Goal: Task Accomplishment & Management: Manage account settings

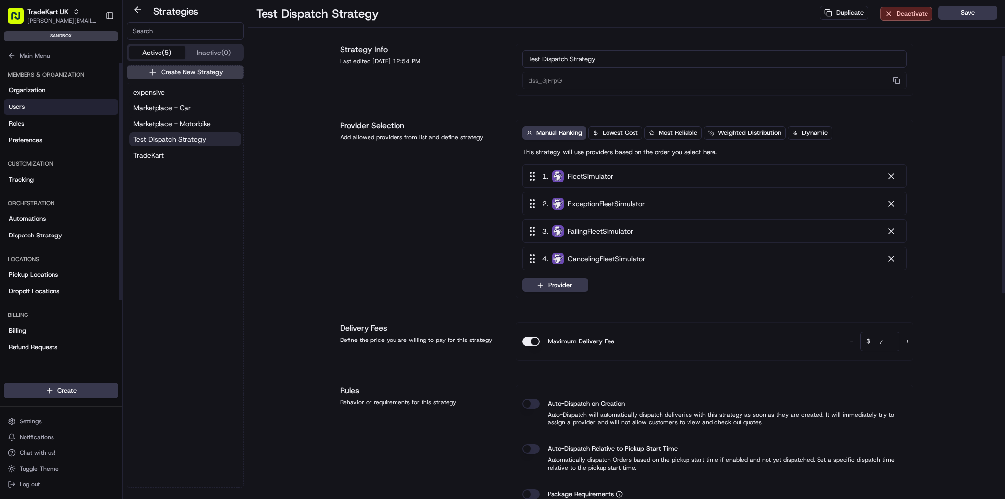
scroll to position [118, 0]
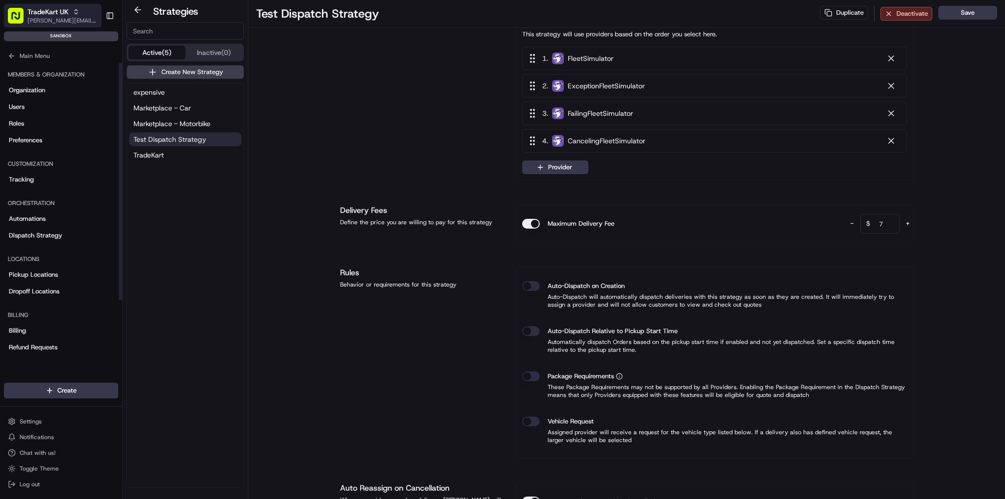
click at [57, 24] on span "[PERSON_NAME][EMAIL_ADDRESS][PERSON_NAME][DOMAIN_NAME]" at bounding box center [62, 21] width 70 height 8
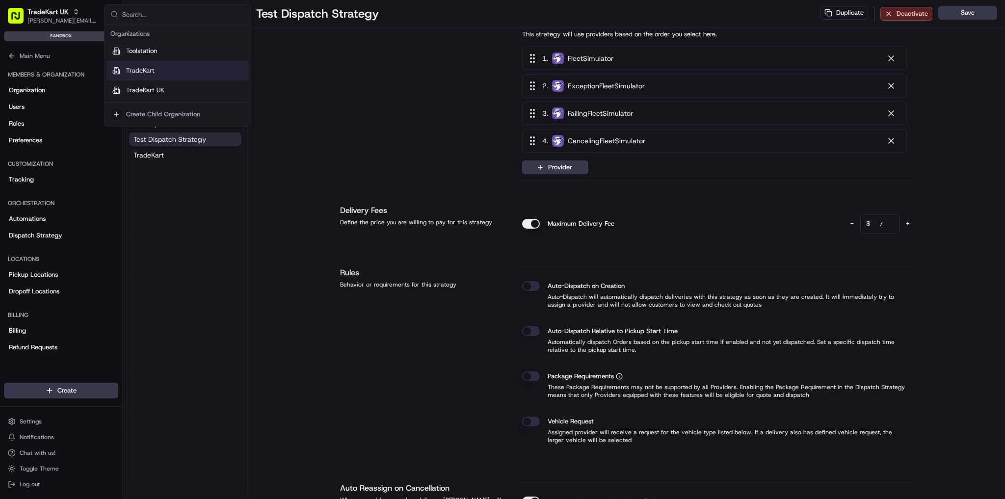
click at [160, 73] on div "TradeKart" at bounding box center [178, 71] width 142 height 20
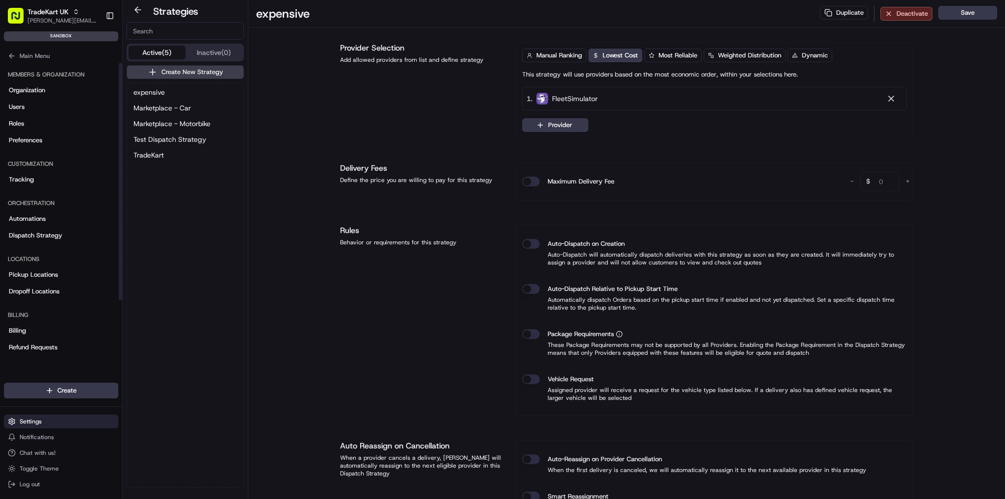
click at [47, 418] on button "Settings" at bounding box center [61, 422] width 114 height 14
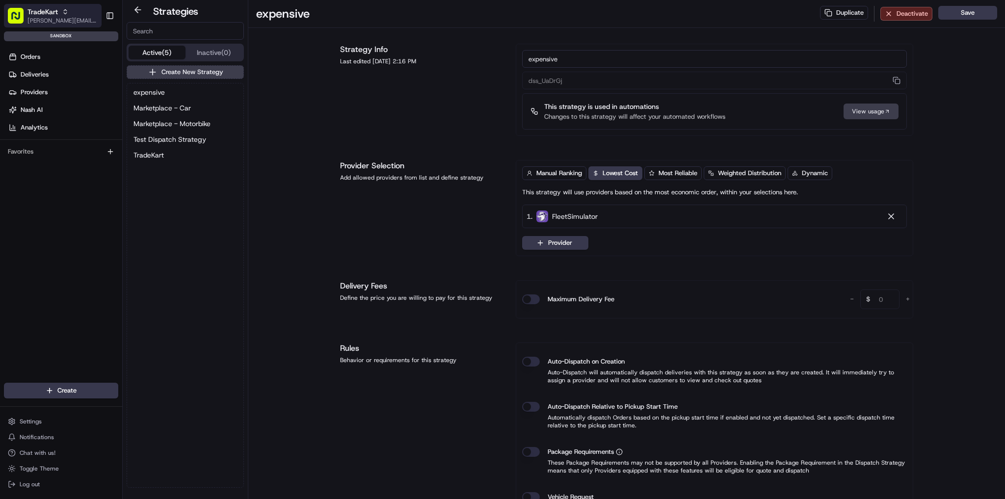
click at [46, 23] on span "[PERSON_NAME][EMAIL_ADDRESS][PERSON_NAME][DOMAIN_NAME]" at bounding box center [62, 21] width 70 height 8
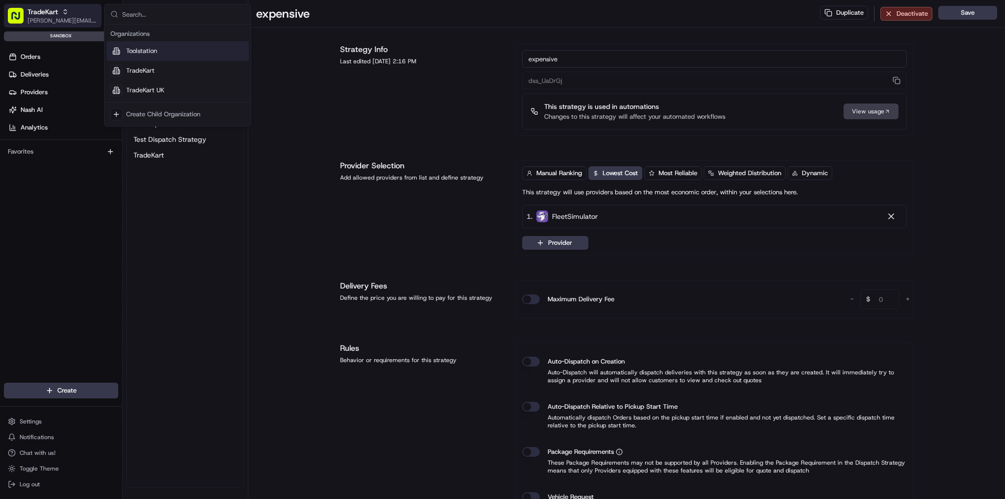
click at [46, 21] on span "[PERSON_NAME][EMAIL_ADDRESS][PERSON_NAME][DOMAIN_NAME]" at bounding box center [62, 21] width 70 height 8
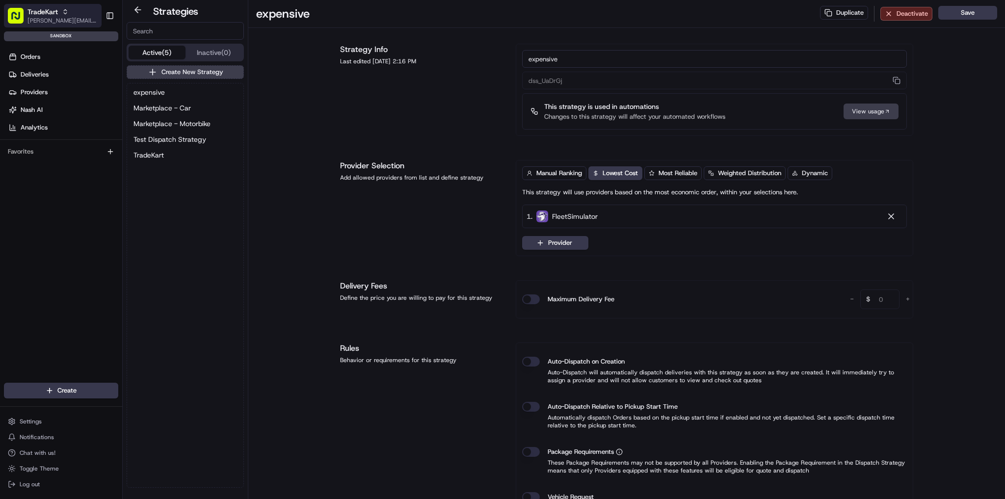
drag, startPoint x: 69, startPoint y: 15, endPoint x: 64, endPoint y: 17, distance: 5.9
click at [64, 17] on span "[PERSON_NAME][EMAIL_ADDRESS][PERSON_NAME][DOMAIN_NAME]" at bounding box center [62, 21] width 70 height 8
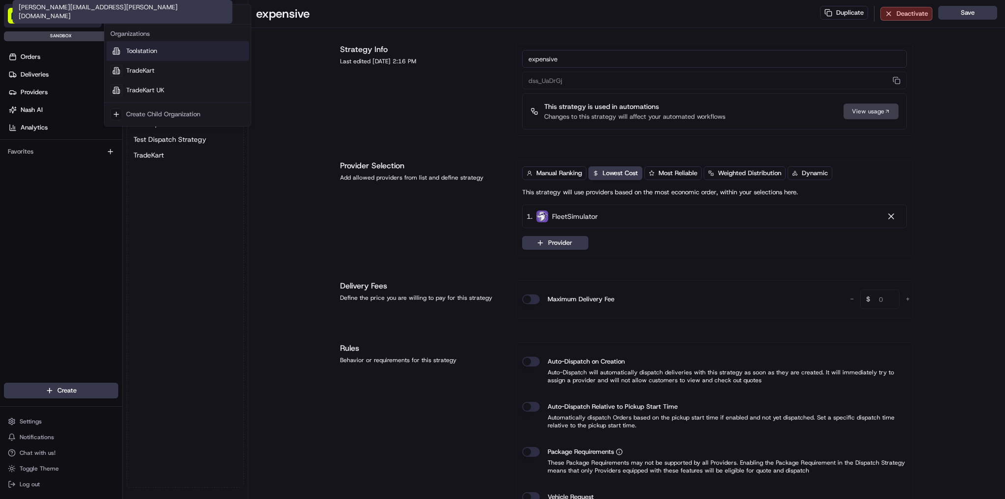
click at [73, 22] on span "[PERSON_NAME][EMAIL_ADDRESS][PERSON_NAME][DOMAIN_NAME]" at bounding box center [62, 21] width 70 height 8
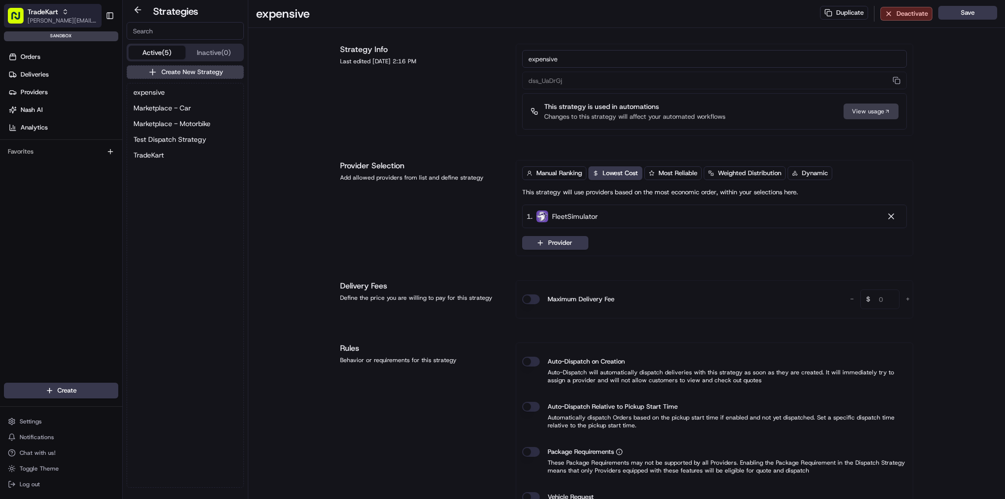
click at [62, 18] on span "[PERSON_NAME][EMAIL_ADDRESS][PERSON_NAME][DOMAIN_NAME]" at bounding box center [62, 21] width 70 height 8
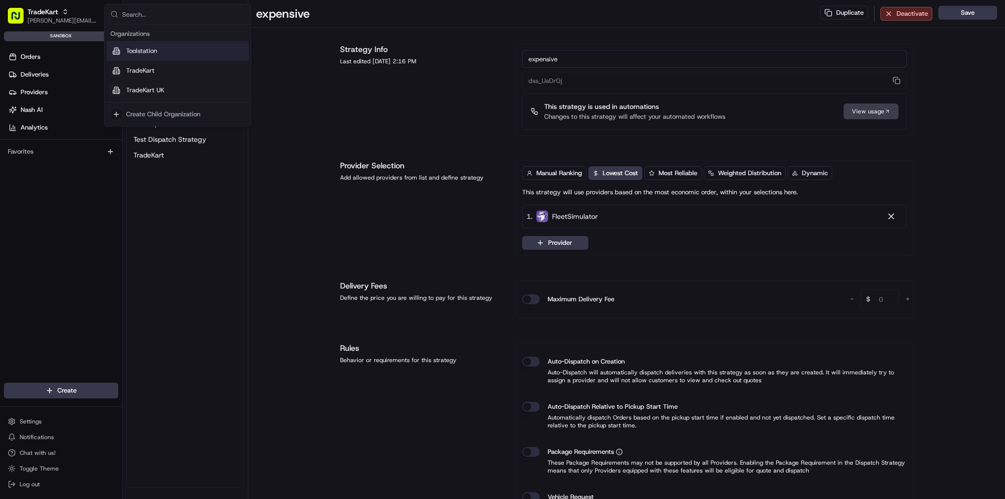
drag, startPoint x: 54, startPoint y: 221, endPoint x: 54, endPoint y: 208, distance: 13.3
click at [54, 220] on div "Orders Deliveries Providers Nash AI Analytics Favorites" at bounding box center [61, 223] width 122 height 357
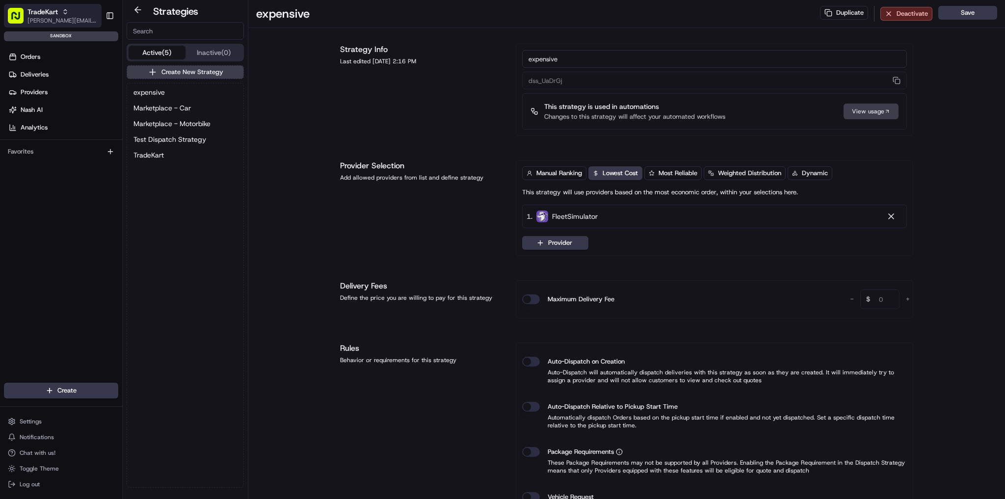
click at [65, 10] on icon "button" at bounding box center [65, 11] width 7 height 7
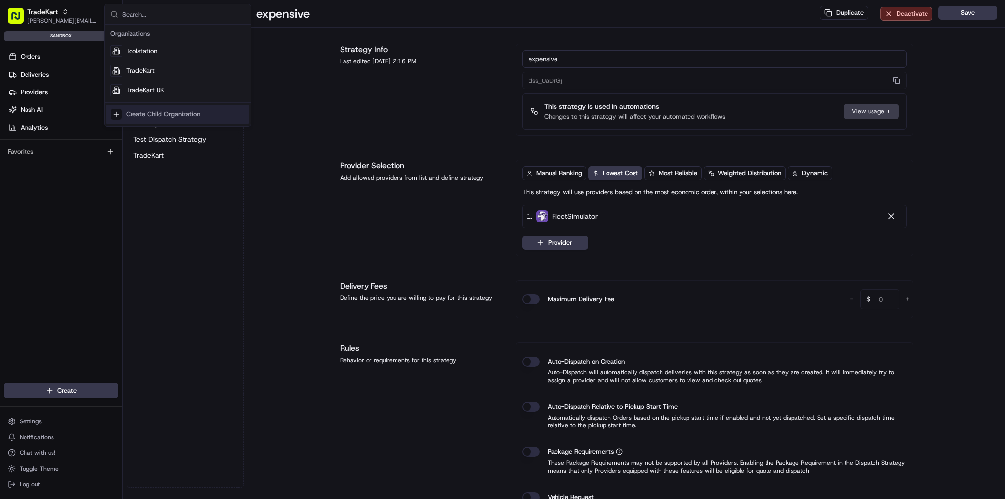
click at [64, 226] on div "Orders Deliveries Providers Nash AI Analytics Favorites" at bounding box center [61, 223] width 122 height 357
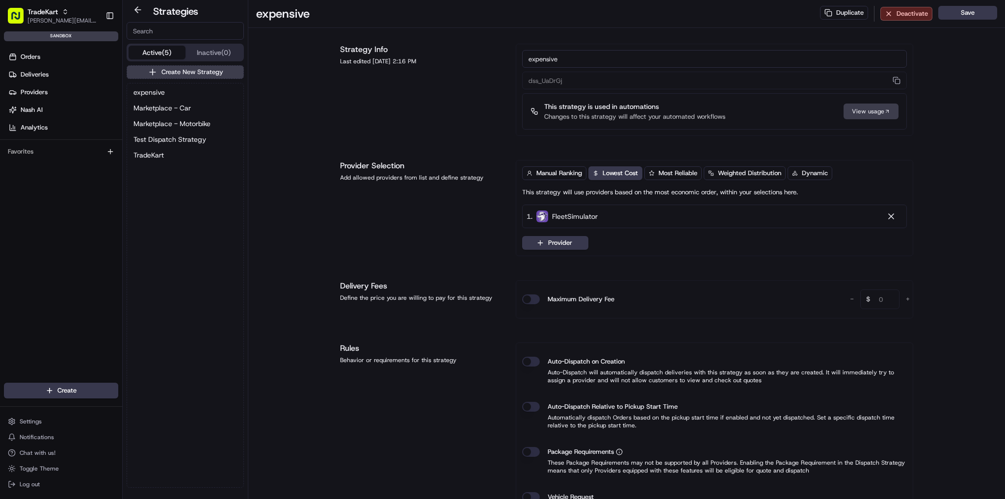
click at [73, 206] on div "Orders Deliveries Providers Nash AI Analytics Favorites" at bounding box center [61, 223] width 122 height 357
click at [50, 424] on button "Settings" at bounding box center [61, 422] width 114 height 14
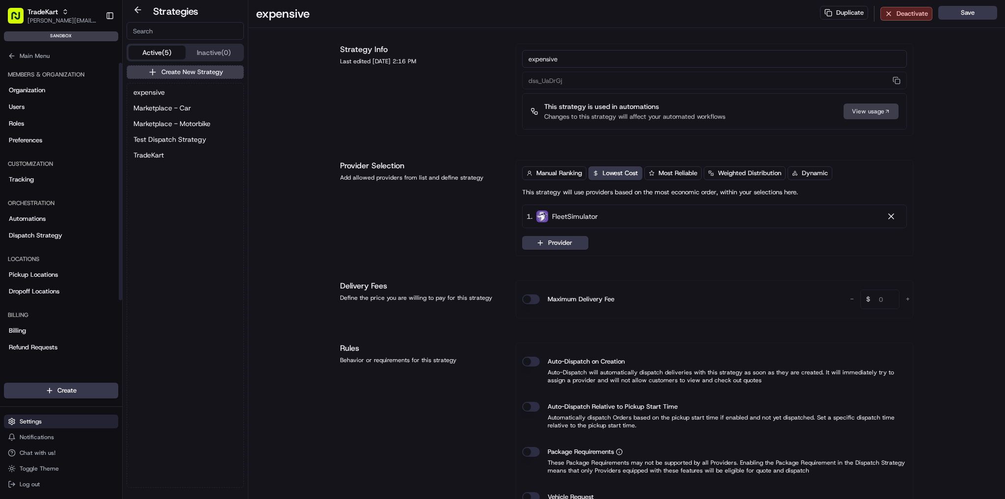
click at [51, 416] on button "Settings" at bounding box center [61, 422] width 114 height 14
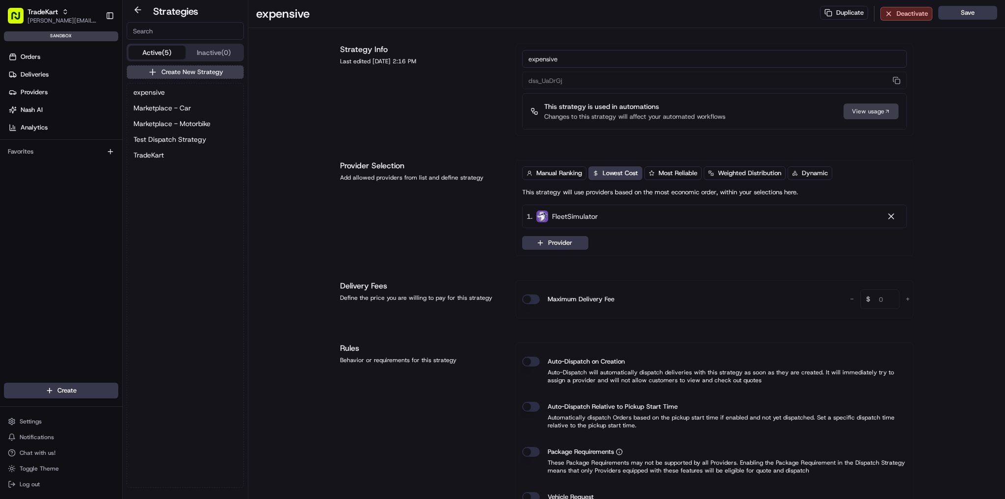
click at [240, 316] on div "expensive Marketplace - Car Marketplace - Motorbike Test Dispatch Strategy Trad…" at bounding box center [185, 285] width 116 height 404
click at [58, 12] on div "TradeKart" at bounding box center [62, 12] width 70 height 10
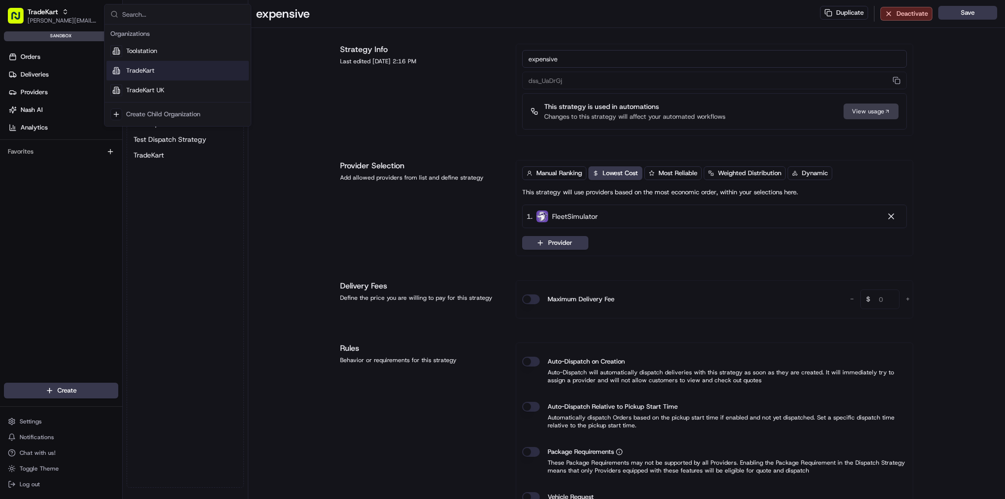
click at [145, 72] on span "TradeKart" at bounding box center [140, 70] width 28 height 9
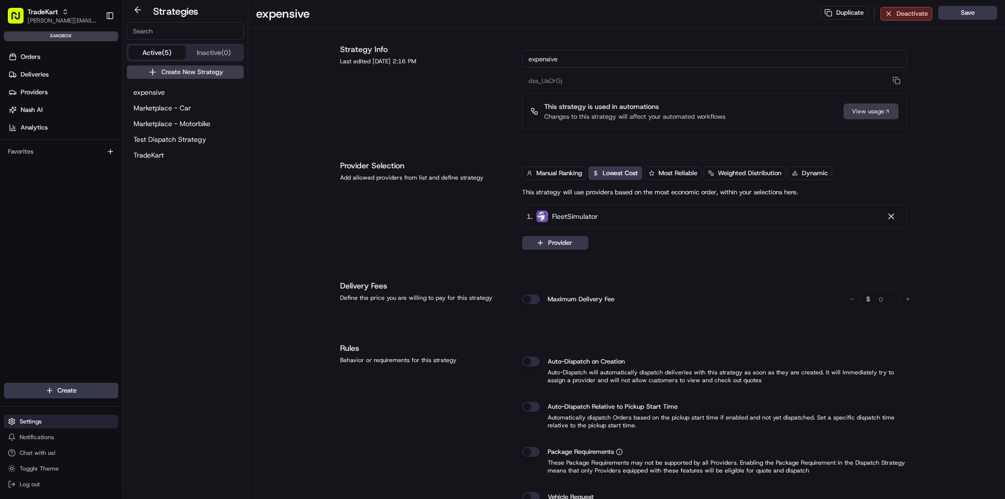
click at [47, 417] on button "Settings" at bounding box center [61, 422] width 114 height 14
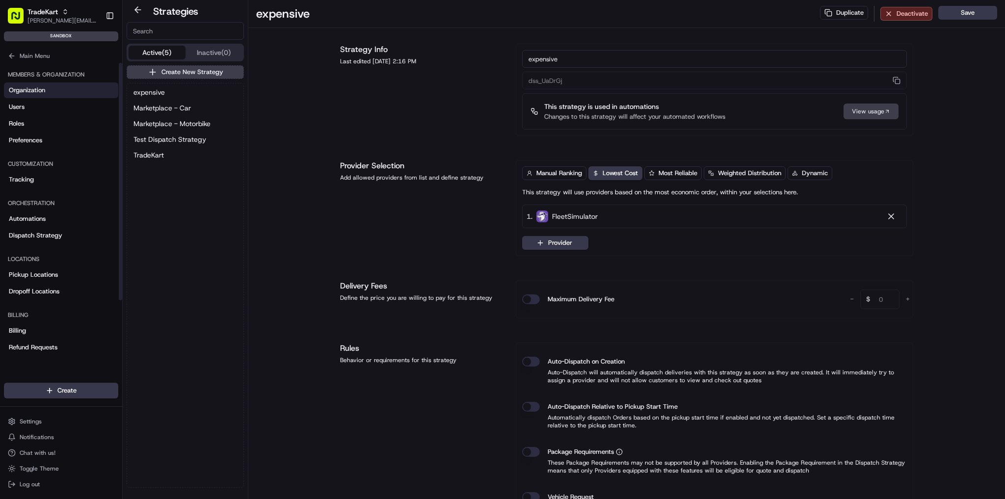
click at [45, 86] on span "Organization" at bounding box center [27, 90] width 36 height 9
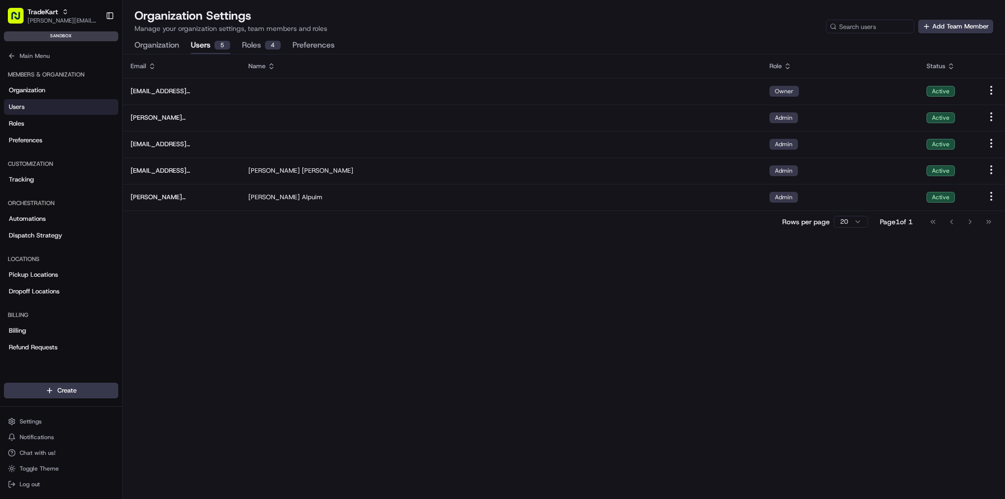
click at [227, 40] on button "Users 5" at bounding box center [210, 45] width 39 height 17
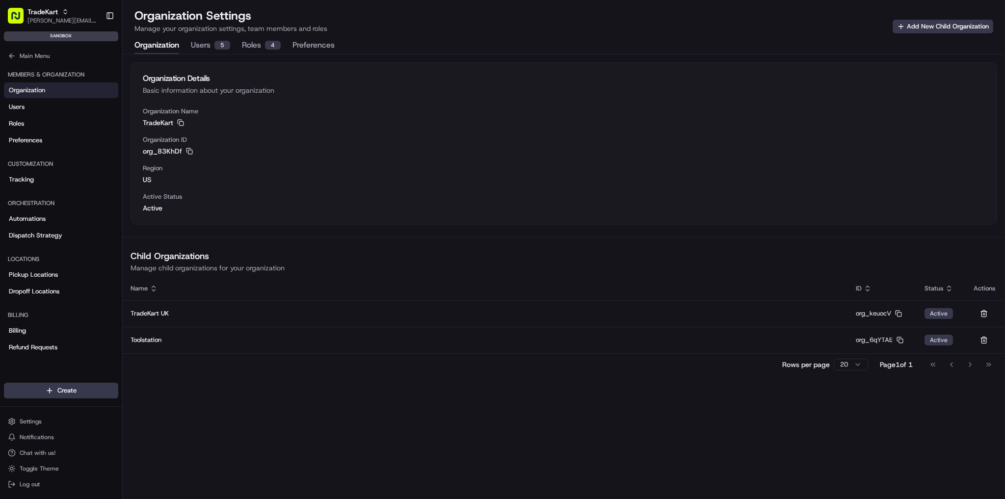
click at [167, 45] on button "Organization" at bounding box center [157, 45] width 45 height 17
click at [52, 428] on button "Settings" at bounding box center [61, 422] width 114 height 14
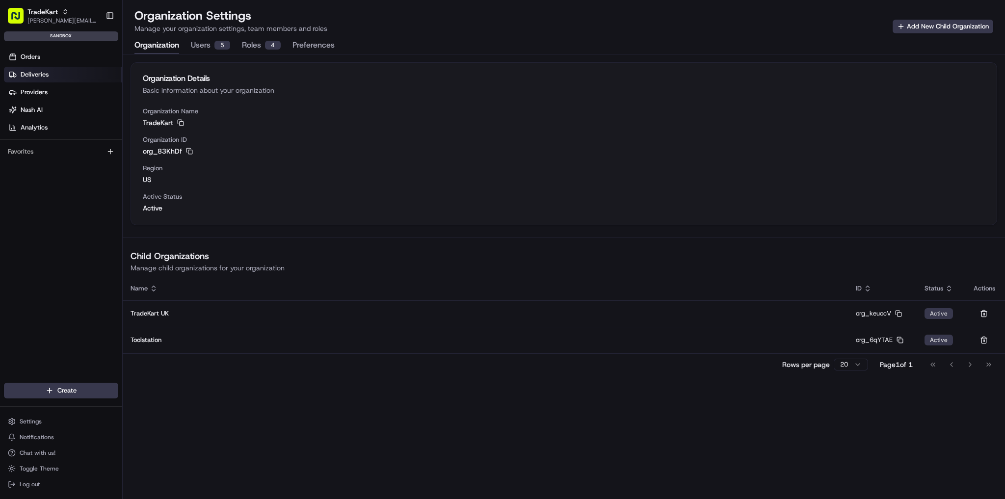
click at [62, 76] on link "Deliveries" at bounding box center [63, 75] width 118 height 16
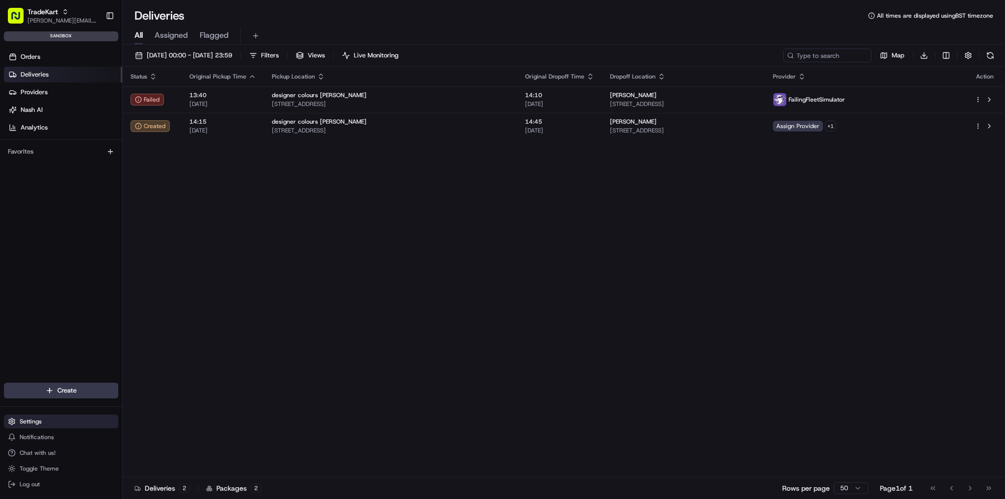
click at [61, 424] on button "Settings" at bounding box center [61, 422] width 114 height 14
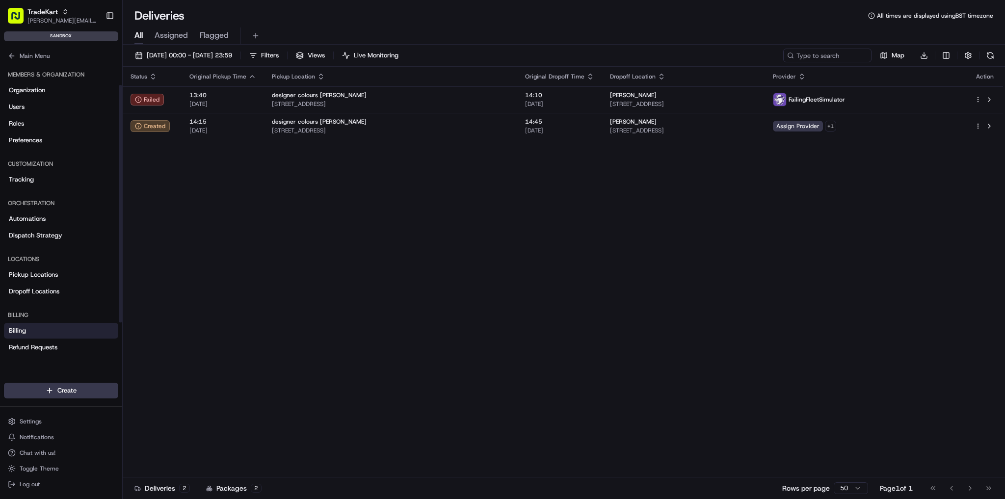
scroll to position [82, 0]
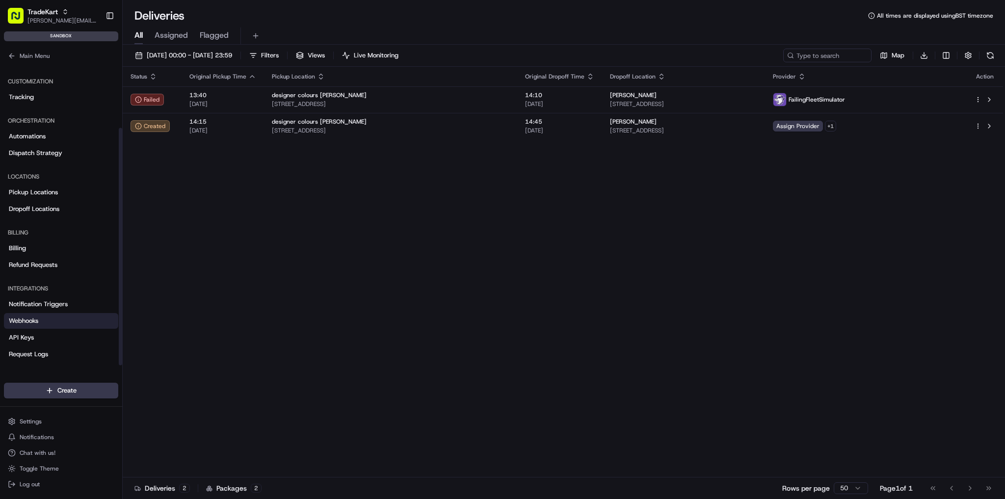
click at [41, 321] on link "Webhooks" at bounding box center [61, 321] width 114 height 16
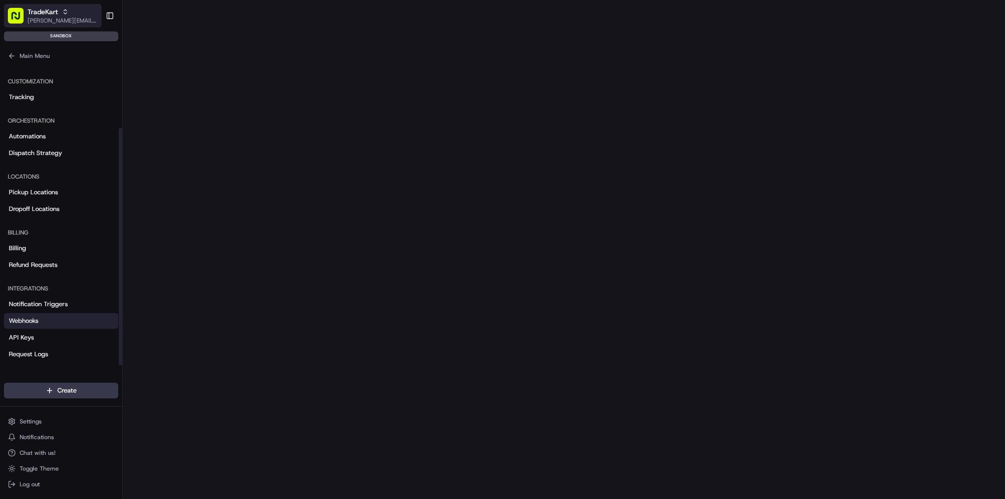
click at [67, 18] on span "[PERSON_NAME][EMAIL_ADDRESS][PERSON_NAME][DOMAIN_NAME]" at bounding box center [62, 21] width 70 height 8
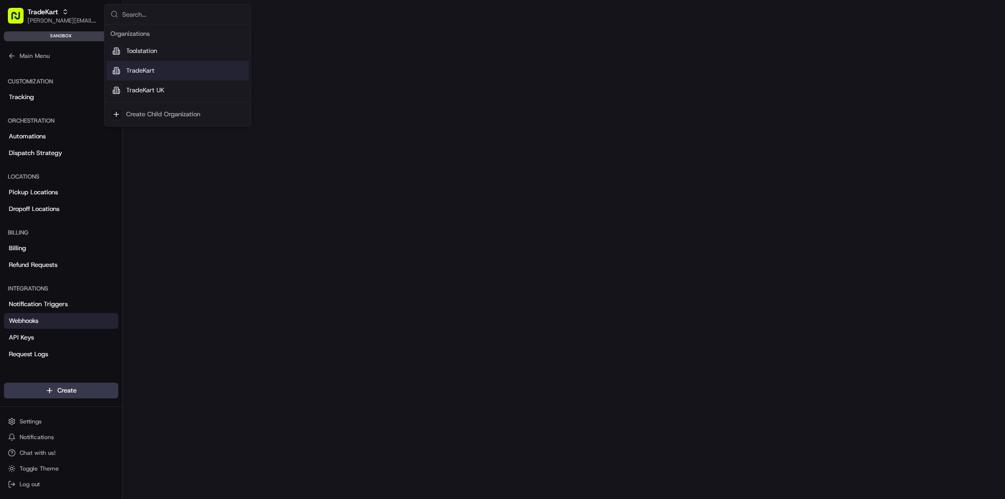
click at [172, 88] on div "TradeKart UK" at bounding box center [178, 91] width 142 height 20
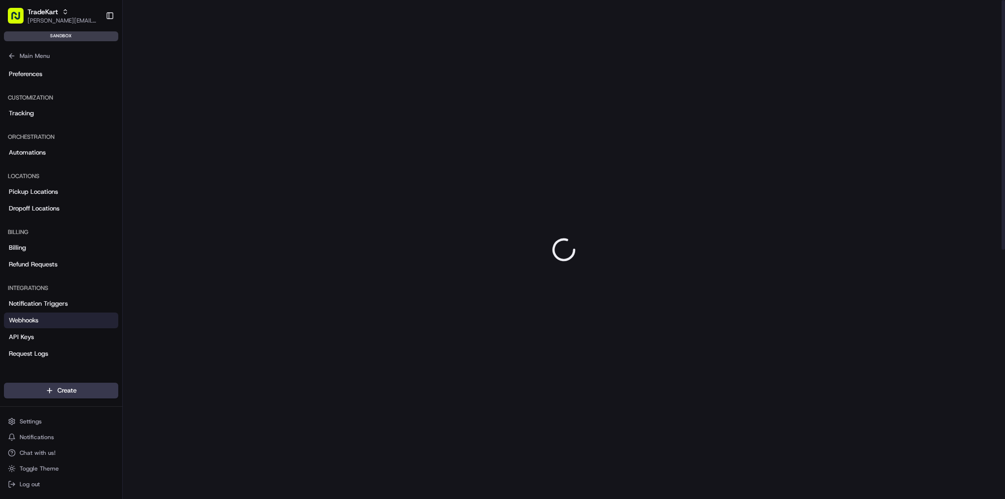
scroll to position [82, 0]
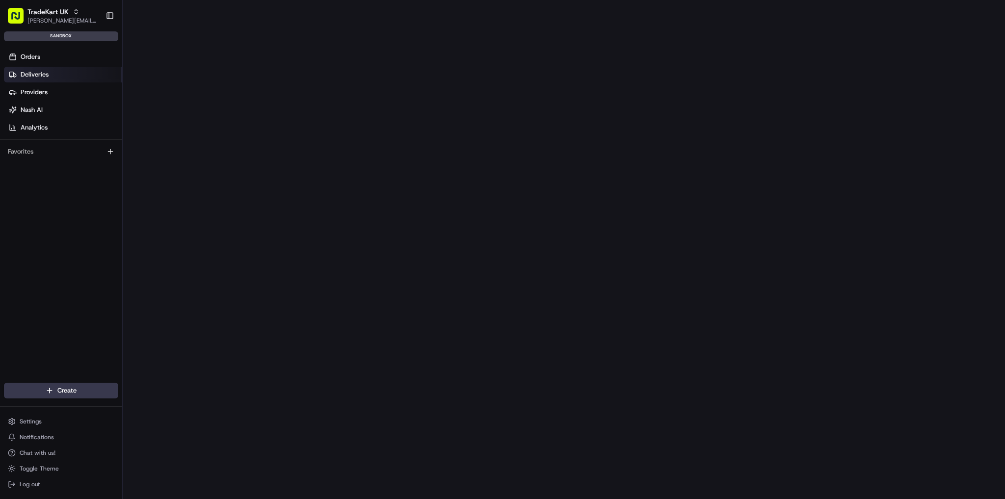
click at [59, 72] on link "Deliveries" at bounding box center [63, 75] width 118 height 16
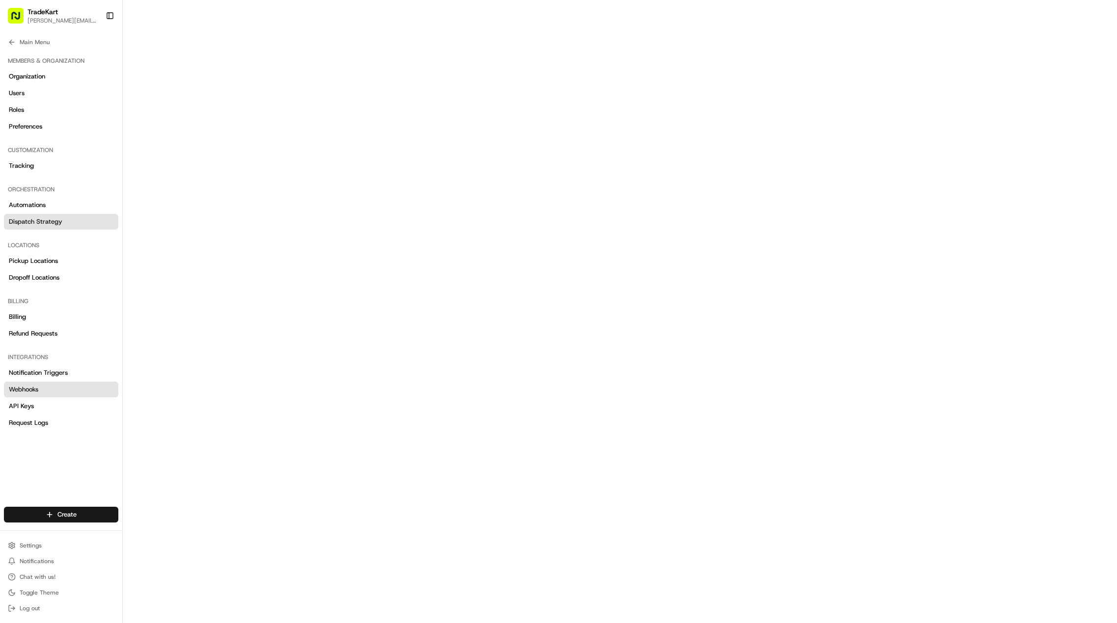
click at [54, 225] on span "Dispatch Strategy" at bounding box center [36, 221] width 54 height 9
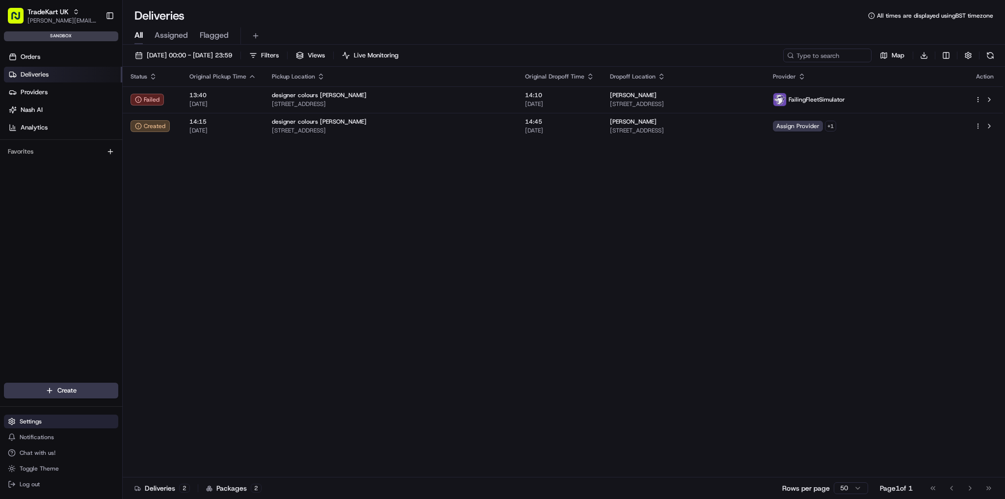
click at [65, 418] on button "Settings" at bounding box center [61, 422] width 114 height 14
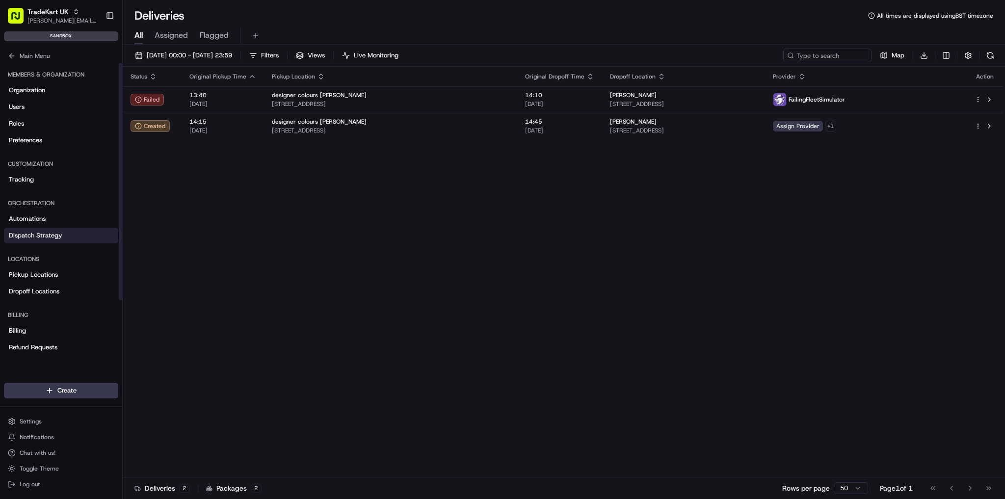
click at [58, 231] on span "Dispatch Strategy" at bounding box center [36, 235] width 54 height 9
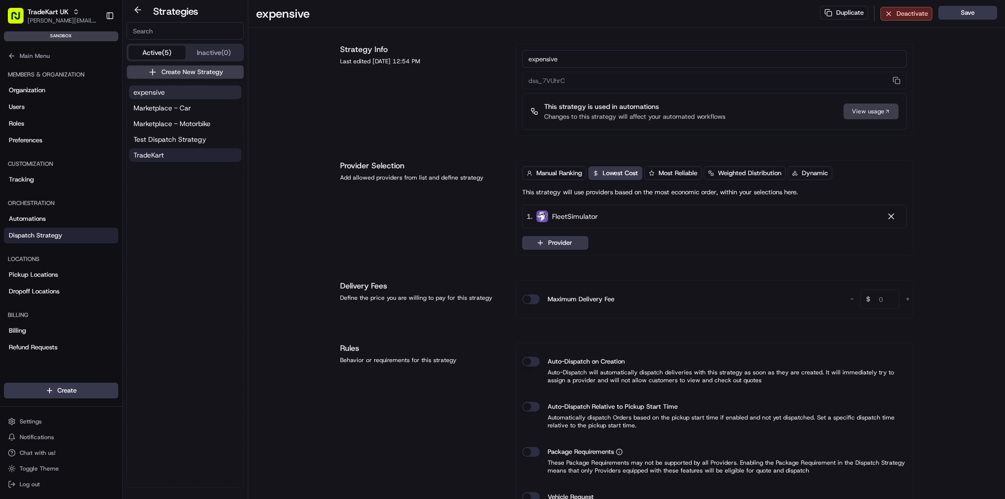
click at [191, 157] on button "TradeKart" at bounding box center [185, 155] width 112 height 14
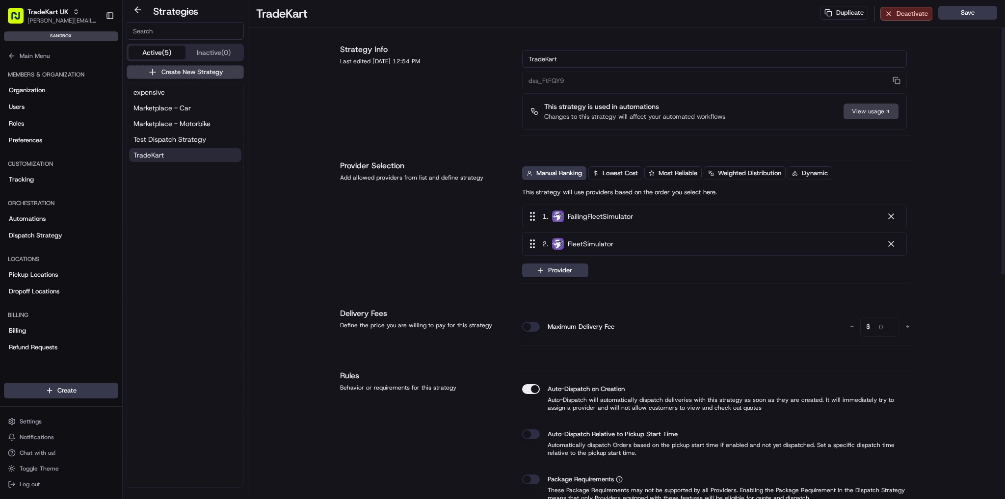
click at [192, 146] on div "expensive Marketplace - Car Marketplace - Motorbike Test Dispatch Strategy Trad…" at bounding box center [185, 123] width 116 height 81
click at [192, 142] on span "Test Dispatch Strategy" at bounding box center [170, 140] width 73 height 10
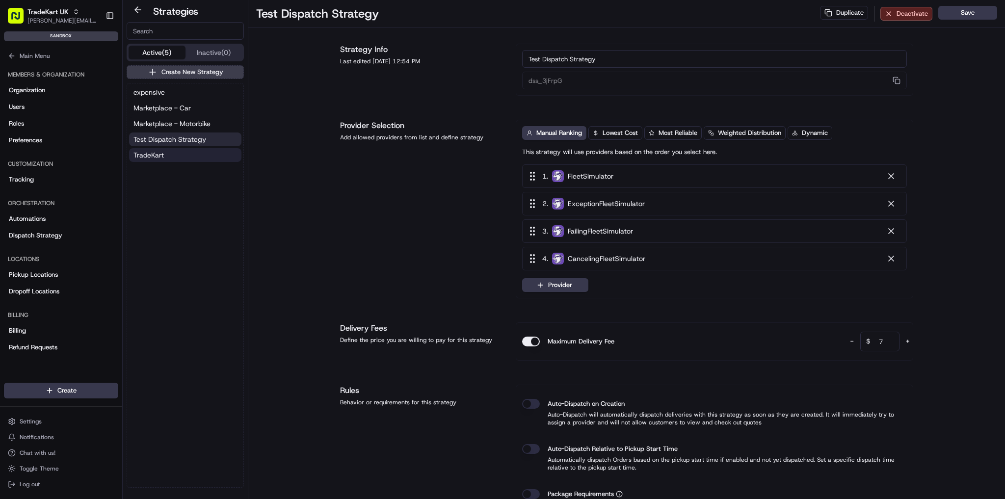
click at [190, 158] on button "TradeKart" at bounding box center [185, 155] width 112 height 14
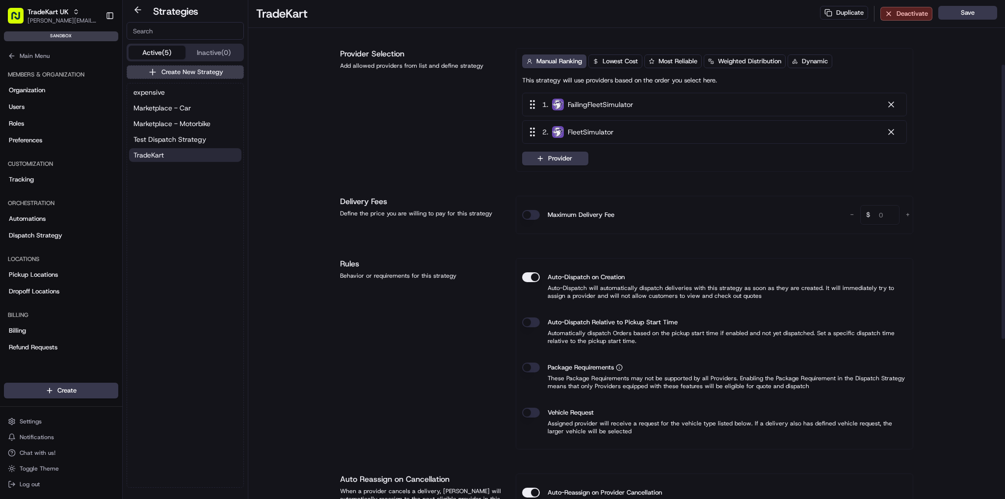
scroll to position [118, 0]
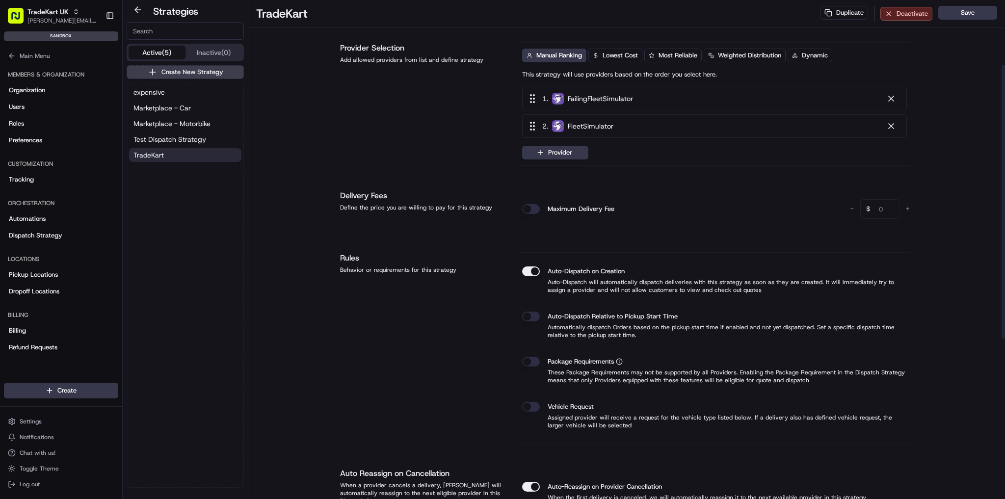
click at [533, 268] on button "Auto-Dispatch on Creation" at bounding box center [531, 272] width 18 height 10
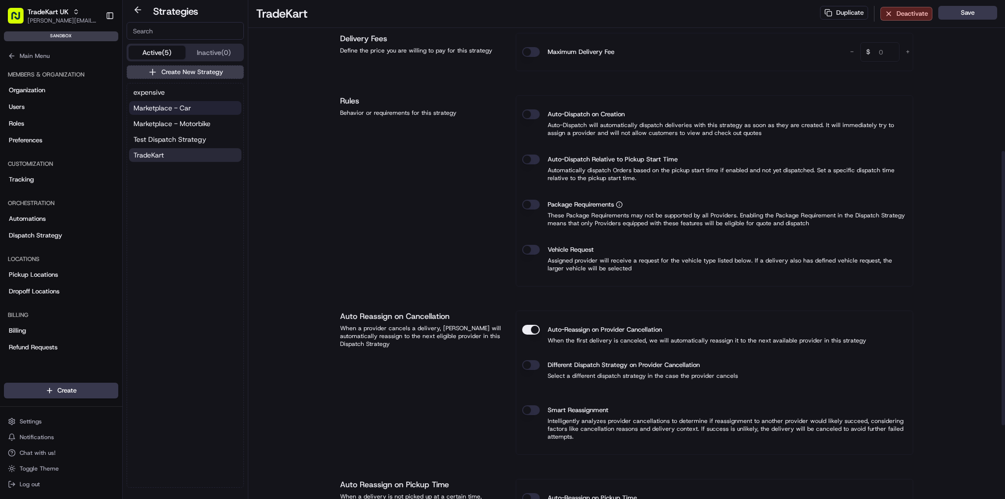
click at [197, 112] on button "Marketplace - Car" at bounding box center [185, 108] width 112 height 14
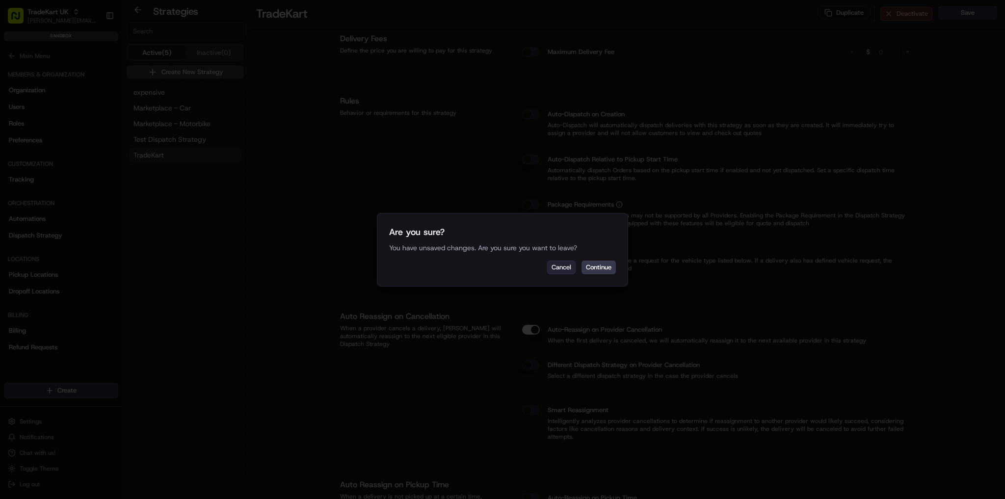
click at [558, 270] on button "Cancel" at bounding box center [561, 268] width 28 height 14
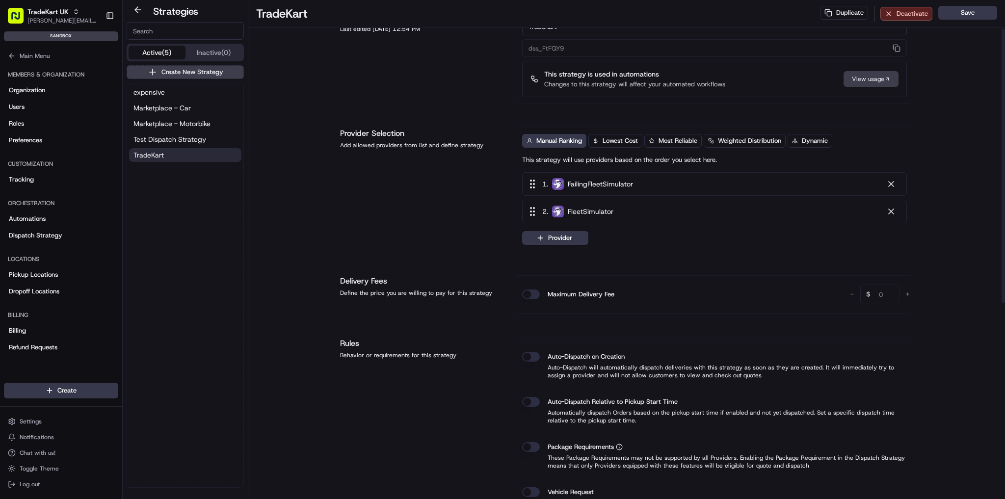
scroll to position [0, 0]
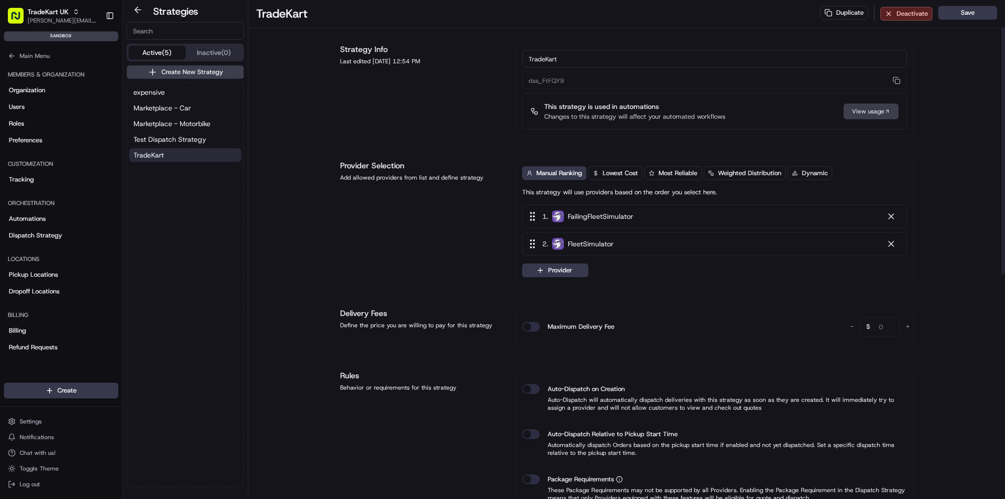
click at [563, 54] on input "TradeKart" at bounding box center [714, 59] width 385 height 18
click at [956, 7] on button "Save" at bounding box center [968, 13] width 59 height 14
click at [169, 156] on span "TradeKart Rapid" at bounding box center [159, 155] width 50 height 10
drag, startPoint x: 176, startPoint y: 154, endPoint x: 550, endPoint y: 57, distance: 386.4
click at [550, 57] on input "TradeKart Rapid" at bounding box center [714, 59] width 385 height 18
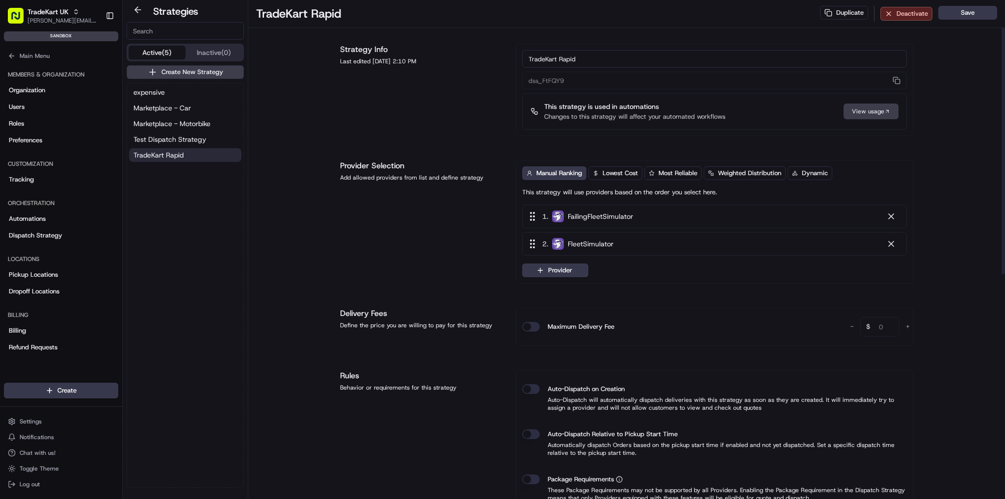
click at [550, 57] on input "TradeKart Rapid" at bounding box center [714, 59] width 385 height 18
type input "TKD Rapid"
click at [993, 14] on button "Save" at bounding box center [968, 13] width 59 height 14
drag, startPoint x: 177, startPoint y: 157, endPoint x: 161, endPoint y: 175, distance: 24.4
click at [159, 186] on div "expensive Marketplace - Car Marketplace - Motorbike Test Dispatch Strategy TKD …" at bounding box center [185, 285] width 116 height 404
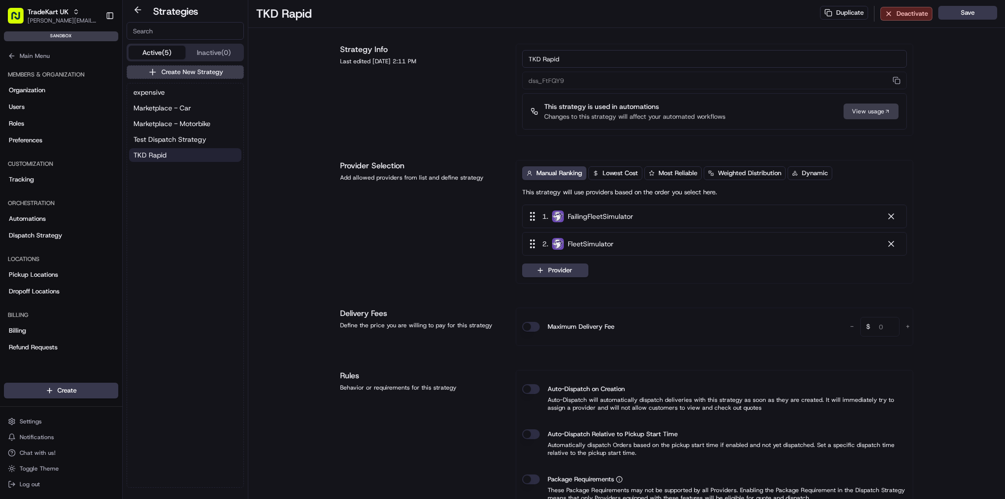
click at [166, 155] on span "TKD Rapid" at bounding box center [150, 155] width 33 height 10
click at [852, 12] on button "Duplicate" at bounding box center [844, 13] width 48 height 14
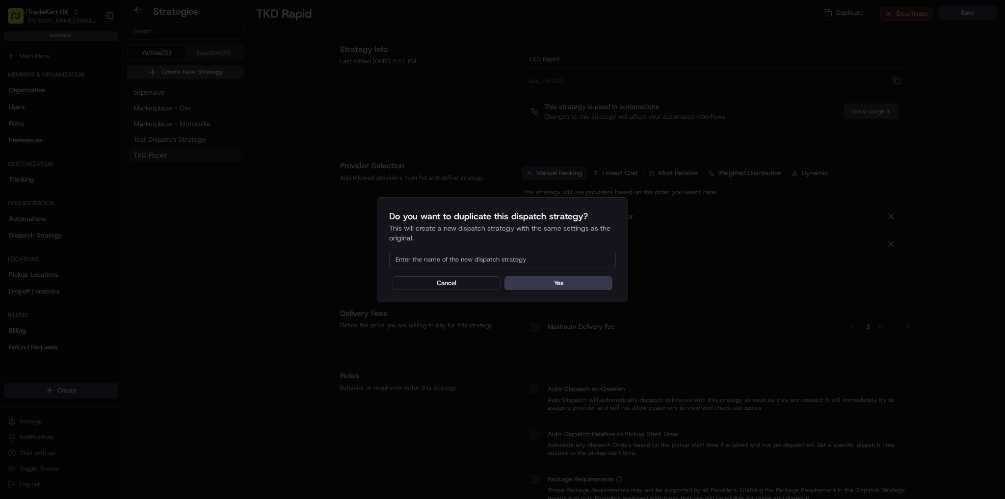
click at [497, 263] on input at bounding box center [502, 260] width 227 height 18
type input "TKD Flexible"
click at [559, 280] on button "Yes" at bounding box center [559, 283] width 108 height 14
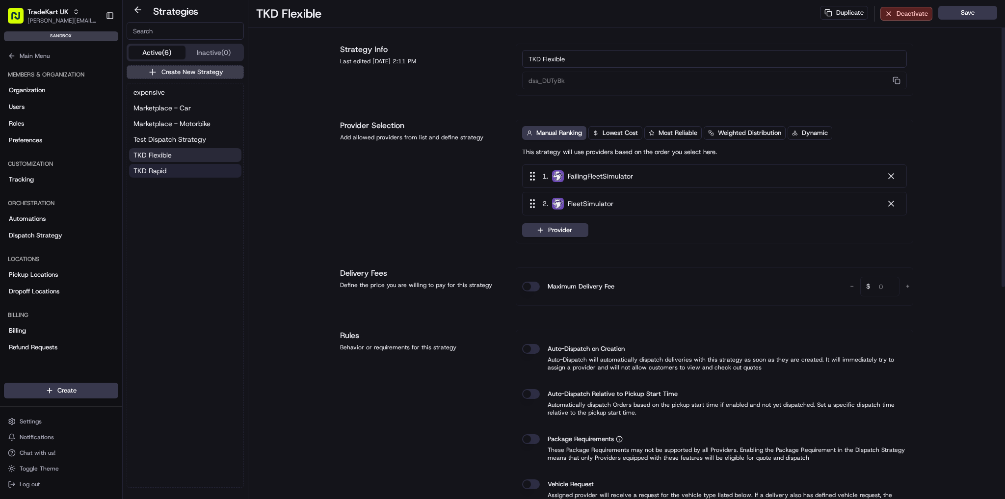
click at [190, 169] on button "TKD Rapid" at bounding box center [185, 171] width 112 height 14
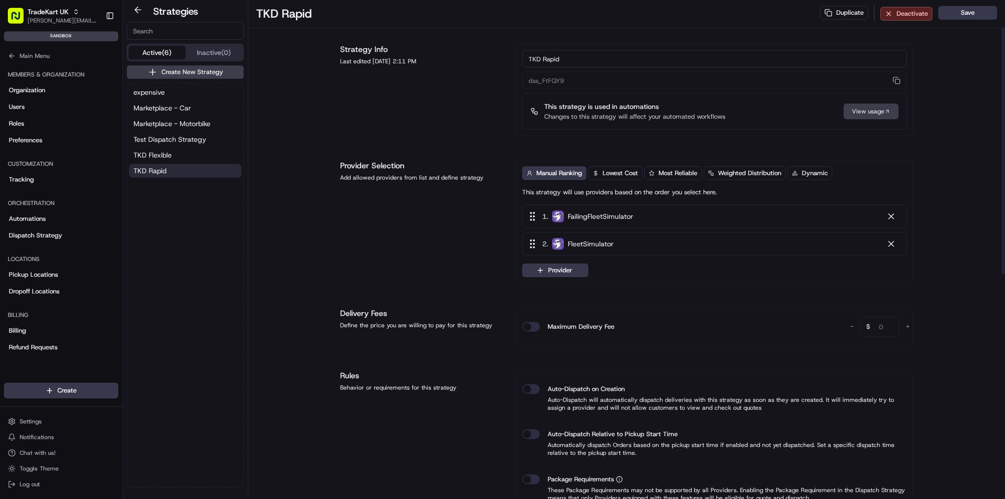
click at [583, 271] on button "Provider" at bounding box center [555, 271] width 66 height 14
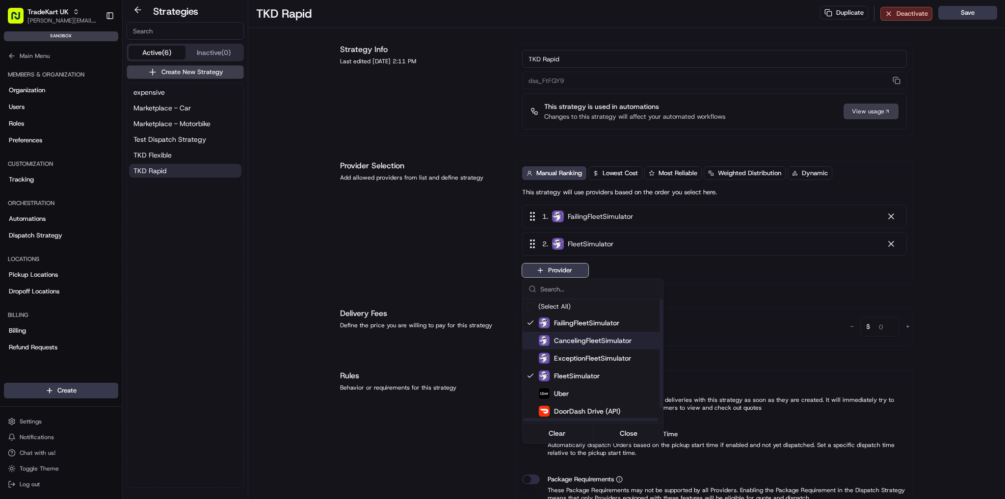
click at [597, 341] on span "CancelingFleetSimulator" at bounding box center [593, 341] width 78 height 10
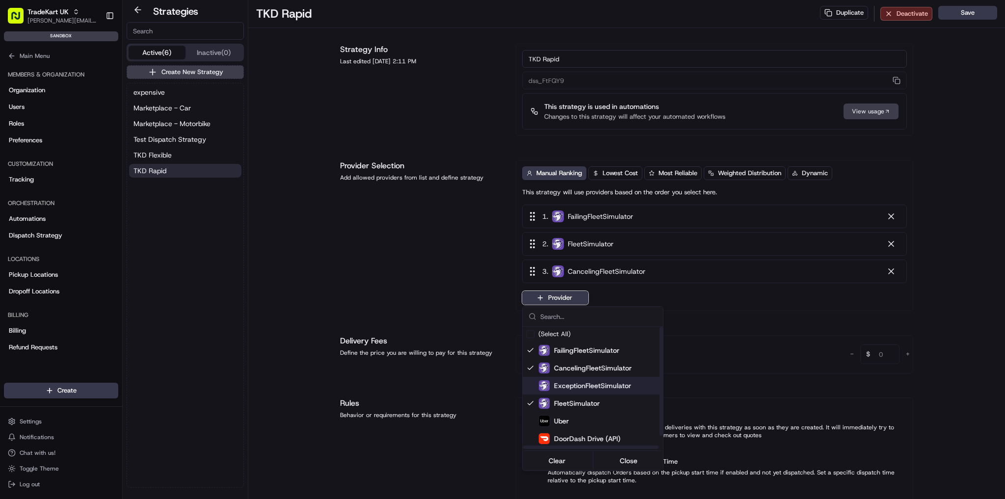
click at [569, 387] on span "ExceptionFleetSimulator" at bounding box center [592, 386] width 77 height 10
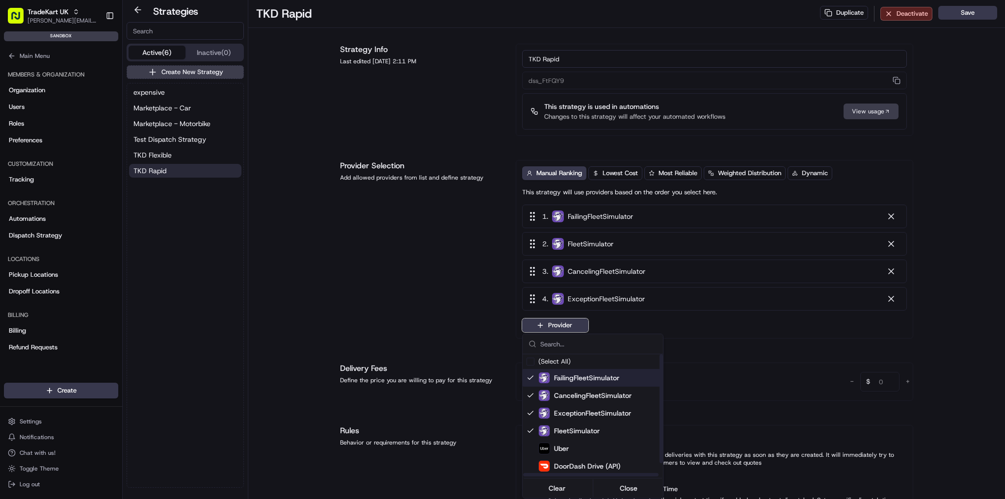
click at [381, 307] on html "TradeKart UK jason.kaye@hackandcraft.com Toggle Sidebar sandbox Orders Deliveri…" at bounding box center [502, 249] width 1005 height 499
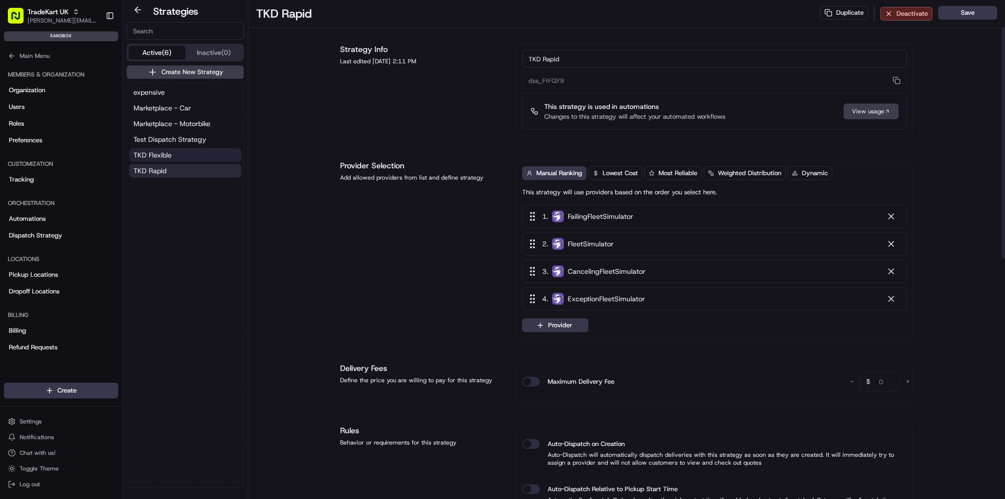
click at [182, 152] on button "TKD Flexible" at bounding box center [185, 155] width 112 height 14
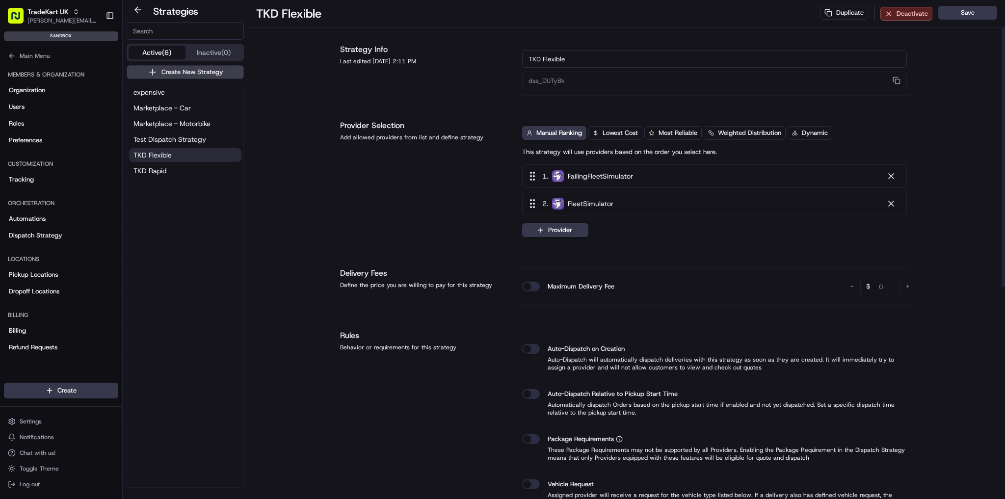
click at [568, 229] on button "Provider" at bounding box center [555, 230] width 66 height 14
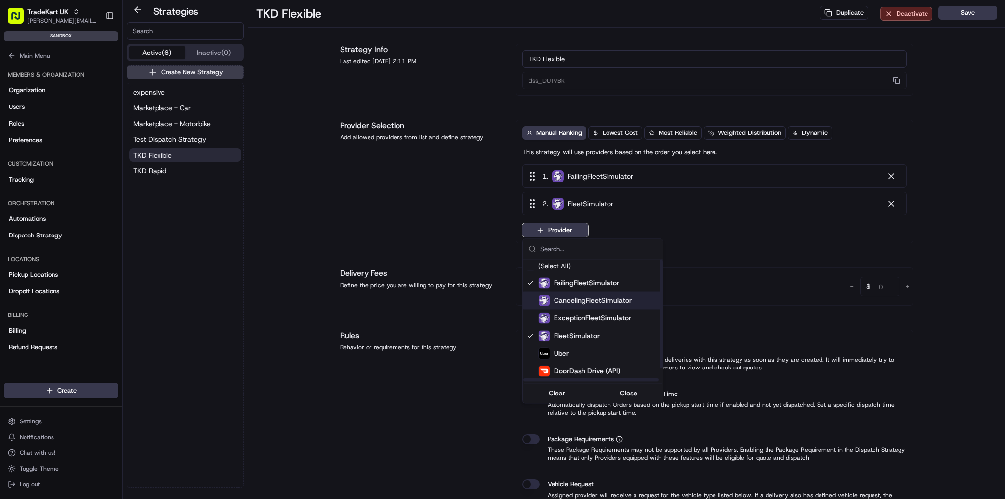
click at [578, 303] on span "CancelingFleetSimulator" at bounding box center [593, 301] width 78 height 10
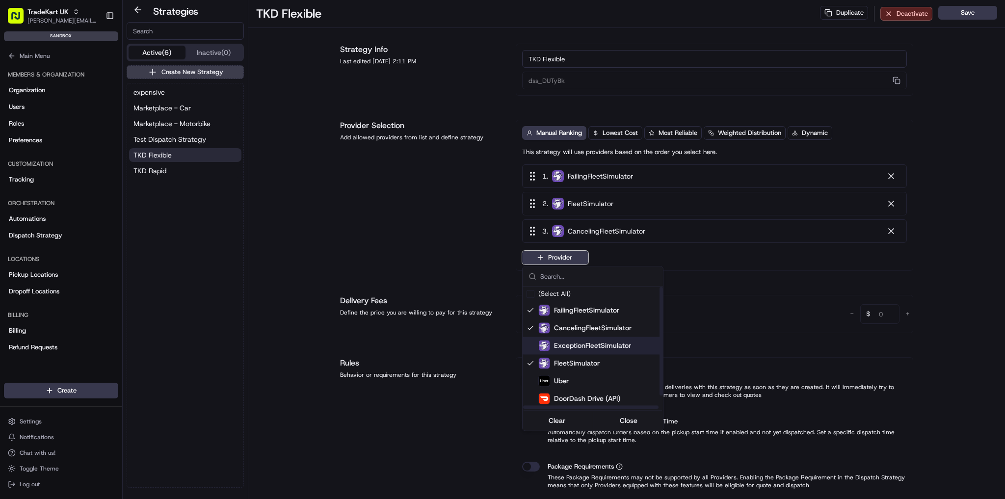
click at [579, 349] on span "ExceptionFleetSimulator" at bounding box center [592, 346] width 77 height 10
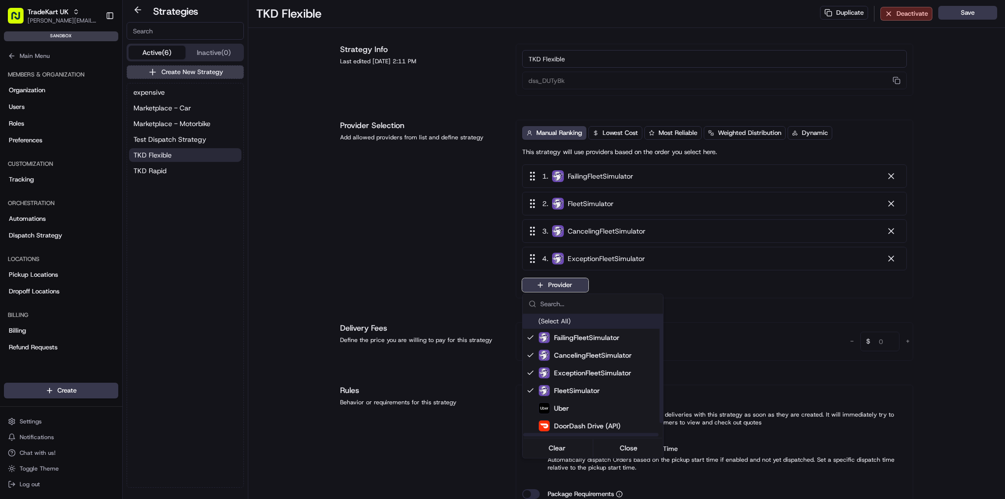
click at [430, 279] on html "TradeKart UK jason.kaye@hackandcraft.com Toggle Sidebar sandbox Orders Deliveri…" at bounding box center [502, 249] width 1005 height 499
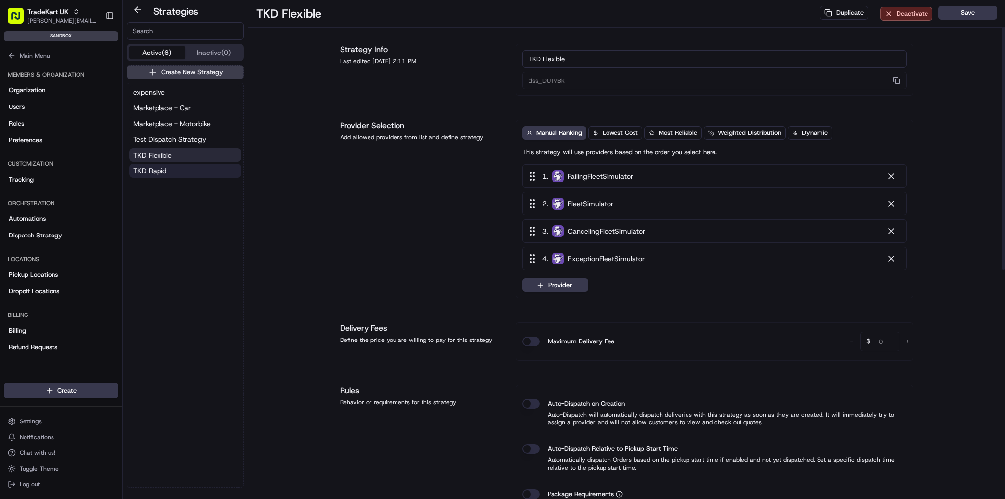
click at [157, 171] on span "TKD Rapid" at bounding box center [150, 171] width 33 height 10
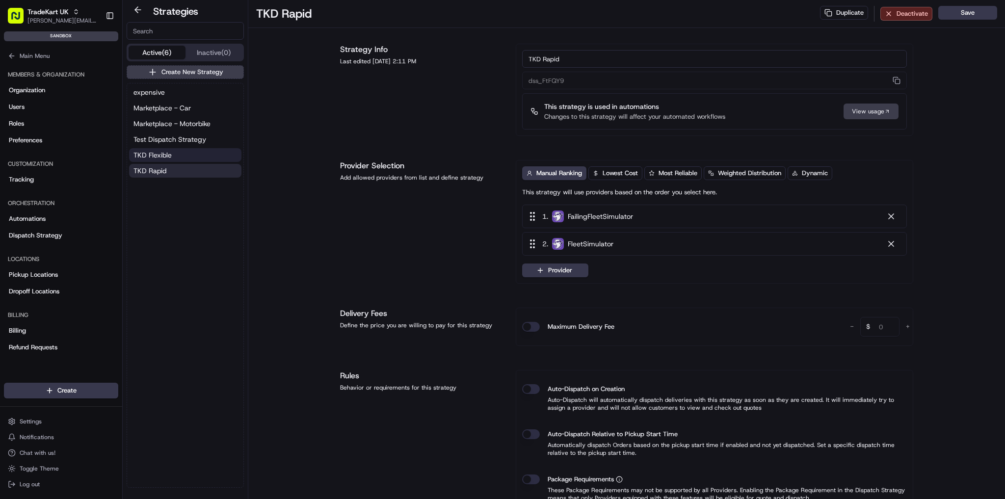
click at [190, 157] on button "TKD Flexible" at bounding box center [185, 155] width 112 height 14
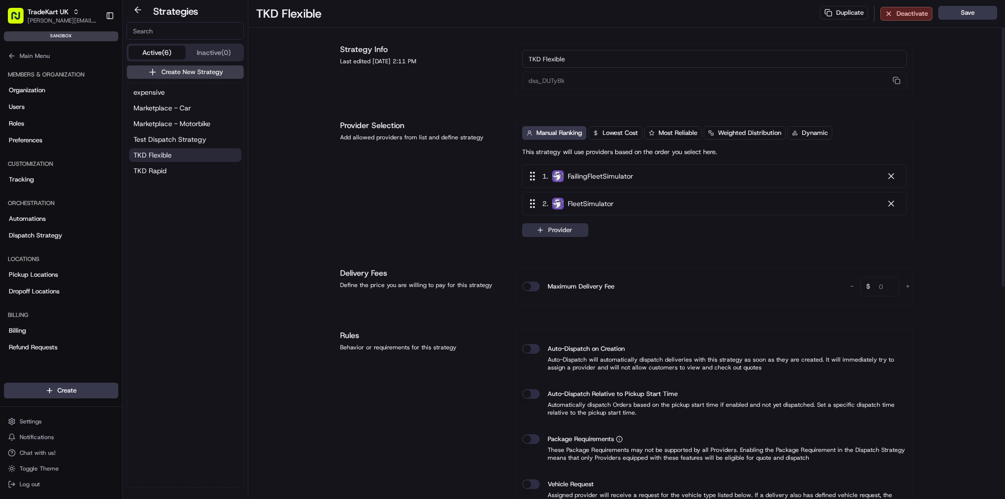
click at [577, 234] on button "Provider" at bounding box center [555, 230] width 66 height 14
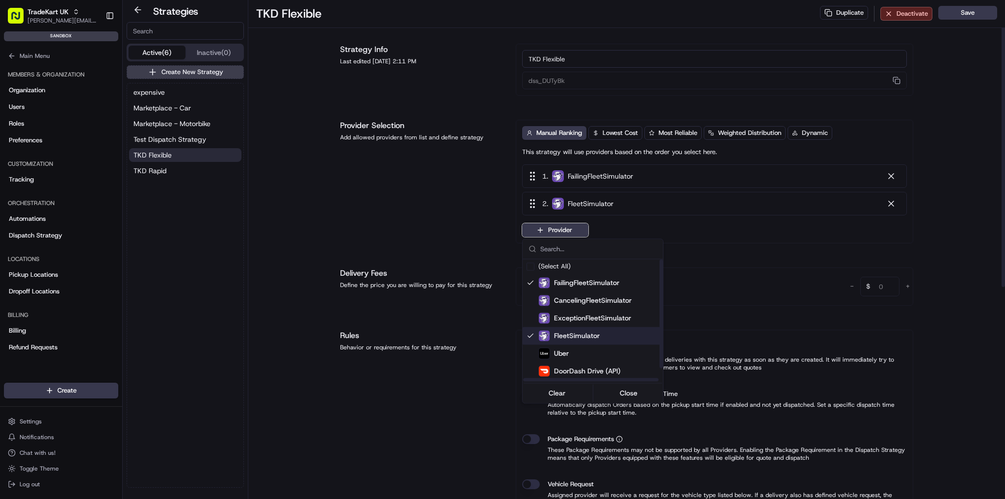
click at [584, 322] on span "ExceptionFleetSimulator" at bounding box center [592, 318] width 77 height 10
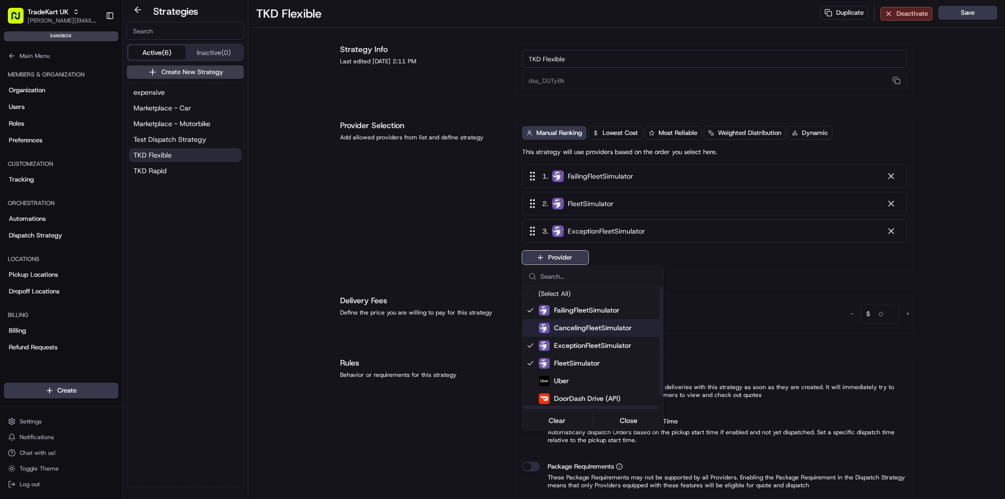
click at [571, 325] on span "CancelingFleetSimulator" at bounding box center [593, 328] width 78 height 10
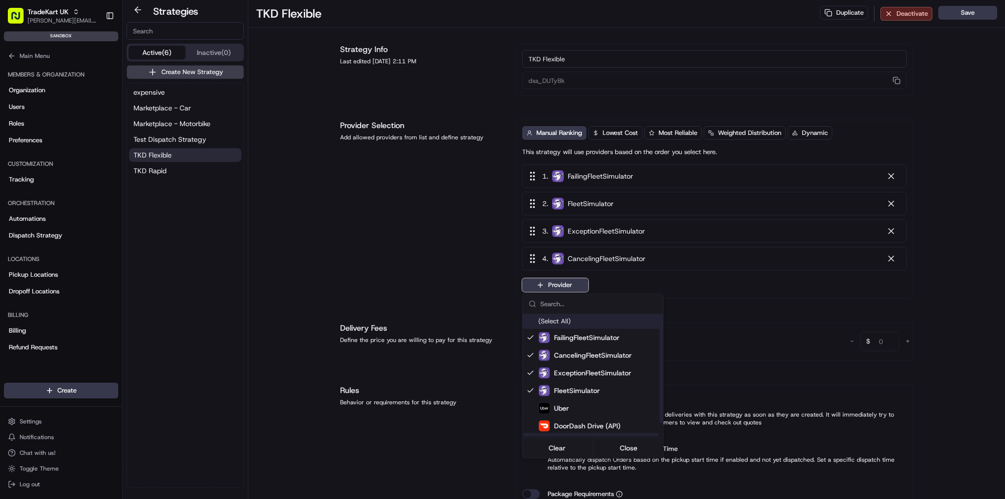
click at [422, 252] on html "TradeKart UK jason.kaye@hackandcraft.com Toggle Sidebar sandbox Orders Deliveri…" at bounding box center [502, 249] width 1005 height 499
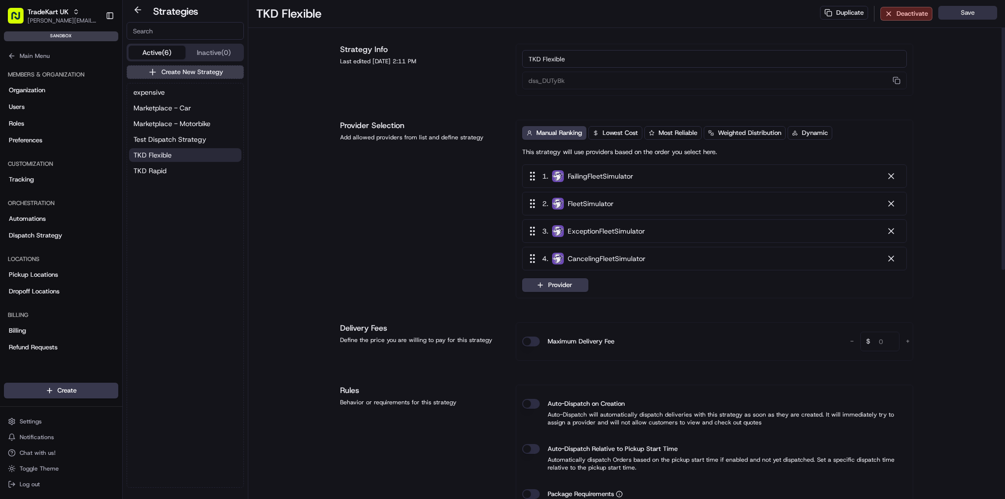
click at [975, 16] on button "Save" at bounding box center [968, 13] width 59 height 14
click at [166, 173] on button "TKD Rapid" at bounding box center [185, 171] width 112 height 14
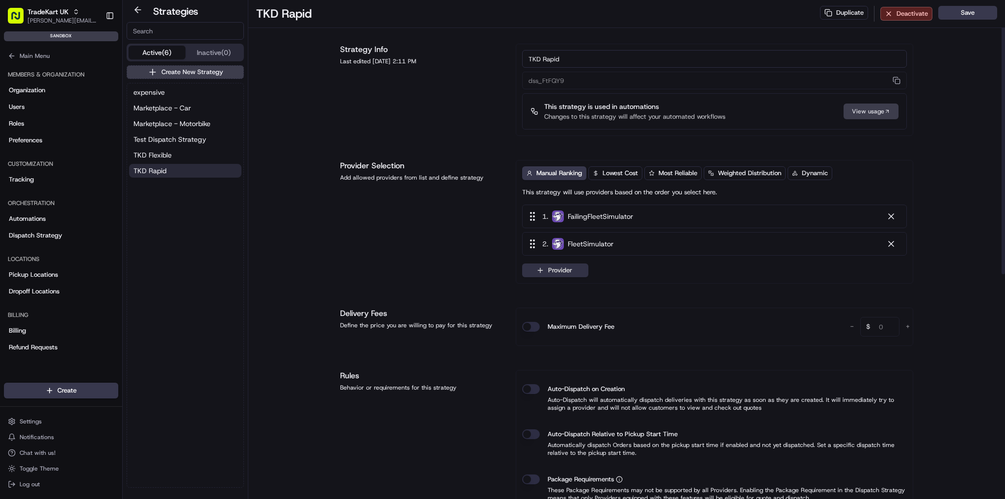
click at [569, 271] on button "Provider" at bounding box center [555, 271] width 66 height 14
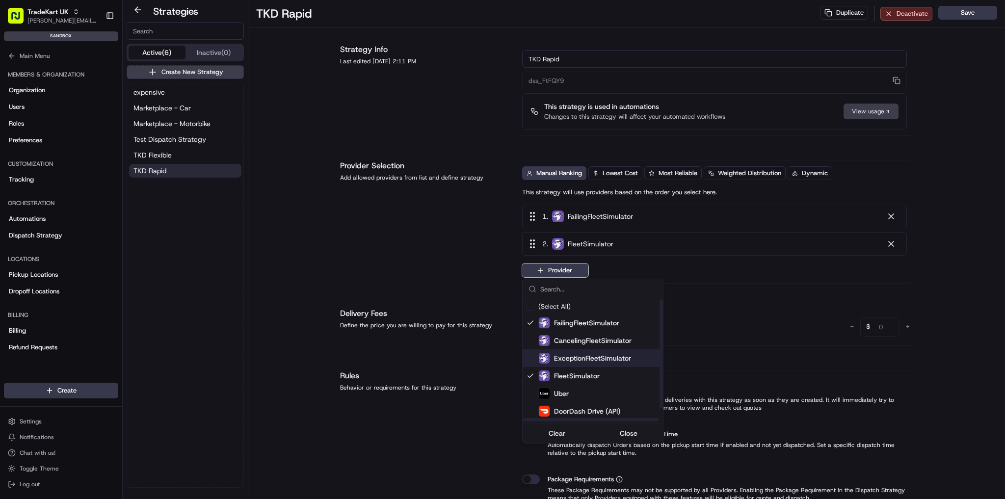
click at [585, 355] on span "ExceptionFleetSimulator" at bounding box center [592, 358] width 77 height 10
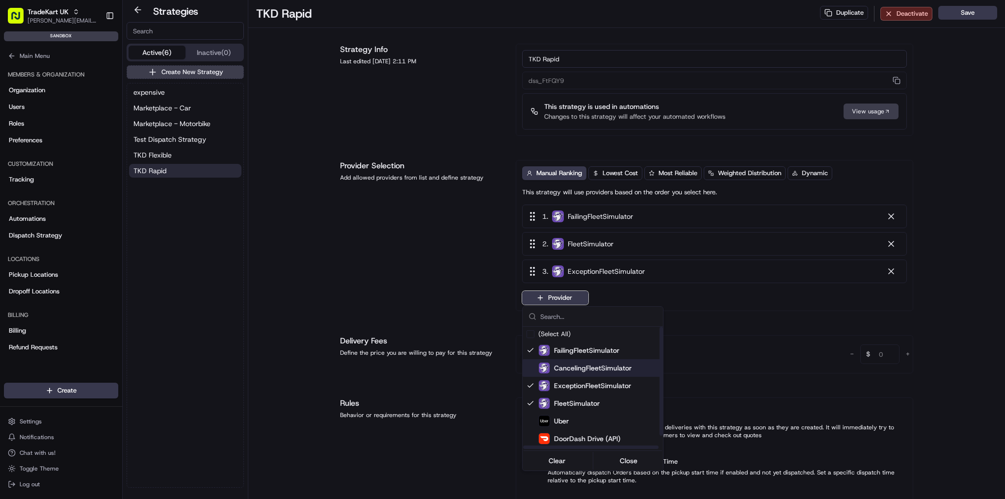
click at [567, 366] on span "CancelingFleetSimulator" at bounding box center [593, 368] width 78 height 10
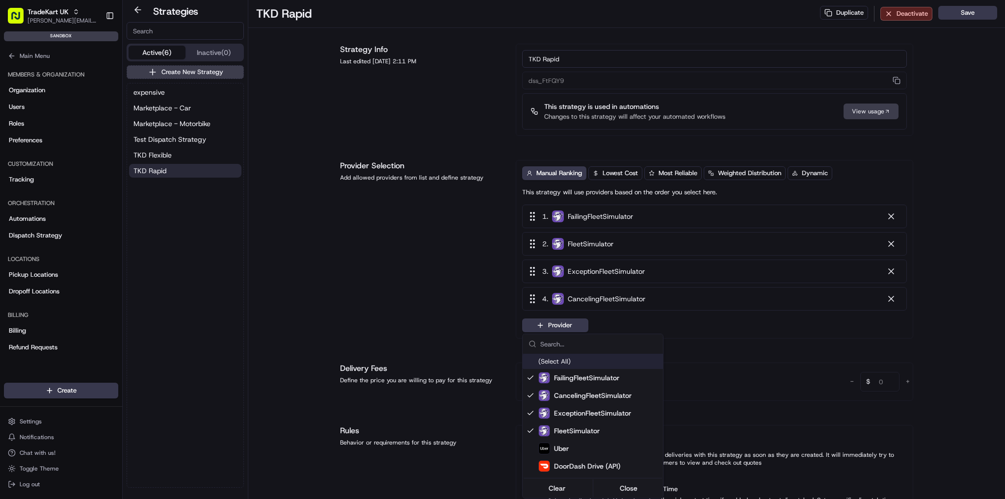
click at [972, 8] on html "TradeKart UK jason.kaye@hackandcraft.com Toggle Sidebar sandbox Orders Deliveri…" at bounding box center [502, 249] width 1005 height 499
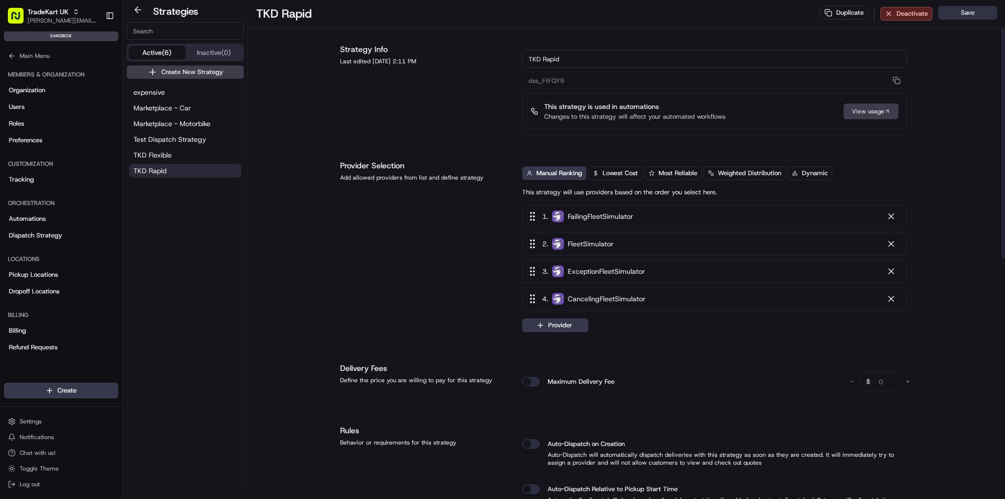
click at [970, 18] on button "Save" at bounding box center [968, 13] width 59 height 14
click at [177, 155] on button "TKD Flexible" at bounding box center [185, 155] width 112 height 14
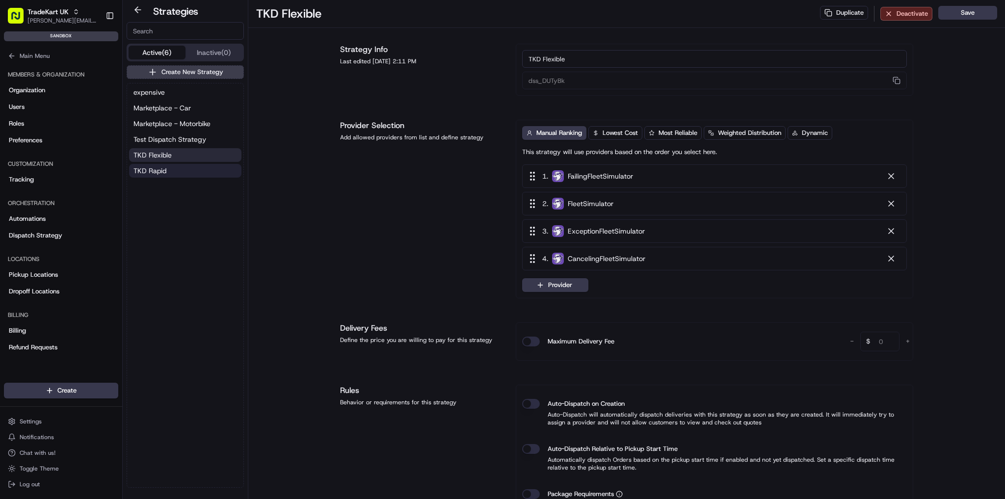
click at [177, 165] on button "TKD Rapid" at bounding box center [185, 171] width 112 height 14
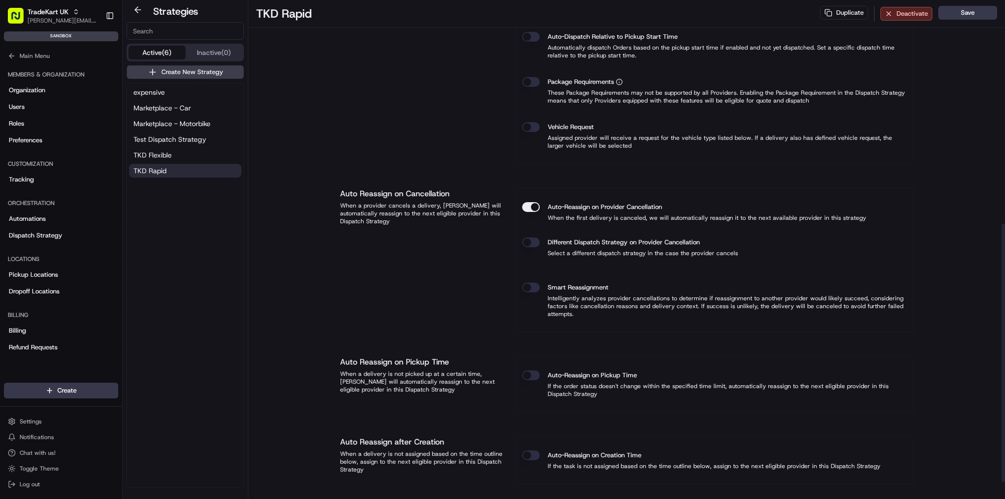
scroll to position [464, 0]
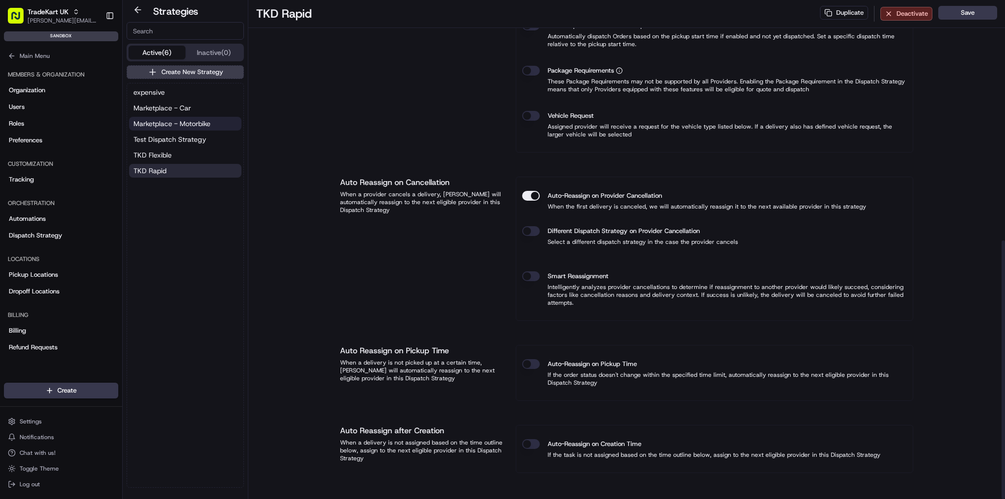
click at [192, 125] on span "Marketplace - Motorbike" at bounding box center [172, 124] width 77 height 10
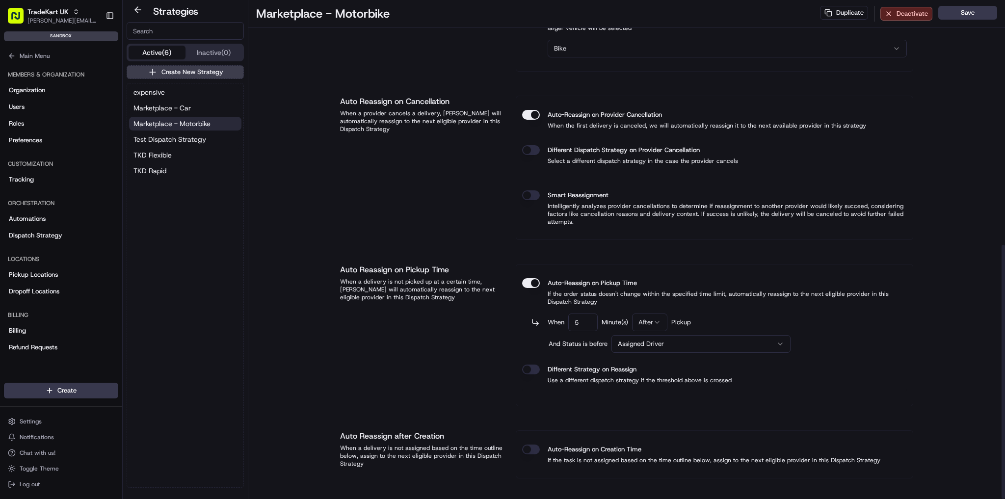
scroll to position [481, 0]
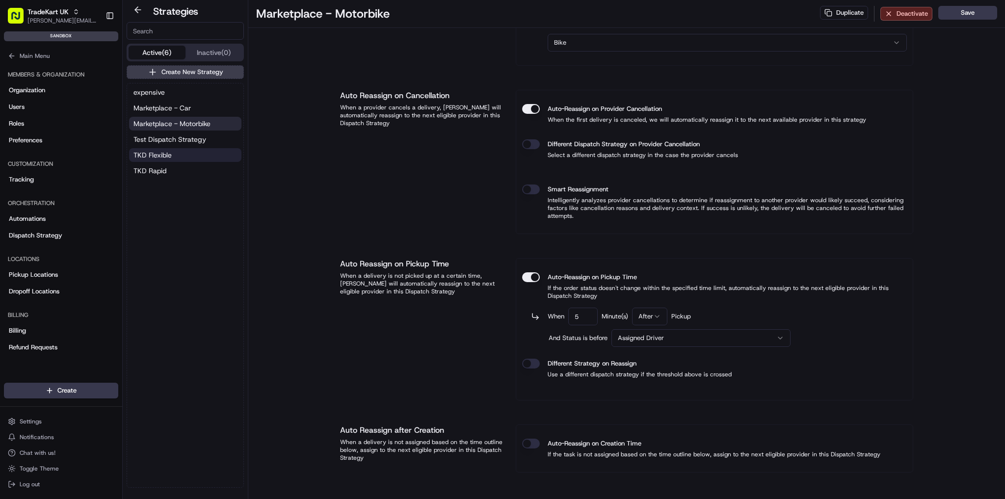
click at [166, 155] on span "TKD Flexible" at bounding box center [153, 155] width 38 height 10
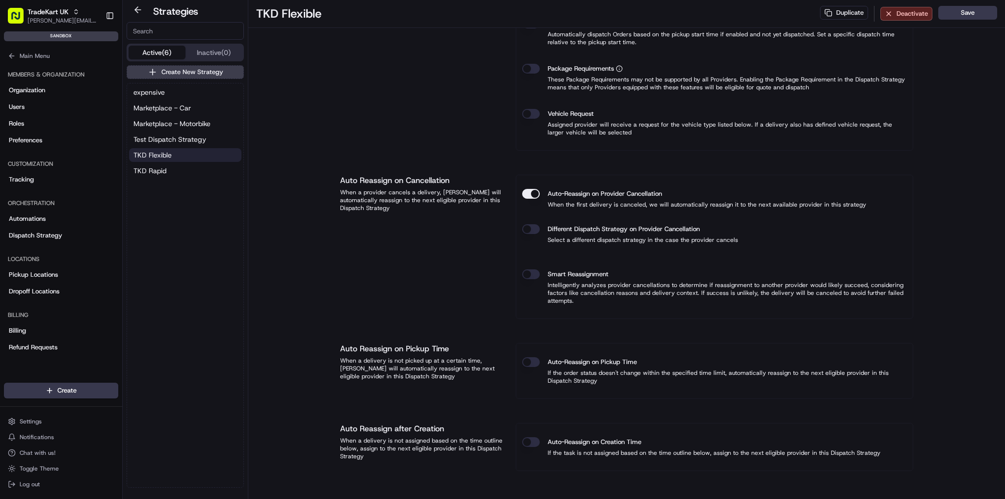
scroll to position [424, 0]
click at [181, 126] on span "Marketplace - Motorbike" at bounding box center [172, 124] width 77 height 10
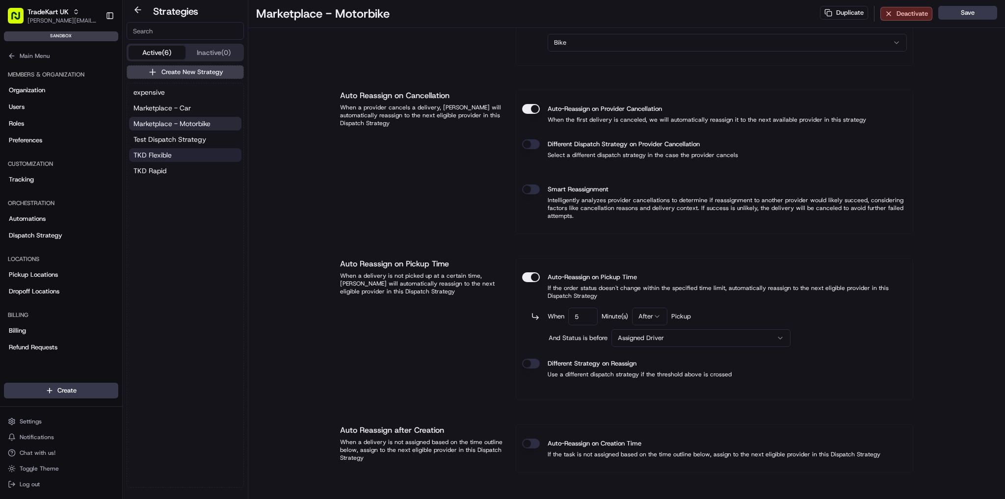
click at [158, 151] on span "TKD Flexible" at bounding box center [153, 155] width 38 height 10
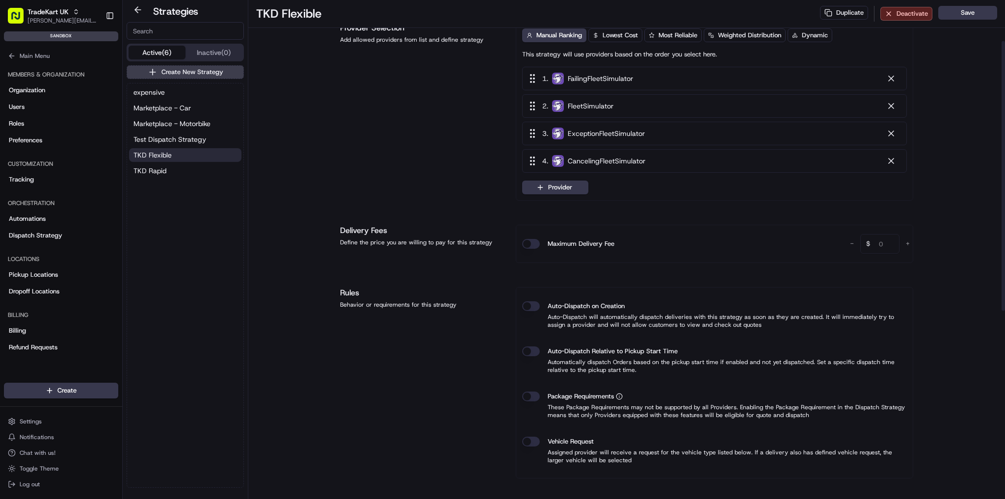
scroll to position [149, 0]
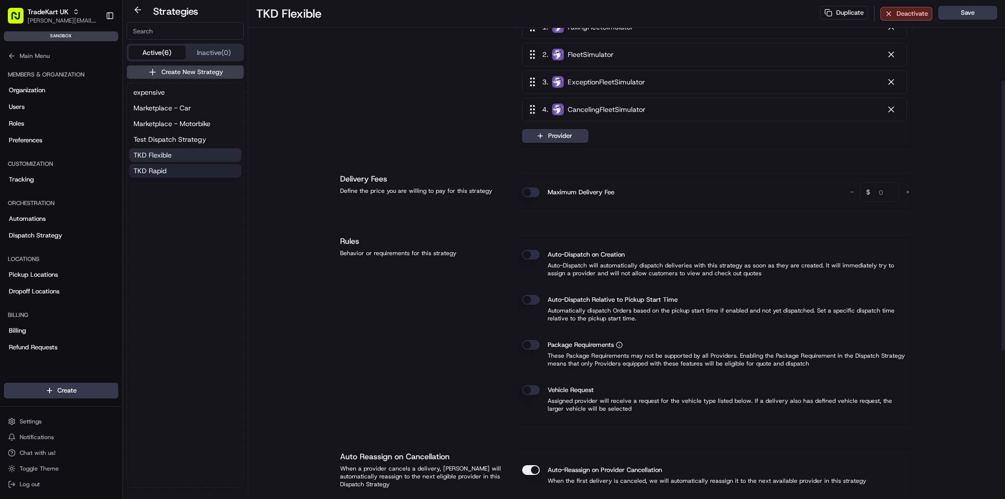
click at [168, 171] on button "TKD Rapid" at bounding box center [185, 171] width 112 height 14
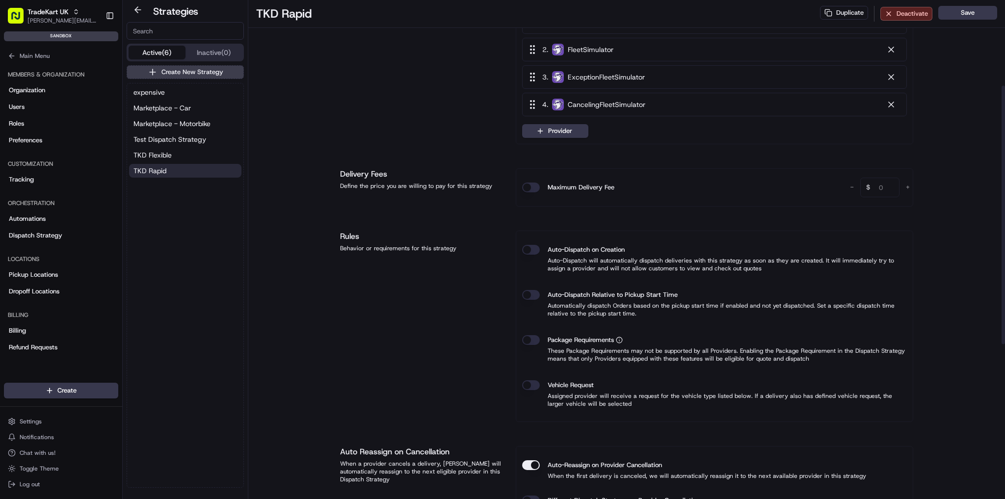
scroll to position [149, 0]
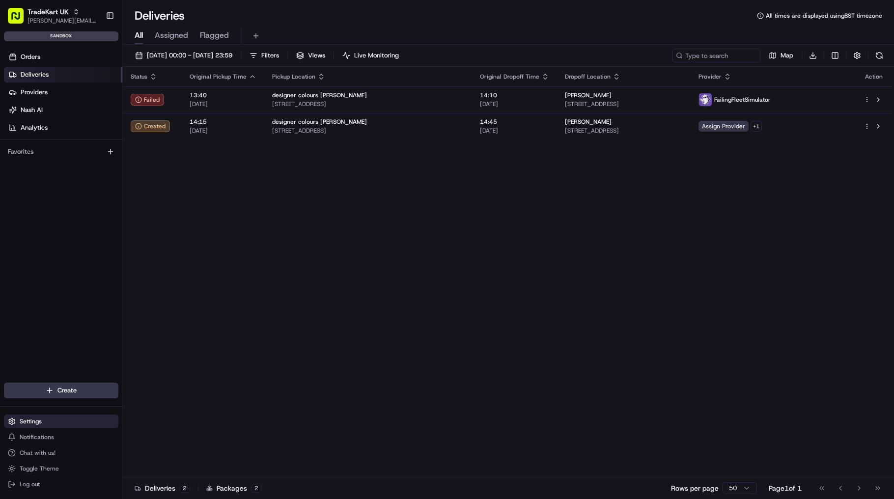
click at [47, 419] on button "Settings" at bounding box center [61, 421] width 114 height 14
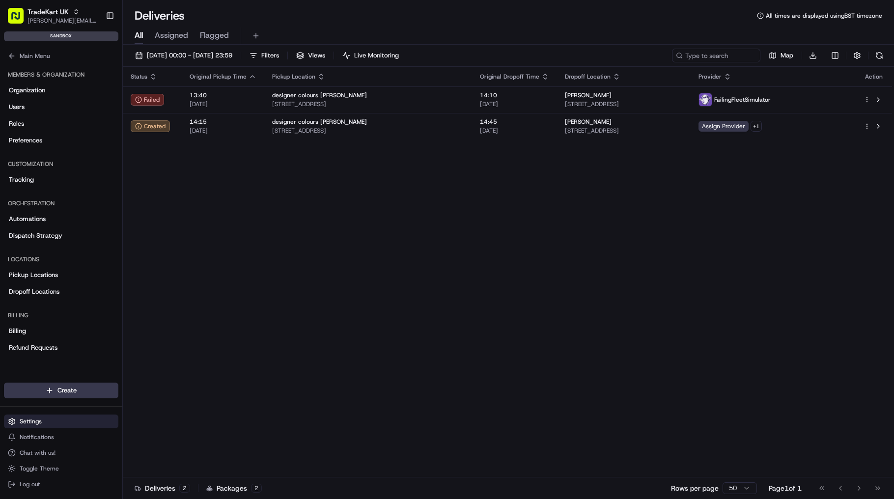
click at [43, 422] on button "Settings" at bounding box center [61, 421] width 114 height 14
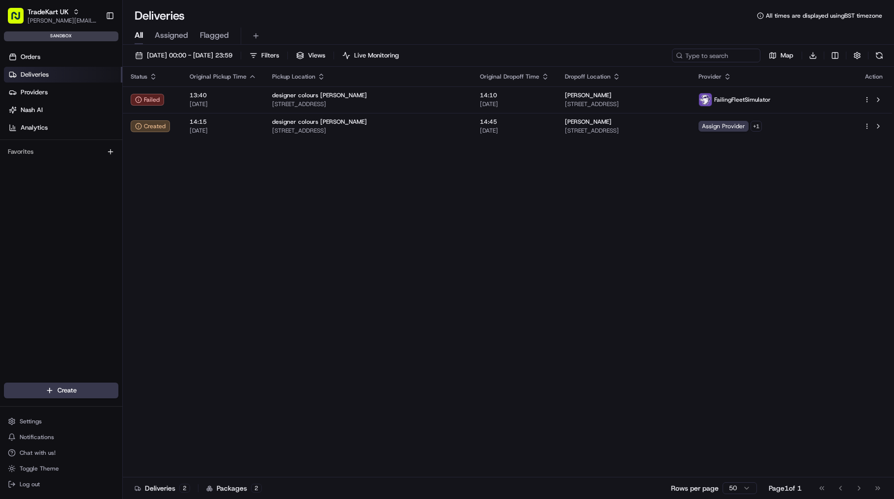
click at [48, 71] on span "Deliveries" at bounding box center [35, 74] width 28 height 9
click at [50, 87] on link "Providers" at bounding box center [63, 92] width 118 height 16
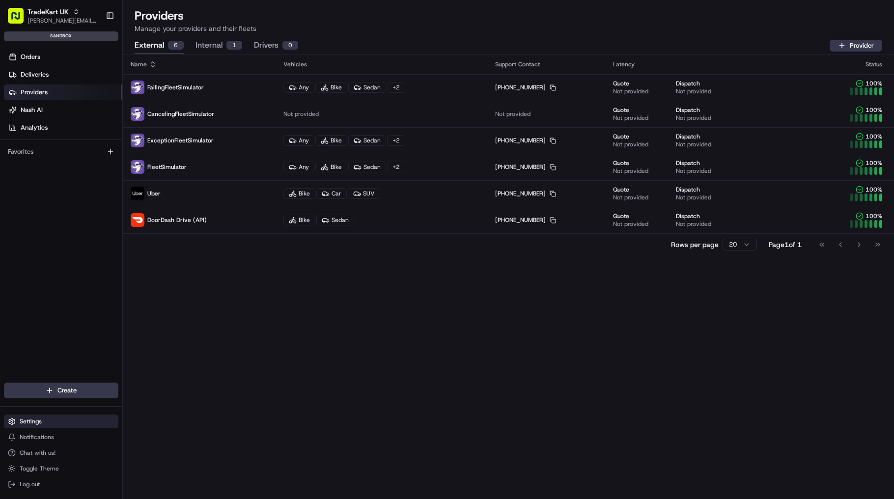
drag, startPoint x: 57, startPoint y: 424, endPoint x: 57, endPoint y: 418, distance: 5.4
click at [57, 424] on button "Settings" at bounding box center [61, 421] width 114 height 14
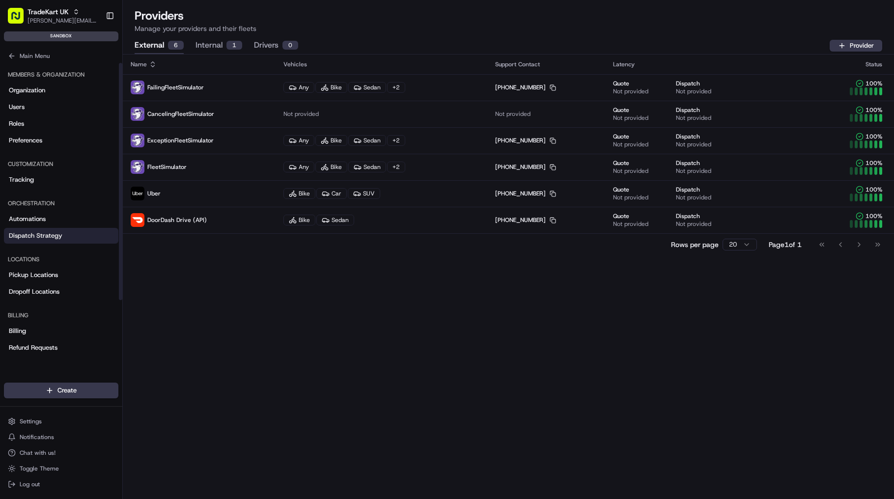
click at [61, 236] on link "Dispatch Strategy" at bounding box center [61, 236] width 114 height 16
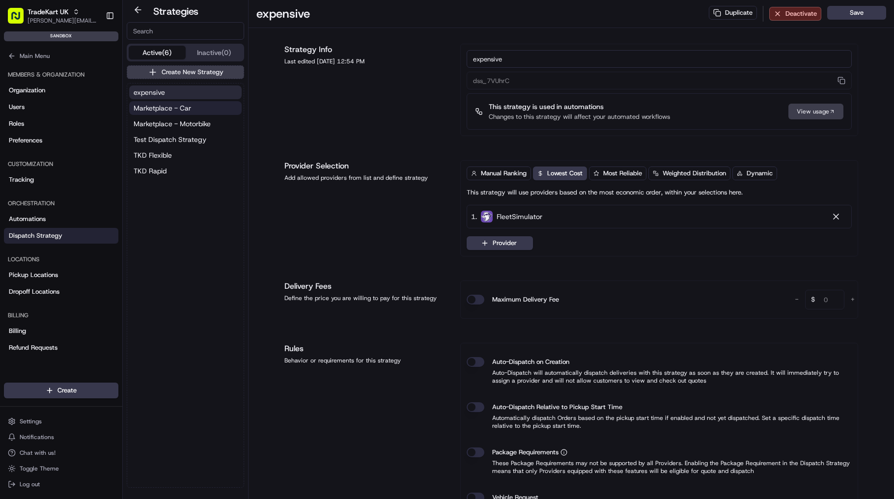
click at [198, 109] on button "Marketplace - Car" at bounding box center [185, 108] width 112 height 14
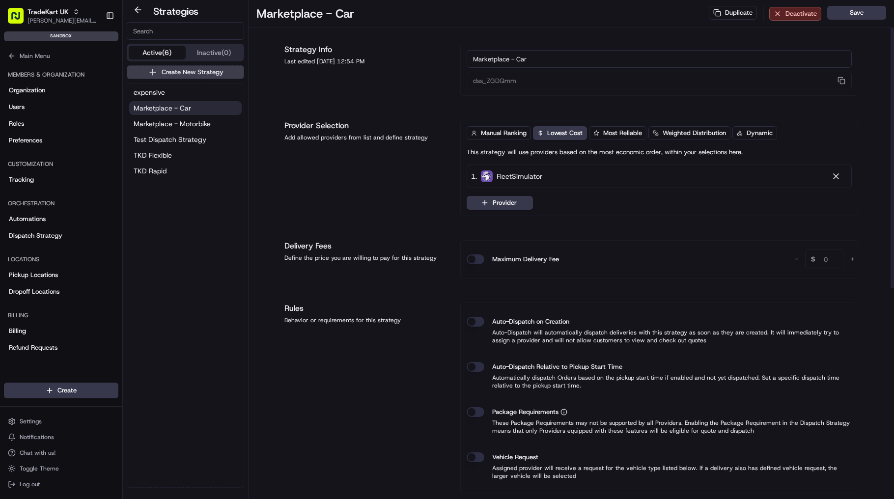
scroll to position [118, 0]
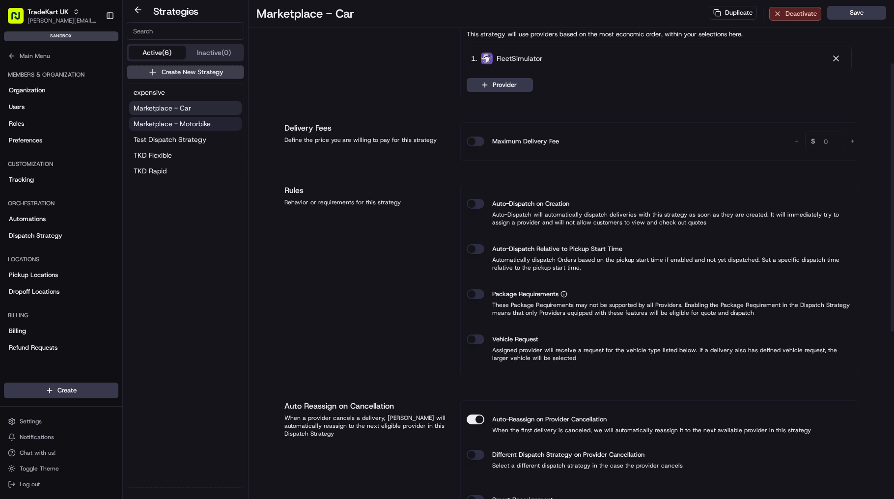
click at [208, 122] on span "Marketplace - Motorbike" at bounding box center [172, 124] width 77 height 10
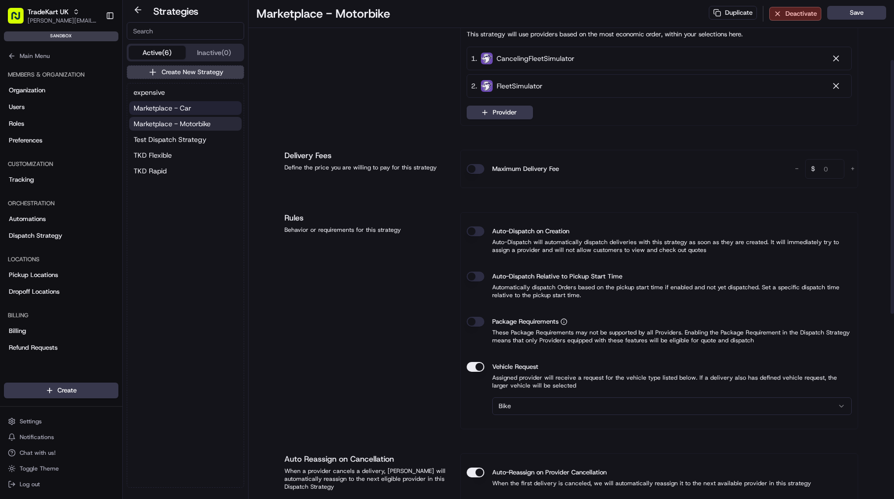
click at [212, 113] on button "Marketplace - Car" at bounding box center [185, 108] width 112 height 14
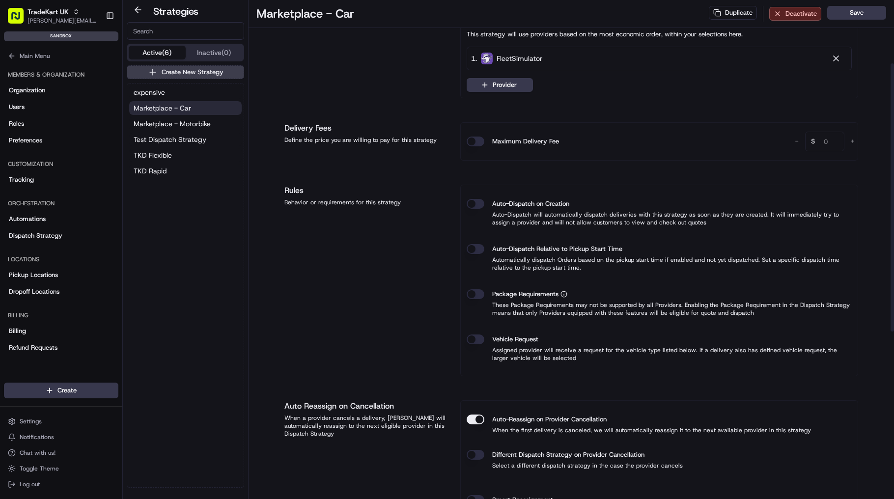
click at [479, 336] on button "Vehicle Request" at bounding box center [475, 339] width 18 height 10
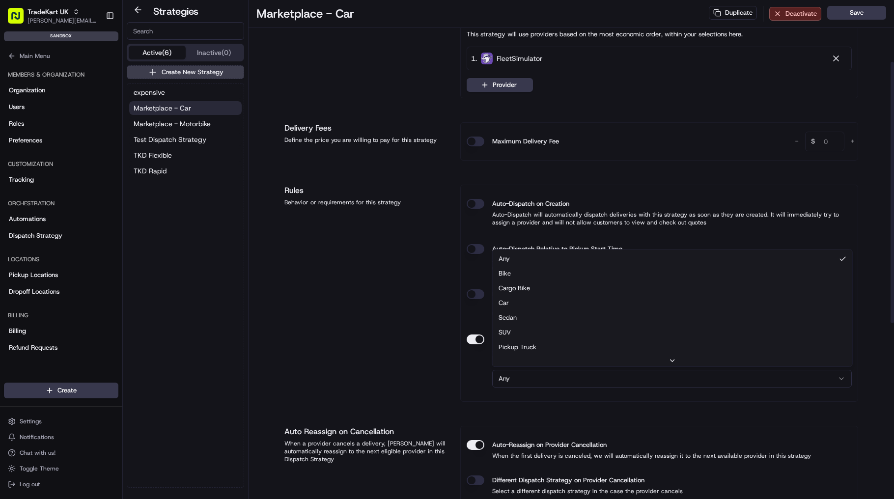
click at [546, 379] on html "TradeKart UK jason.kaye@hackandcraft.com Toggle Sidebar sandbox Orders Deliveri…" at bounding box center [447, 249] width 894 height 499
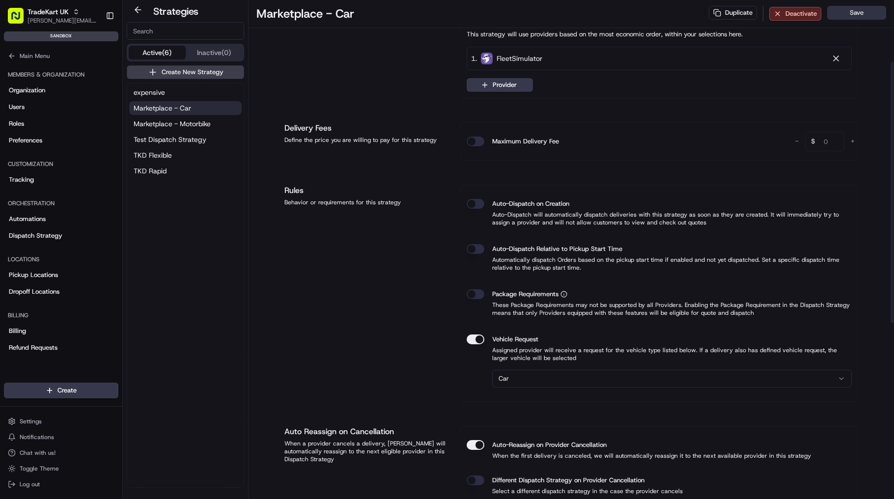
click at [867, 11] on button "Save" at bounding box center [856, 13] width 59 height 14
click at [39, 422] on span "Settings" at bounding box center [31, 421] width 22 height 8
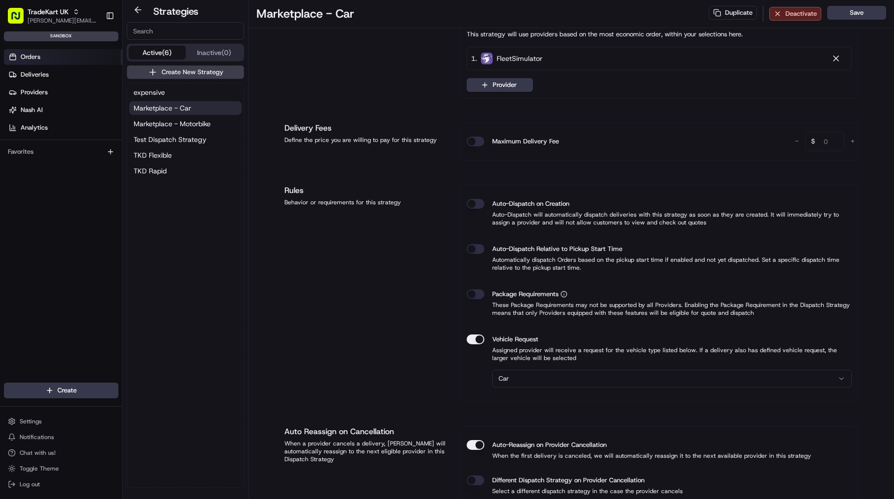
click at [61, 57] on link "Orders" at bounding box center [63, 57] width 118 height 16
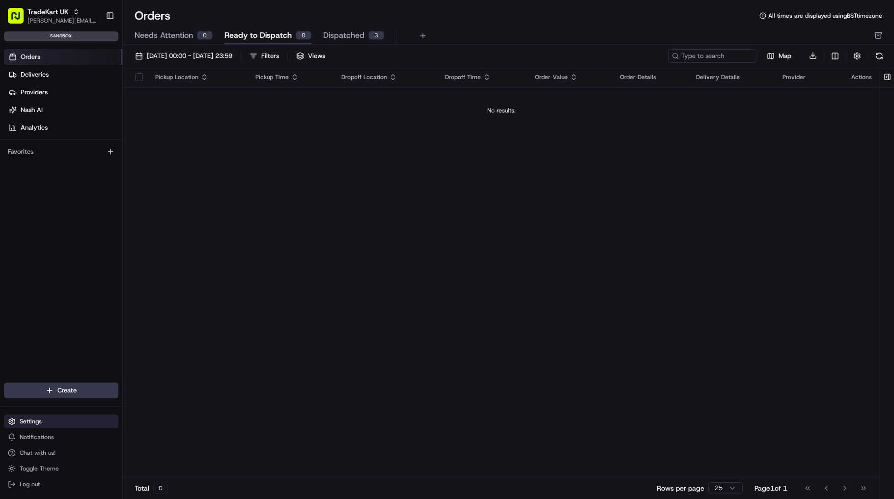
click at [45, 420] on button "Settings" at bounding box center [61, 421] width 114 height 14
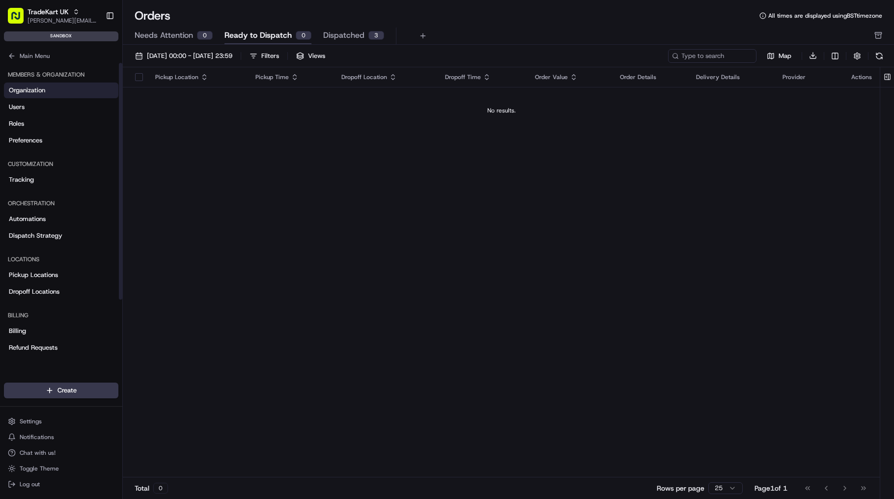
click at [46, 86] on link "Organization" at bounding box center [61, 90] width 114 height 16
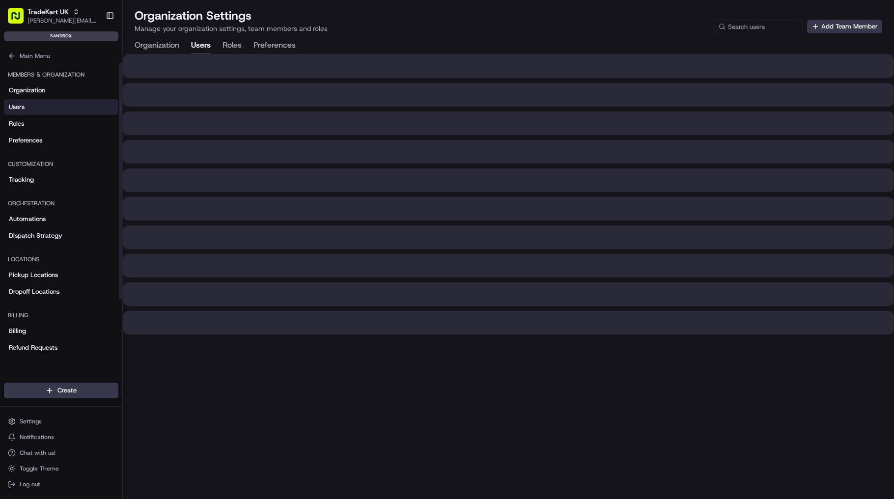
click at [194, 52] on button "Users" at bounding box center [201, 45] width 20 height 17
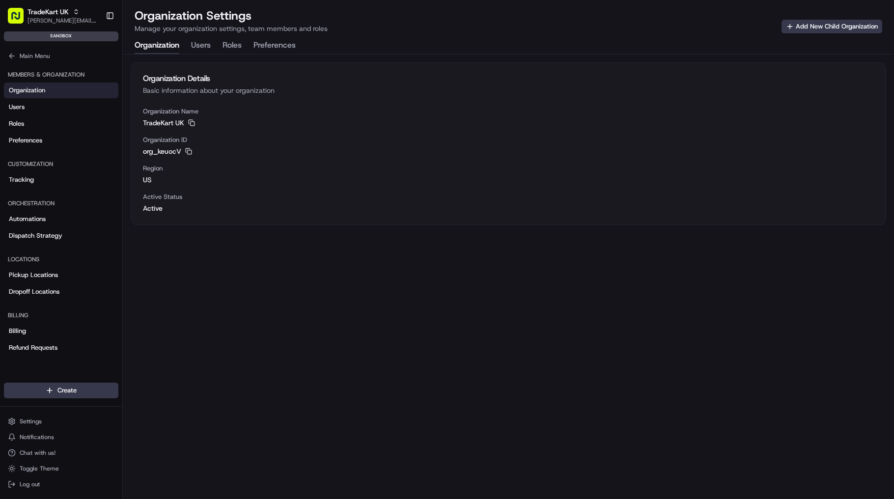
click at [171, 48] on button "Organization" at bounding box center [157, 45] width 45 height 17
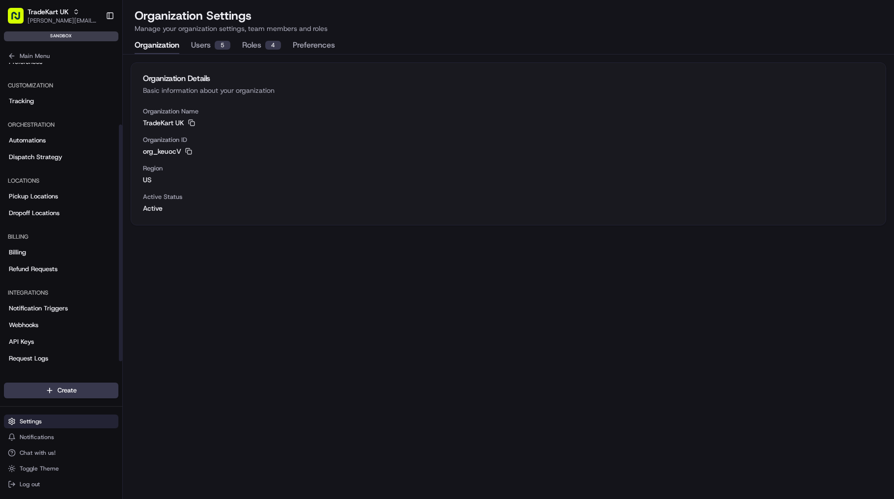
click at [38, 418] on span "Settings" at bounding box center [31, 421] width 22 height 8
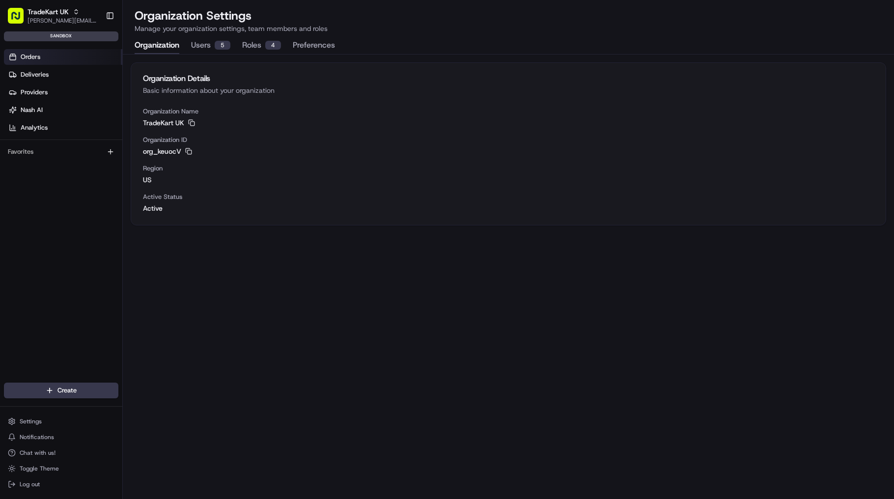
click at [56, 61] on link "Orders" at bounding box center [63, 57] width 118 height 16
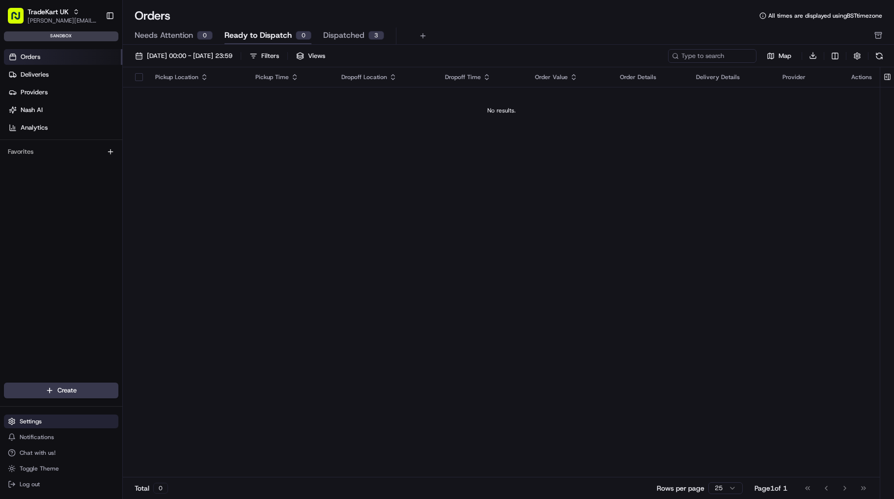
click at [45, 425] on button "Settings" at bounding box center [61, 421] width 114 height 14
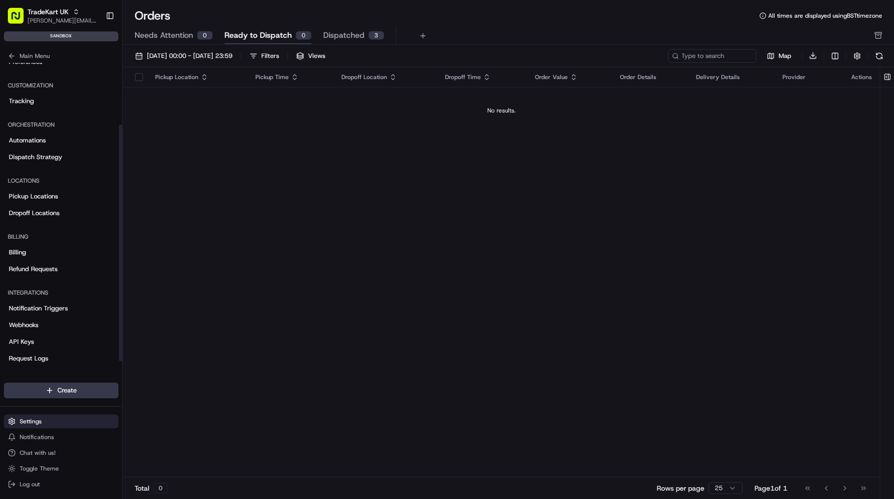
click at [43, 424] on button "Settings" at bounding box center [61, 421] width 114 height 14
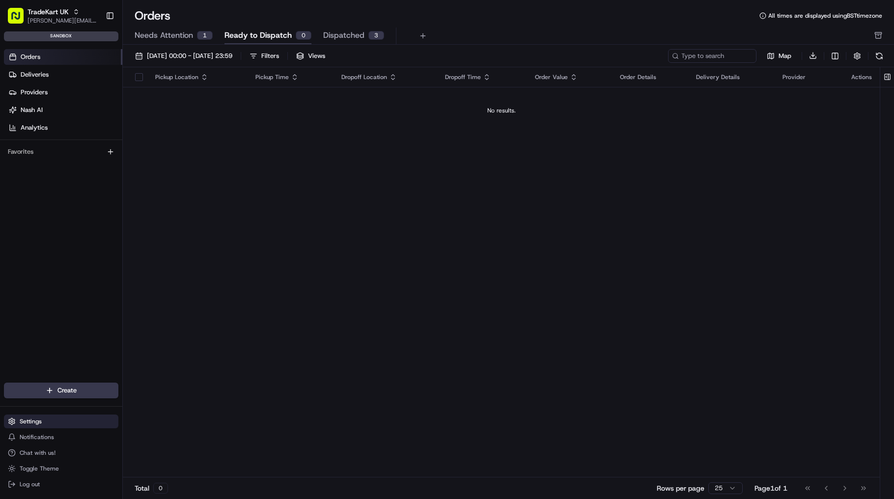
click at [37, 421] on span "Settings" at bounding box center [31, 421] width 22 height 8
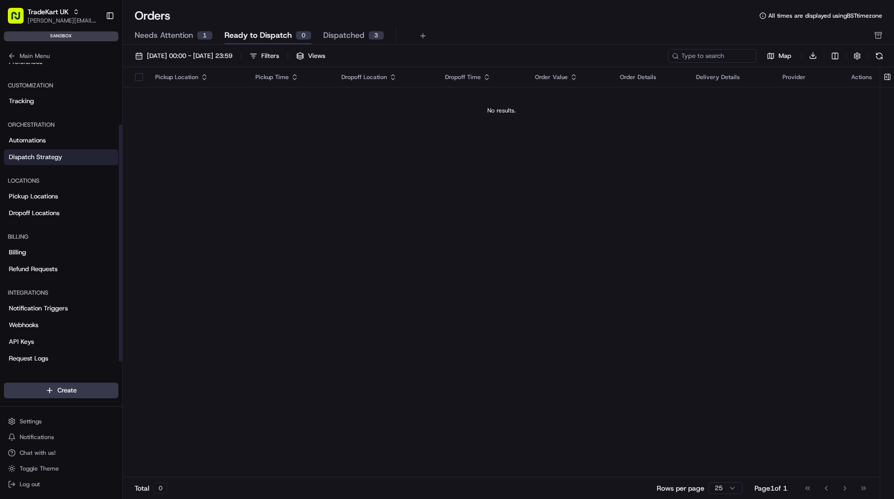
click at [61, 156] on span "Dispatch Strategy" at bounding box center [36, 157] width 54 height 9
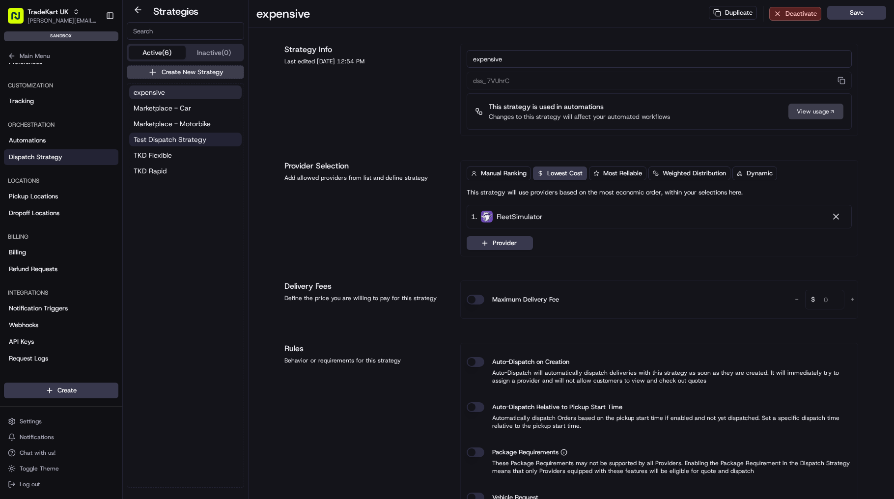
click at [178, 141] on span "Test Dispatch Strategy" at bounding box center [170, 140] width 73 height 10
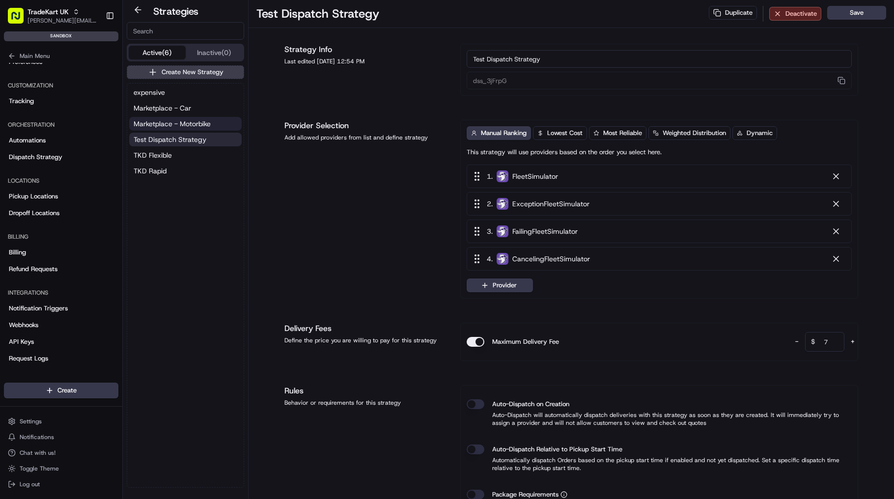
click at [179, 120] on span "Marketplace - Motorbike" at bounding box center [172, 124] width 77 height 10
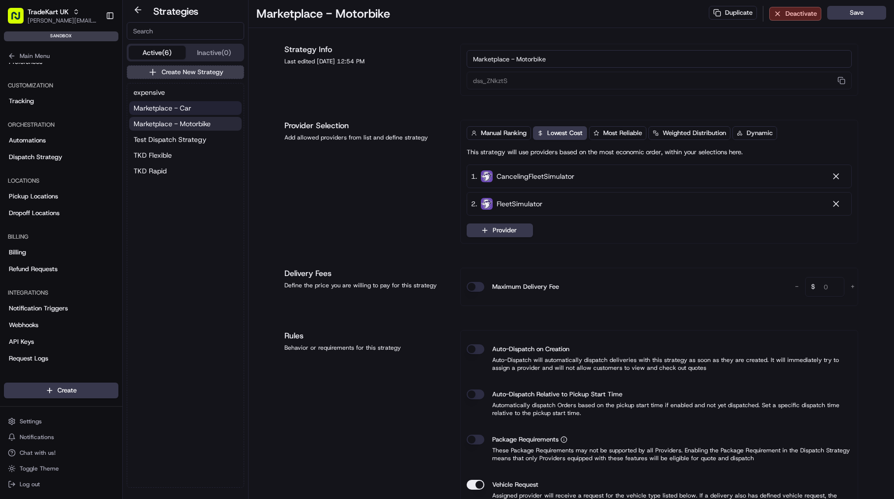
click at [182, 104] on span "Marketplace - Car" at bounding box center [162, 108] width 57 height 10
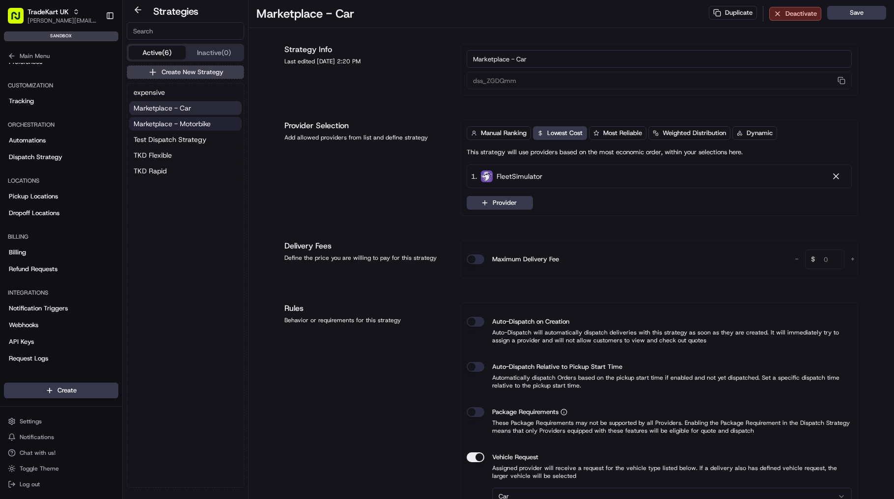
click at [183, 122] on span "Marketplace - Motorbike" at bounding box center [172, 124] width 77 height 10
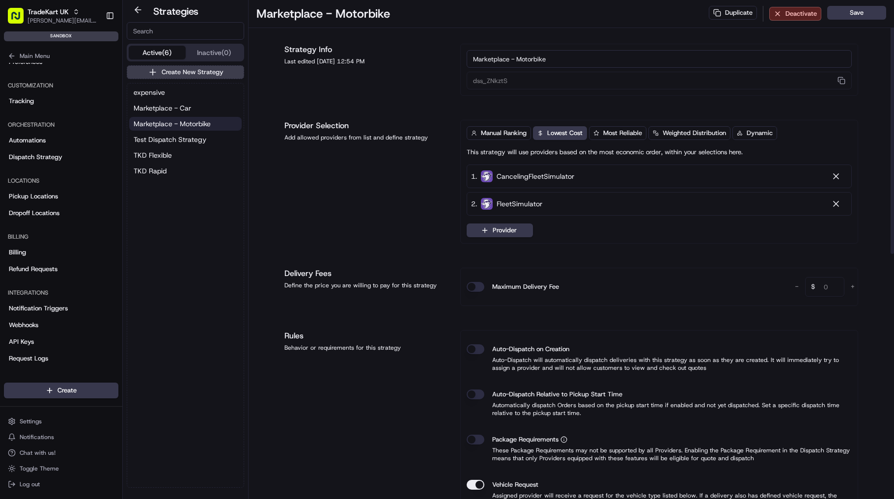
click at [166, 121] on span "Marketplace - Motorbike" at bounding box center [172, 124] width 77 height 10
click at [185, 108] on span "Marketplace - Car" at bounding box center [162, 108] width 57 height 10
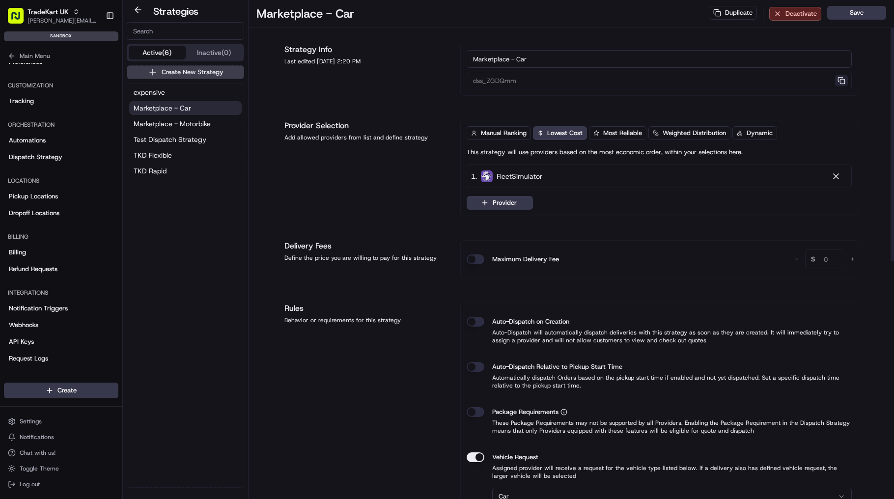
click at [841, 80] on button "button" at bounding box center [841, 81] width 13 height 12
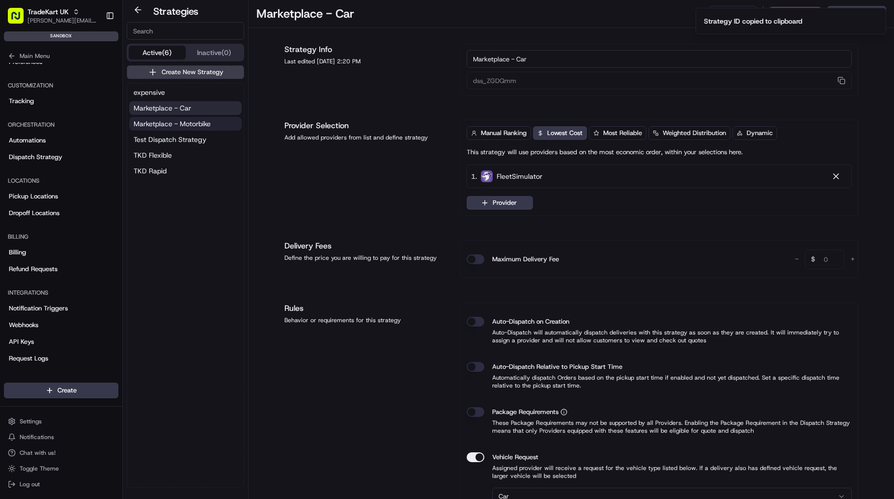
click at [201, 120] on span "Marketplace - Motorbike" at bounding box center [172, 124] width 77 height 10
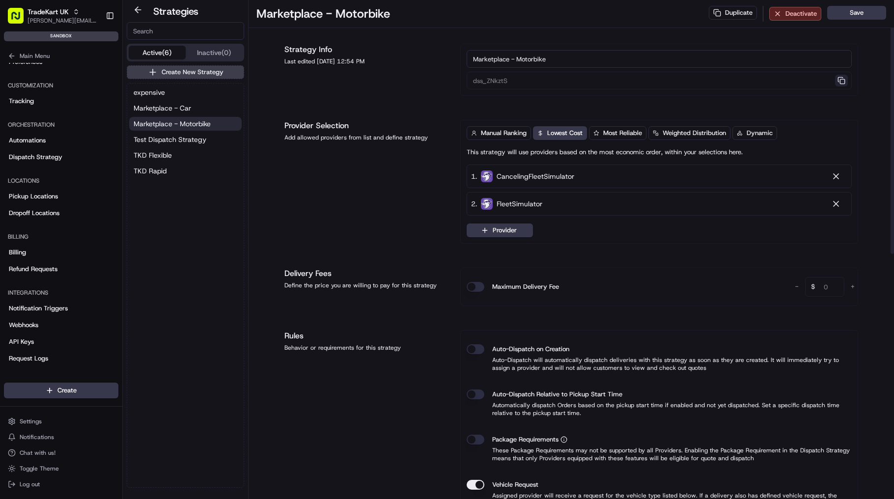
click at [840, 84] on button "button" at bounding box center [841, 81] width 13 height 12
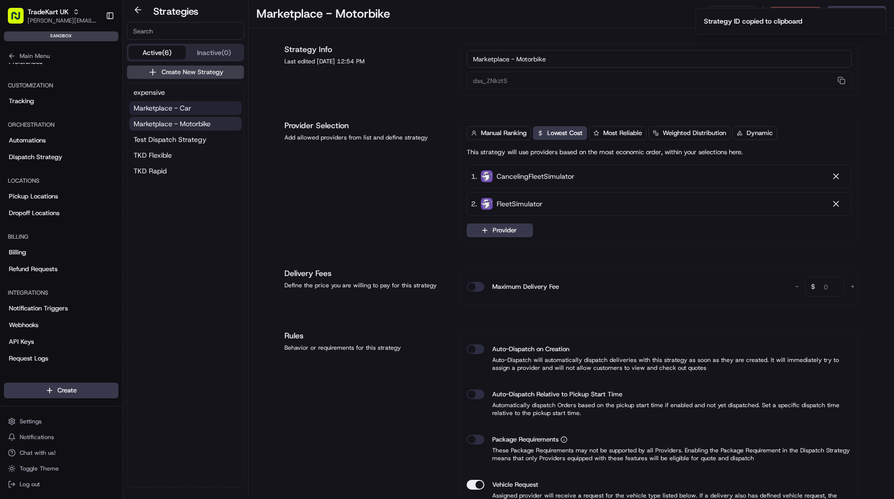
click at [204, 105] on button "Marketplace - Car" at bounding box center [185, 108] width 112 height 14
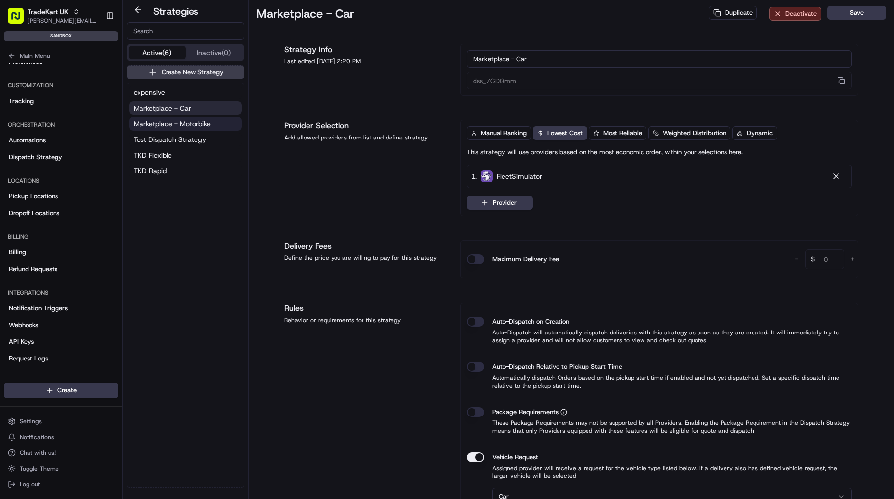
click at [205, 119] on span "Marketplace - Motorbike" at bounding box center [172, 124] width 77 height 10
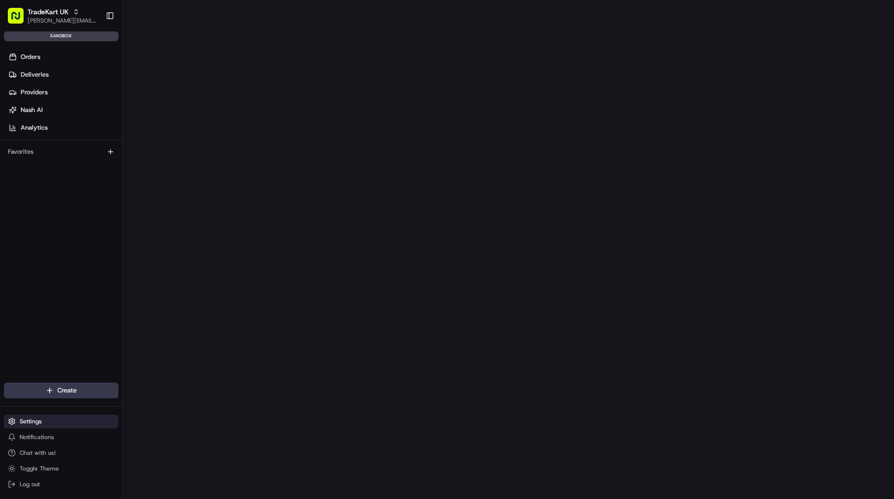
click at [58, 418] on button "Settings" at bounding box center [61, 421] width 114 height 14
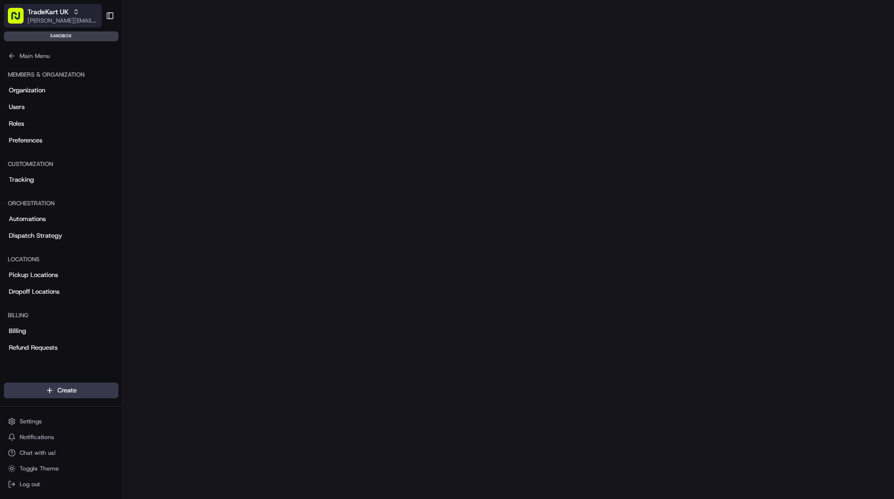
click at [81, 10] on div "TradeKart UK" at bounding box center [62, 12] width 70 height 10
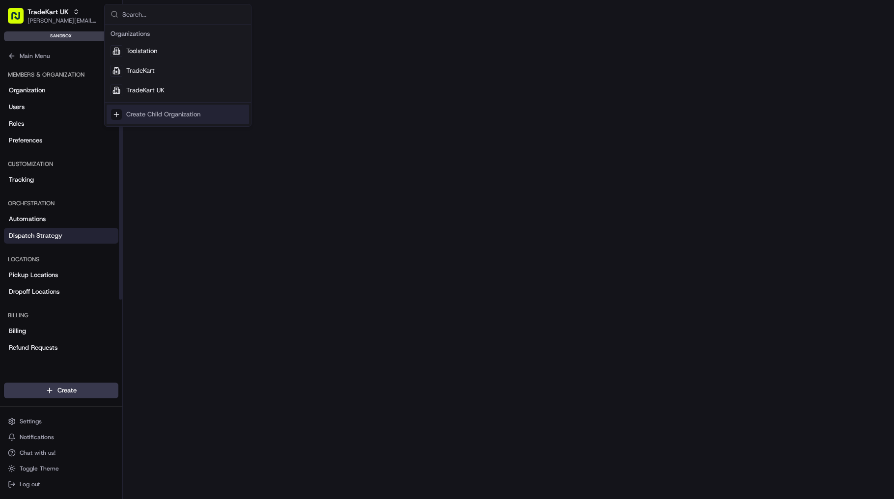
click at [48, 239] on span "Dispatch Strategy" at bounding box center [36, 235] width 54 height 9
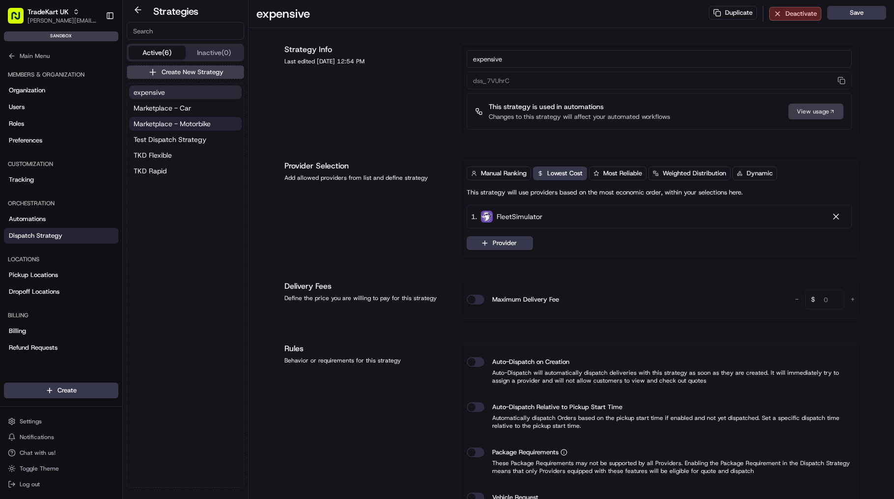
click at [218, 120] on button "Marketplace - Motorbike" at bounding box center [185, 124] width 112 height 14
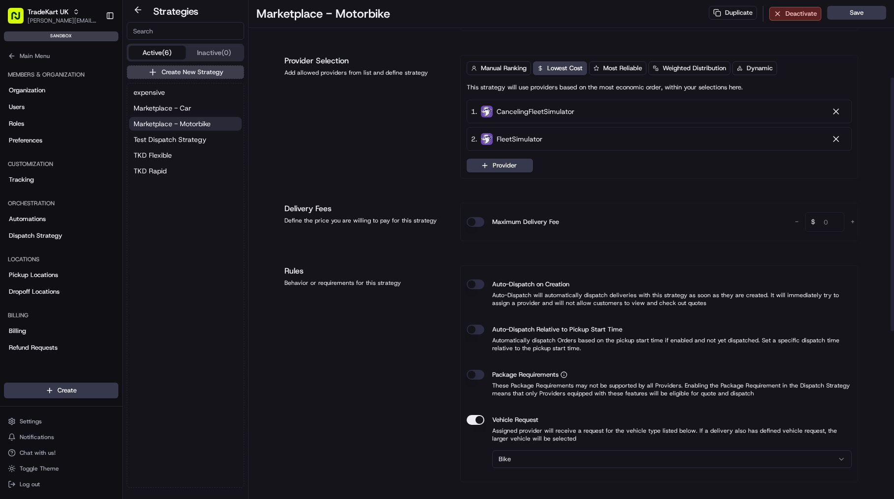
scroll to position [157, 0]
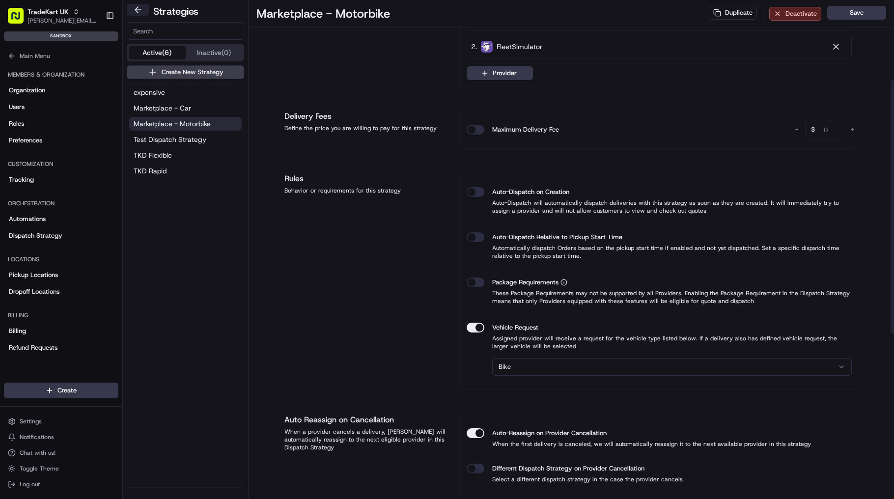
click at [137, 6] on button at bounding box center [138, 10] width 23 height 12
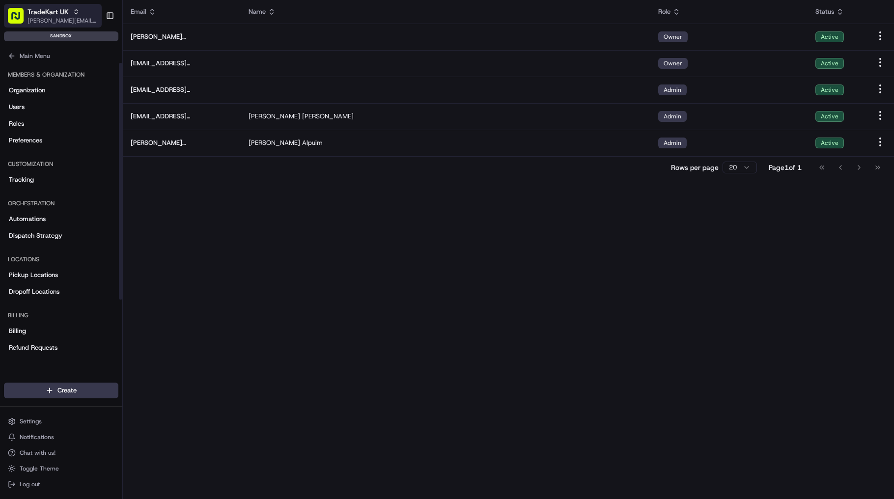
click at [59, 12] on span "TradeKart UK" at bounding box center [47, 12] width 41 height 10
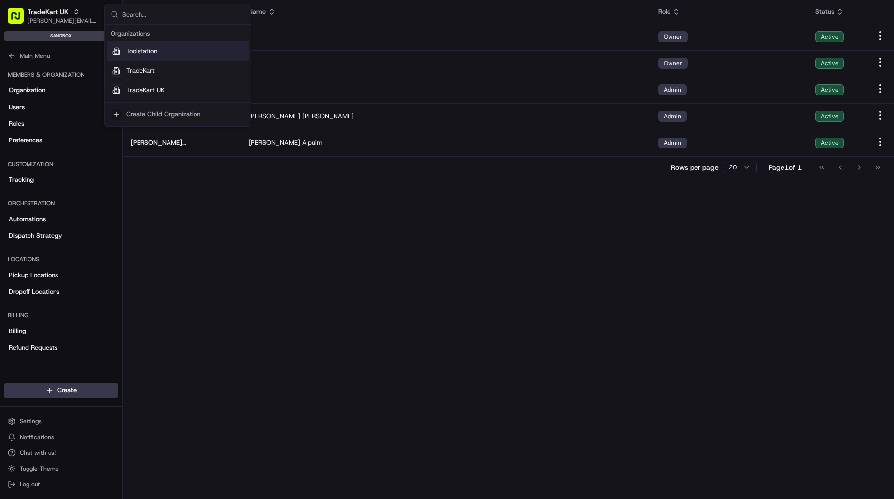
click at [180, 55] on div "Toolstation" at bounding box center [178, 51] width 142 height 20
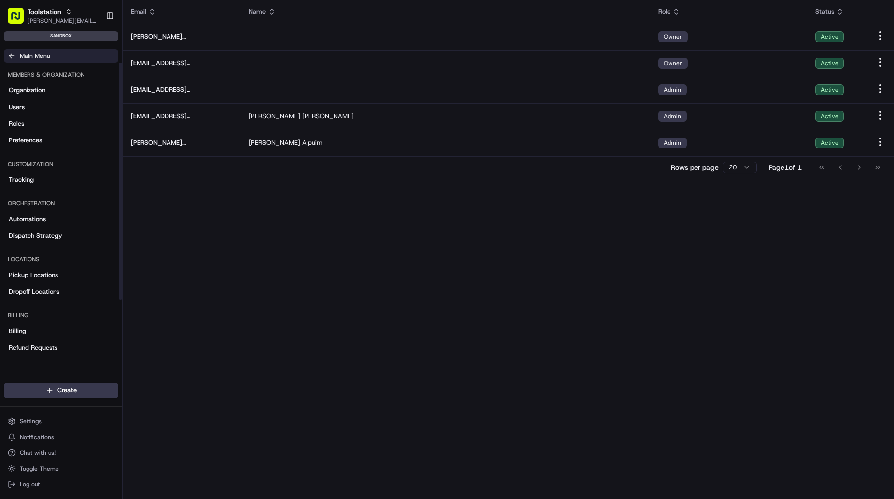
click at [47, 55] on span "Main Menu" at bounding box center [35, 56] width 30 height 8
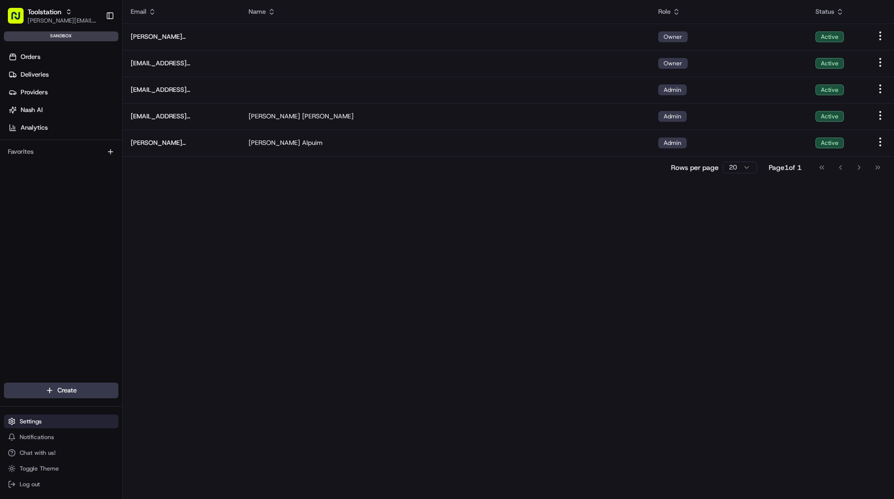
click at [45, 418] on button "Settings" at bounding box center [61, 421] width 114 height 14
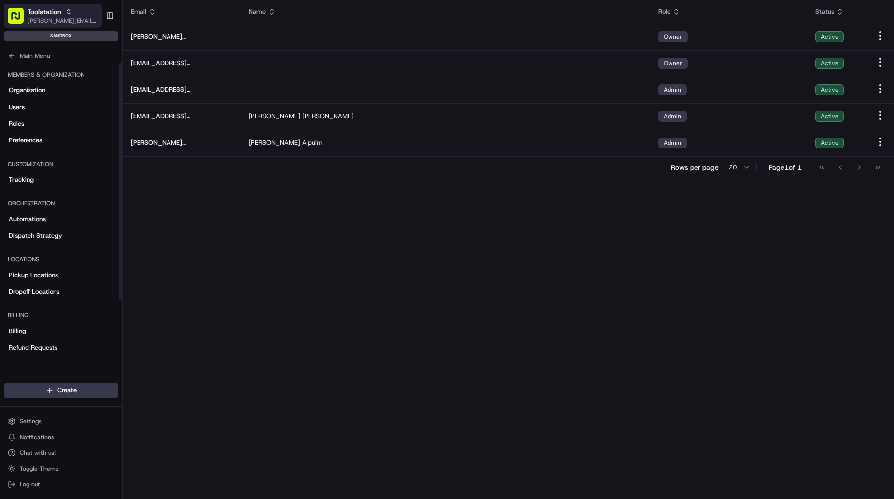
click at [67, 16] on div "Toolstation" at bounding box center [62, 12] width 70 height 10
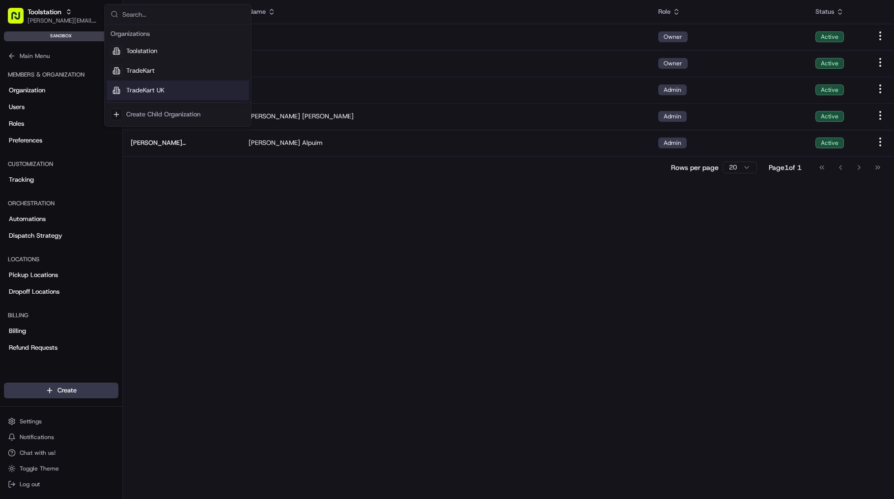
click at [163, 88] on span "TradeKart UK" at bounding box center [145, 90] width 38 height 9
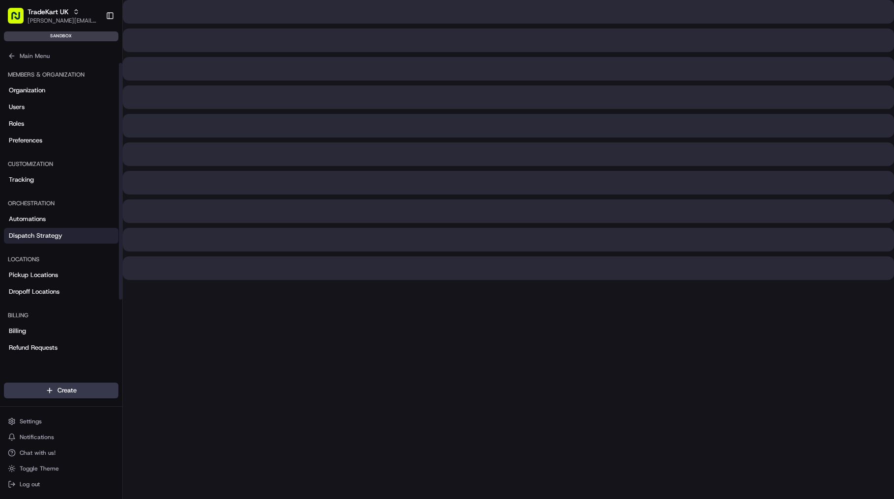
click at [51, 237] on span "Dispatch Strategy" at bounding box center [36, 235] width 54 height 9
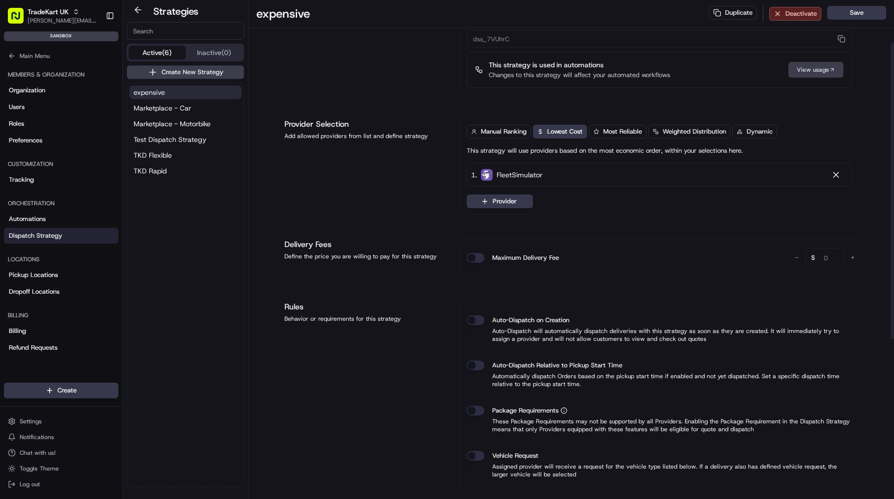
scroll to position [79, 0]
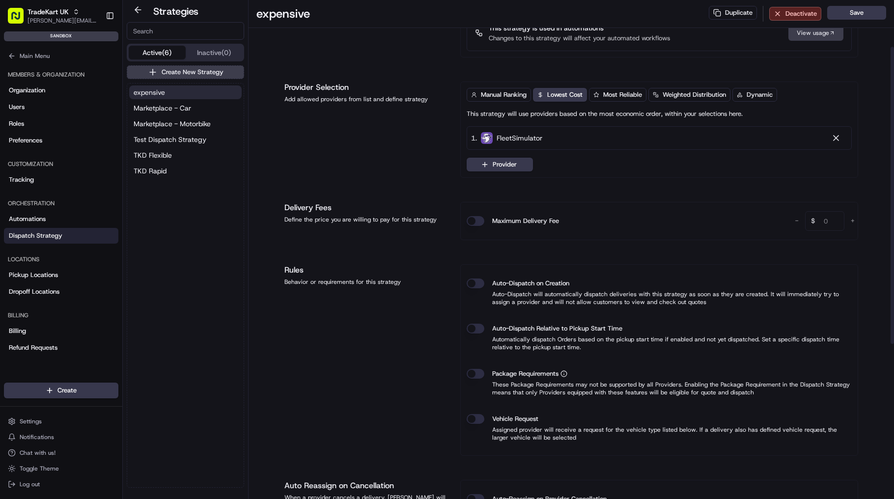
click at [480, 373] on button "Package Requirements" at bounding box center [475, 374] width 18 height 10
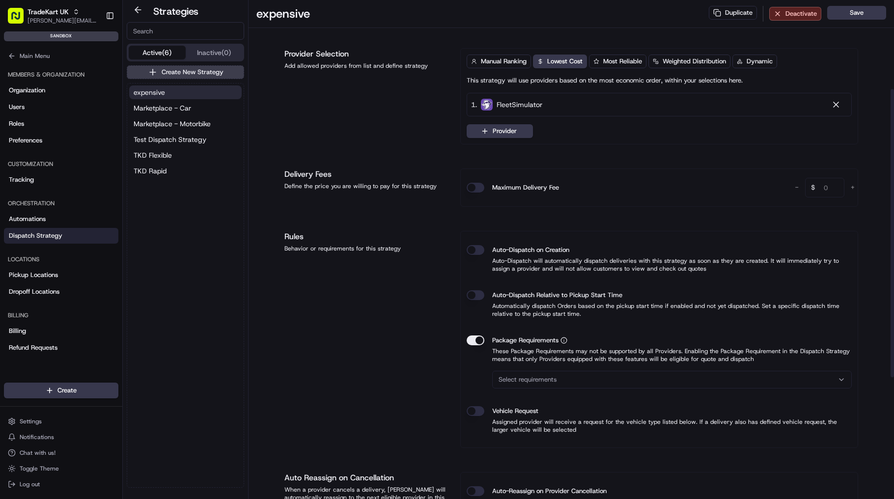
scroll to position [157, 0]
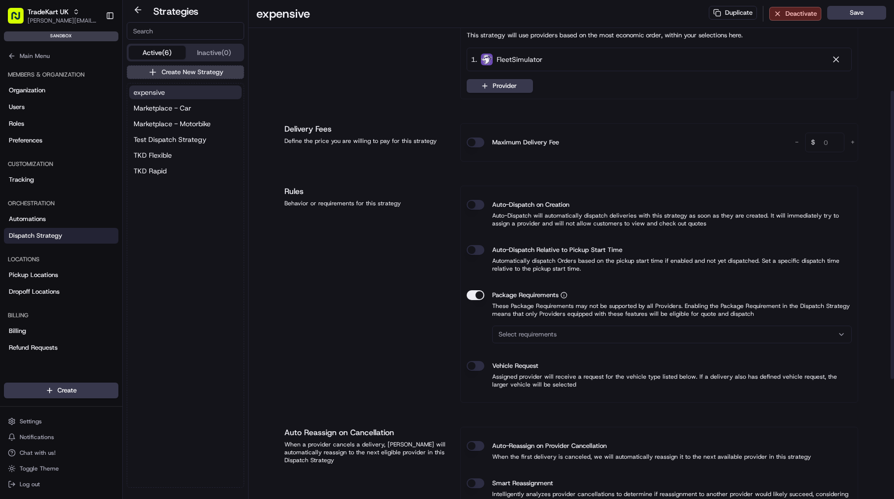
click at [569, 339] on button "Select requirements" at bounding box center [671, 334] width 359 height 18
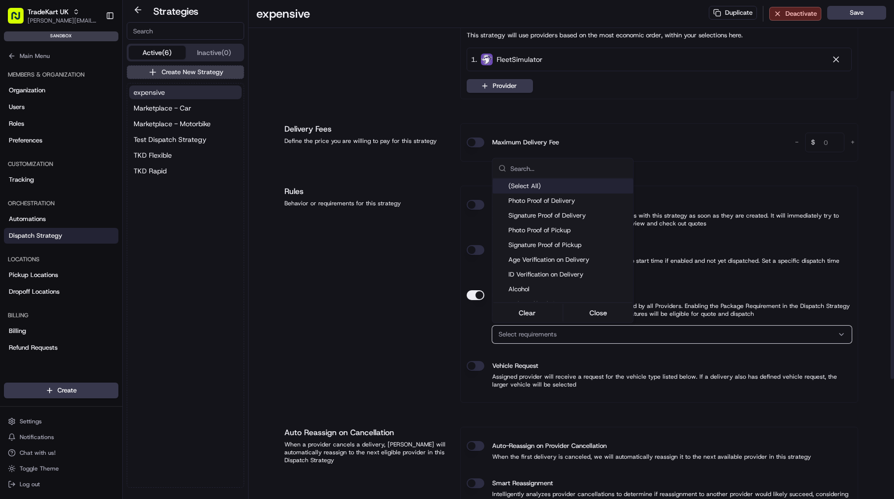
click at [573, 334] on html "TradeKart UK jason.kaye@hackandcraft.com Toggle Sidebar sandbox Orders Deliveri…" at bounding box center [447, 249] width 894 height 499
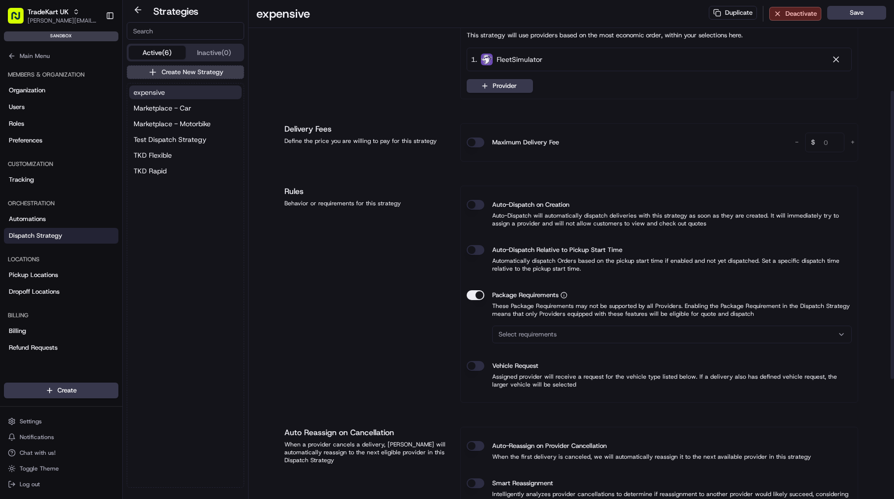
click at [574, 334] on div "Select requirements" at bounding box center [671, 334] width 354 height 9
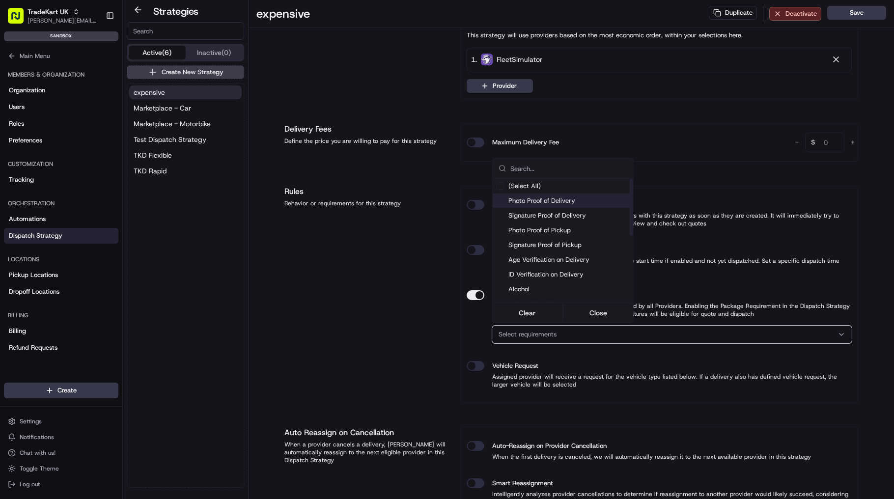
click at [562, 198] on span "Photo Proof of Delivery" at bounding box center [568, 200] width 121 height 9
click at [439, 348] on html "TradeKart UK jason.kaye@hackandcraft.com Toggle Sidebar sandbox Orders Deliveri…" at bounding box center [447, 249] width 894 height 499
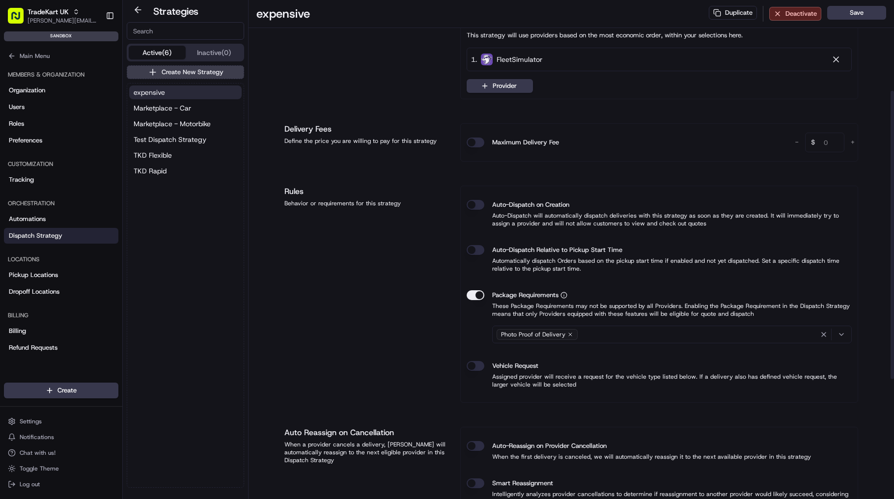
click at [623, 332] on div "Photo Proof of Delivery" at bounding box center [671, 334] width 354 height 15
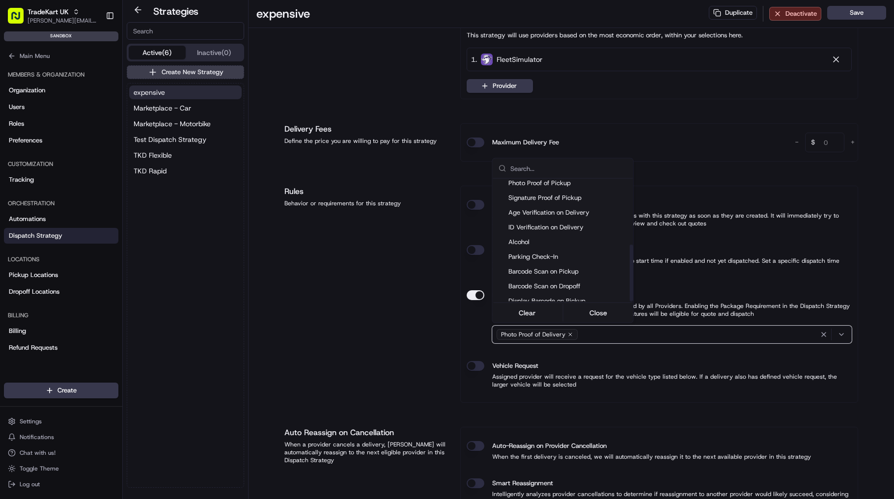
scroll to position [0, 0]
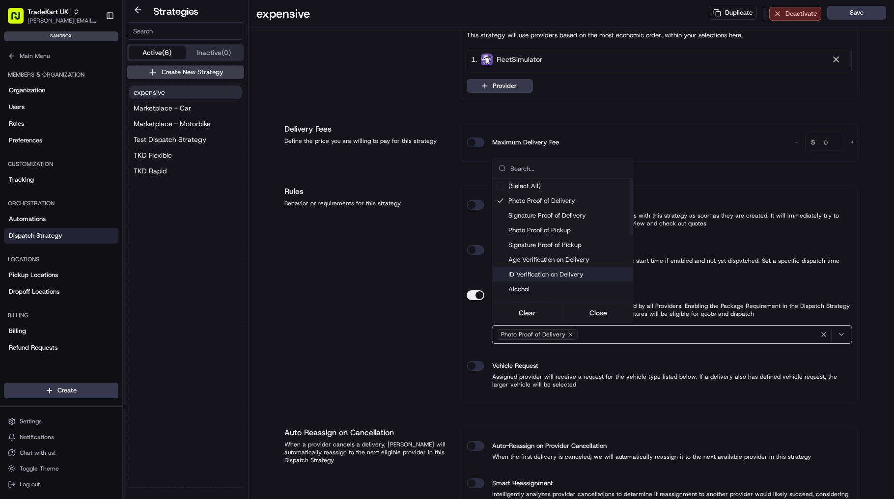
click at [341, 283] on html "TradeKart UK jason.kaye@hackandcraft.com Toggle Sidebar sandbox Orders Deliveri…" at bounding box center [447, 249] width 894 height 499
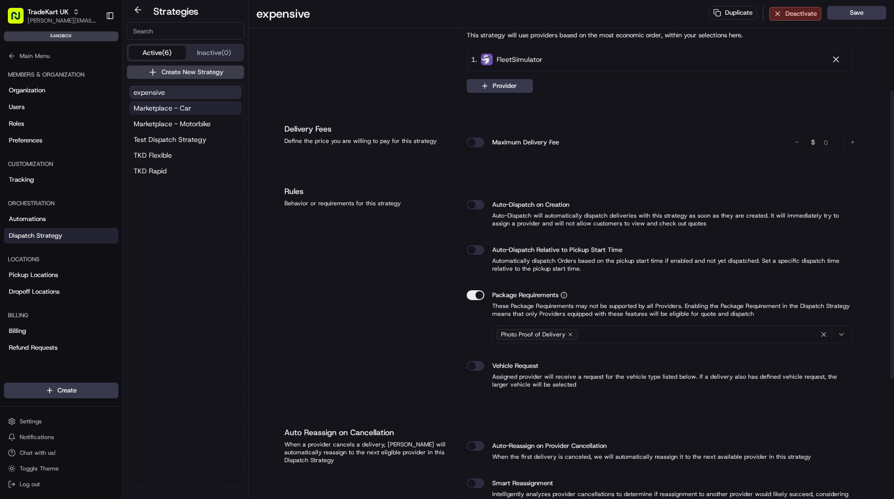
click at [200, 110] on button "Marketplace - Car" at bounding box center [185, 108] width 112 height 14
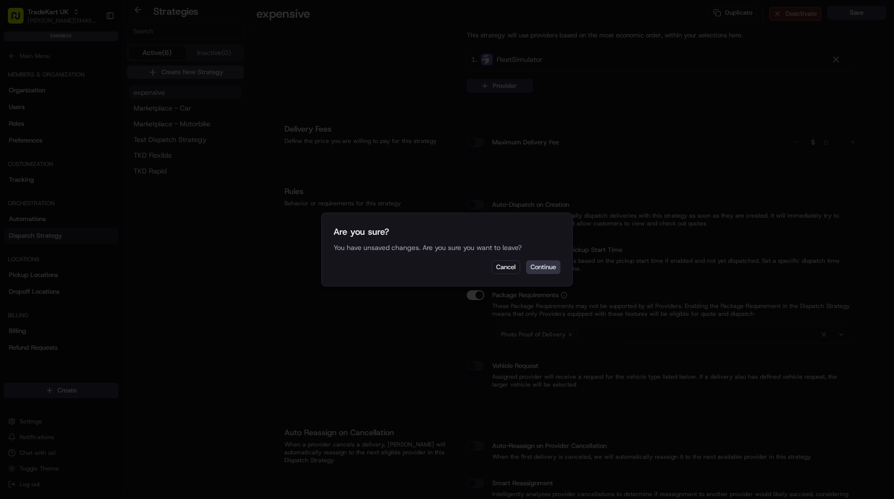
click at [539, 263] on button "Continue" at bounding box center [543, 267] width 34 height 14
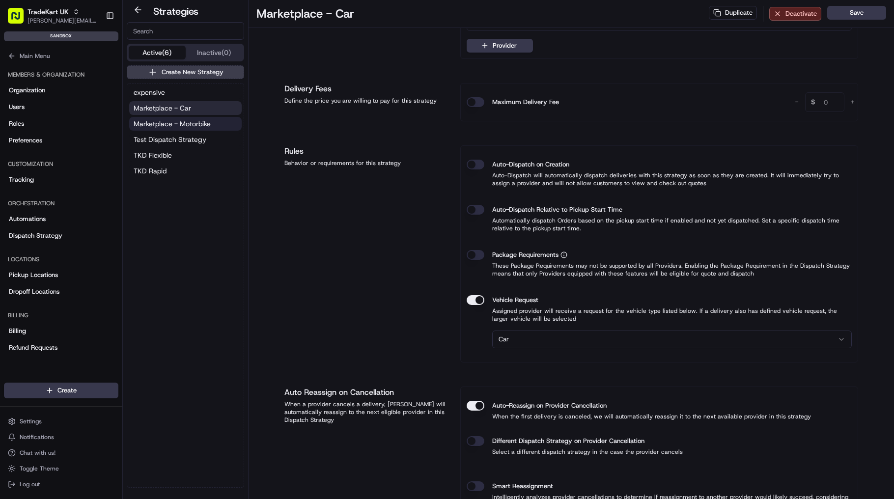
click at [200, 124] on span "Marketplace - Motorbike" at bounding box center [172, 124] width 77 height 10
type input "dss_ZNkztS"
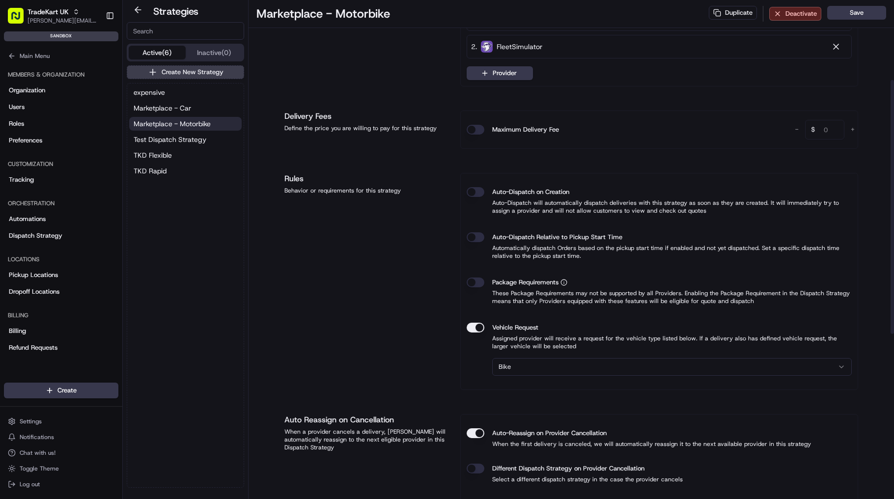
click at [483, 277] on div "Package Requirements" at bounding box center [658, 282] width 385 height 10
click at [473, 281] on button "Package Requirements" at bounding box center [475, 282] width 18 height 10
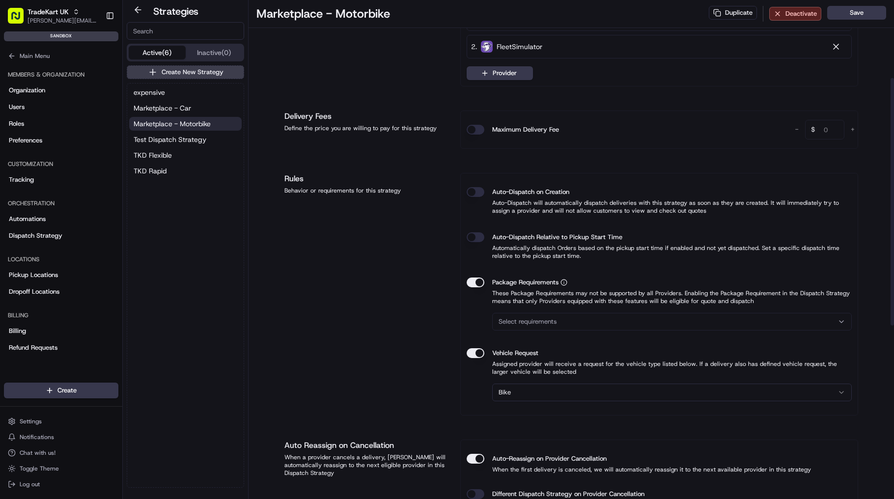
click at [623, 328] on button "Select requirements" at bounding box center [671, 322] width 359 height 18
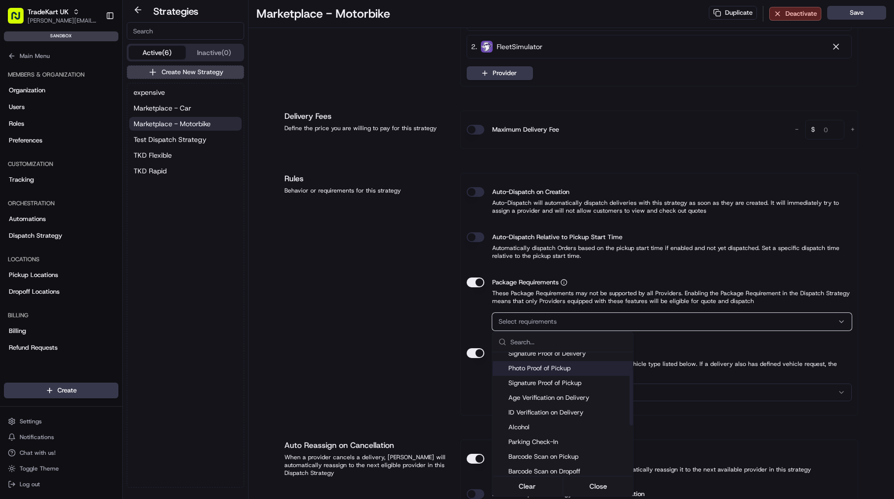
scroll to position [79, 0]
click at [572, 353] on span "Age Verification on Delivery" at bounding box center [568, 354] width 121 height 9
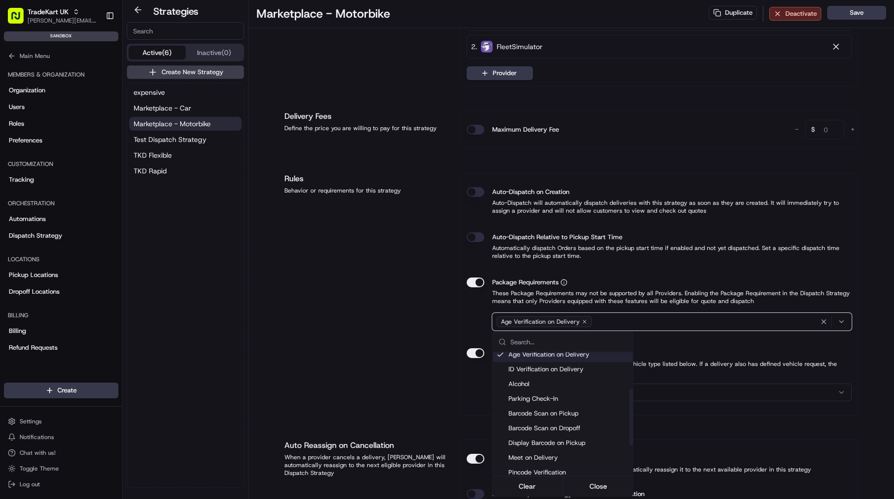
click at [397, 336] on html "TradeKart UK jason.kaye@hackandcraft.com Toggle Sidebar sandbox Orders Deliveri…" at bounding box center [447, 249] width 894 height 499
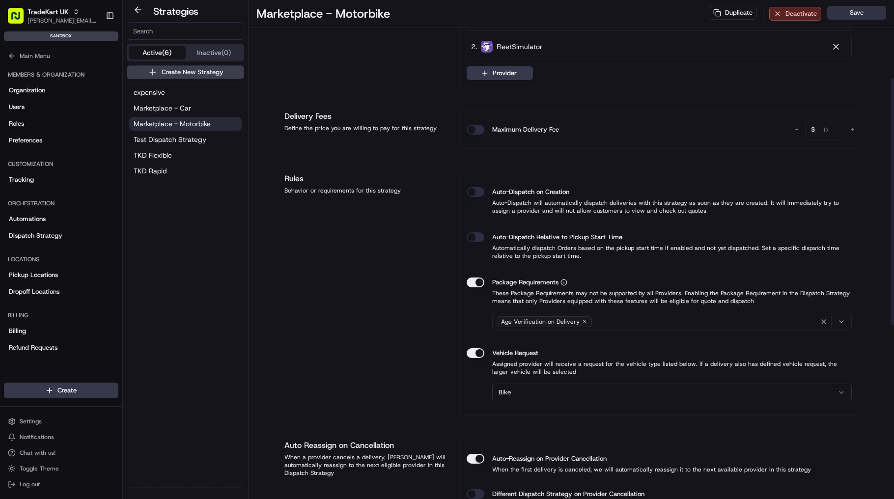
click at [848, 12] on button "Save" at bounding box center [856, 13] width 59 height 14
click at [173, 106] on span "Marketplace - Car" at bounding box center [162, 108] width 57 height 10
type input "dss_ZGDQmm"
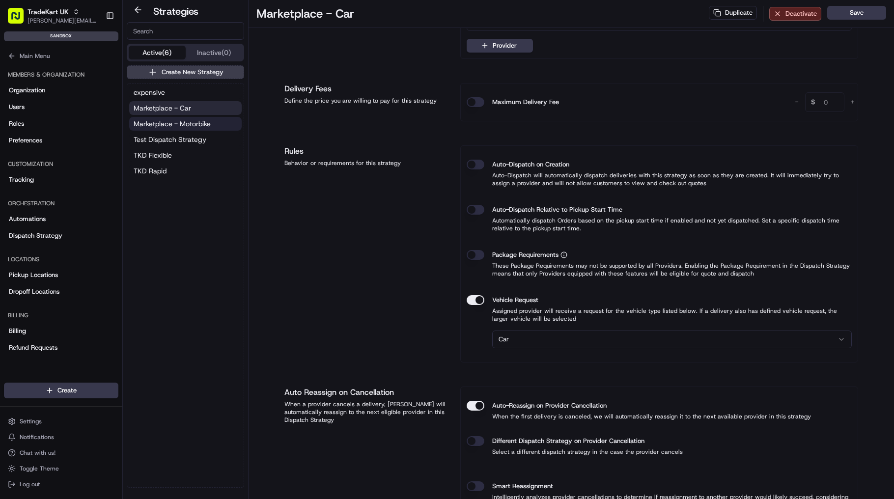
click at [191, 127] on span "Marketplace - Motorbike" at bounding box center [172, 124] width 77 height 10
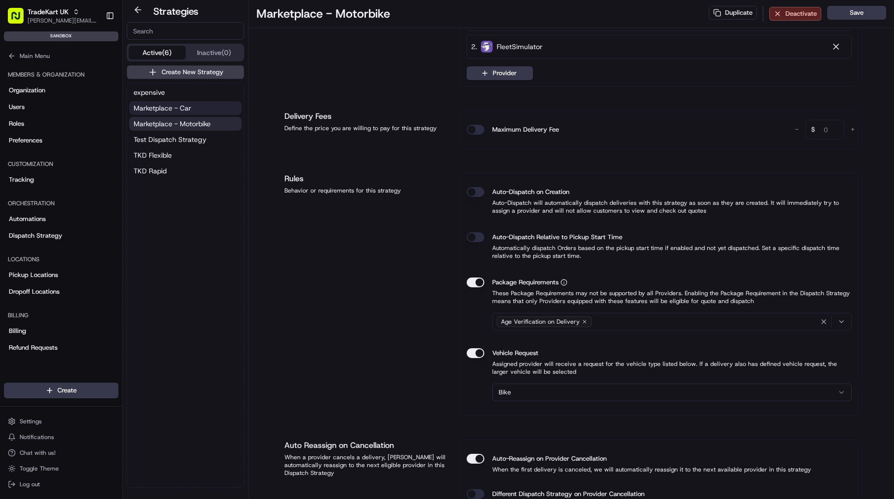
click at [199, 106] on button "Marketplace - Car" at bounding box center [185, 108] width 112 height 14
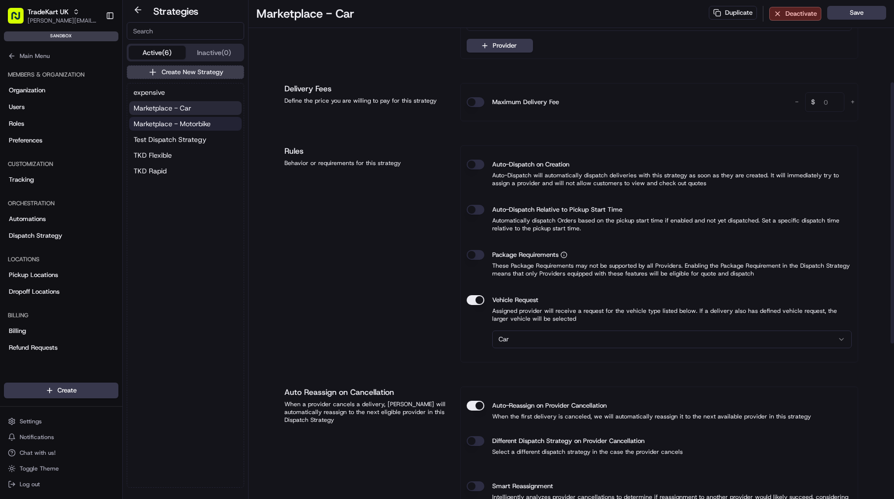
click at [190, 122] on span "Marketplace - Motorbike" at bounding box center [172, 124] width 77 height 10
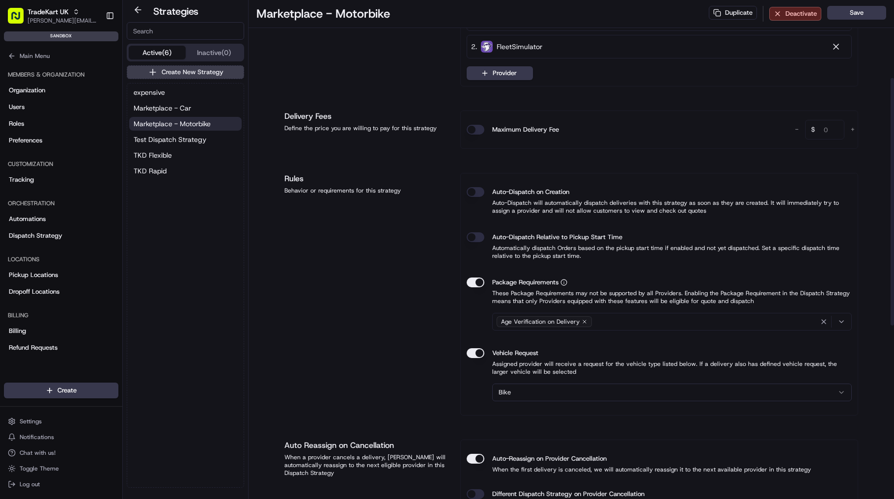
click at [581, 321] on icon "button" at bounding box center [584, 322] width 6 height 6
click at [593, 322] on div "Select requirements" at bounding box center [671, 321] width 354 height 9
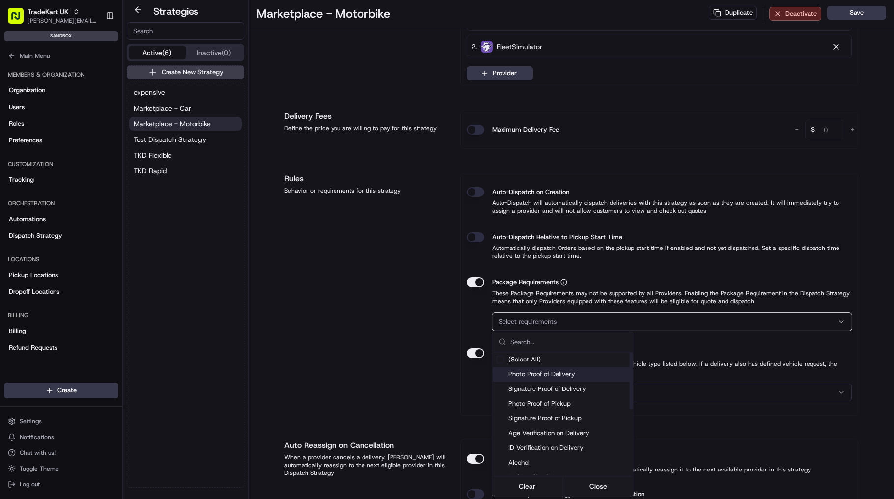
click at [568, 377] on span "Photo Proof of Delivery" at bounding box center [568, 374] width 121 height 9
click at [873, 264] on html "TradeKart UK jason.kaye@hackandcraft.com Toggle Sidebar sandbox Orders Deliveri…" at bounding box center [447, 249] width 894 height 499
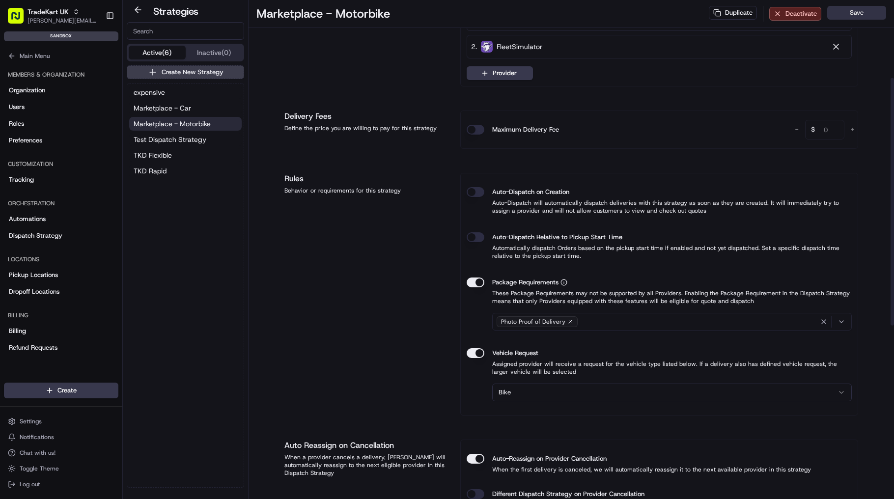
click at [845, 18] on button "Save" at bounding box center [856, 13] width 59 height 14
click at [191, 110] on button "Marketplace - Car" at bounding box center [185, 108] width 112 height 14
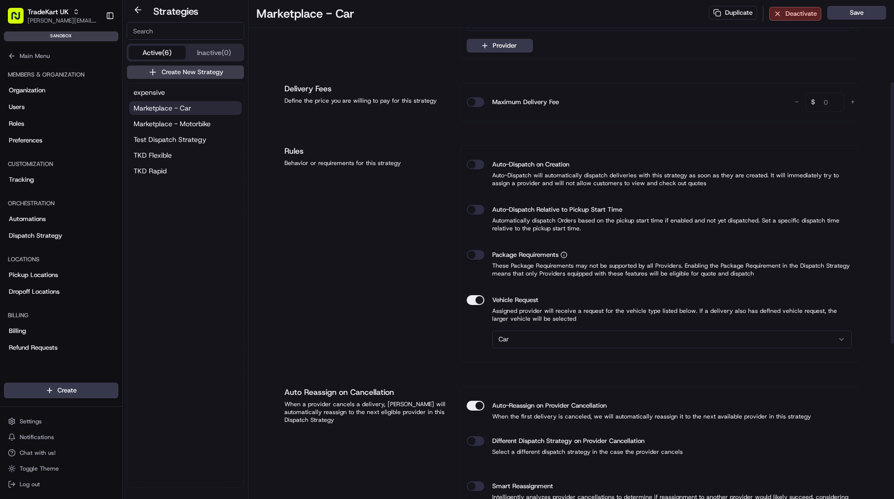
click at [478, 255] on button "Package Requirements" at bounding box center [475, 255] width 18 height 10
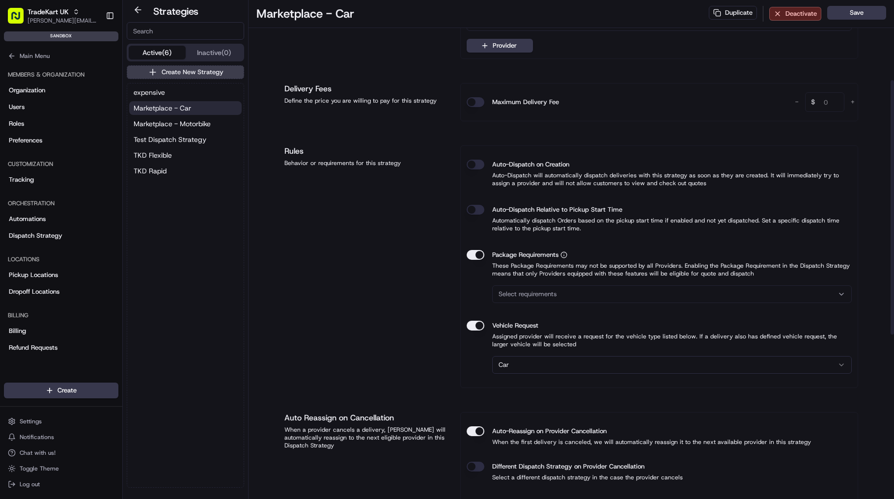
click at [548, 297] on span "Select requirements" at bounding box center [527, 294] width 58 height 9
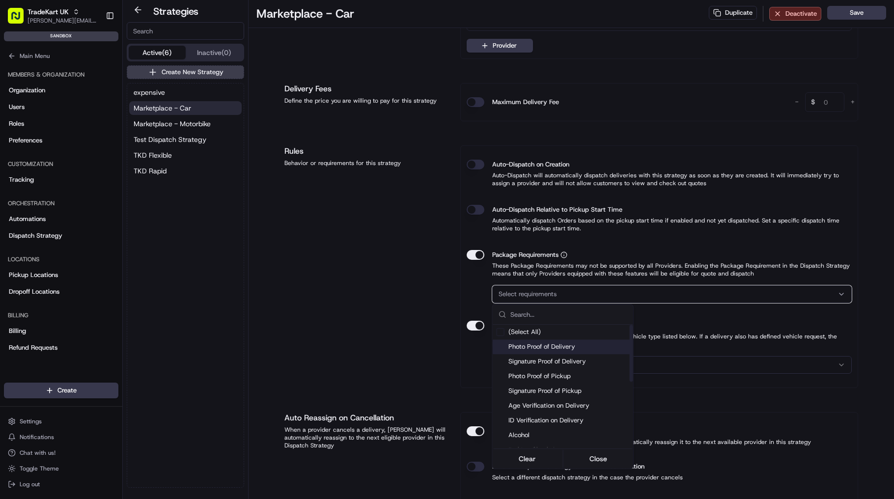
click at [555, 346] on span "Photo Proof of Delivery" at bounding box center [568, 346] width 121 height 9
click at [848, 13] on html "TradeKart UK jason.kaye@hackandcraft.com Toggle Sidebar sandbox Orders Deliveri…" at bounding box center [447, 249] width 894 height 499
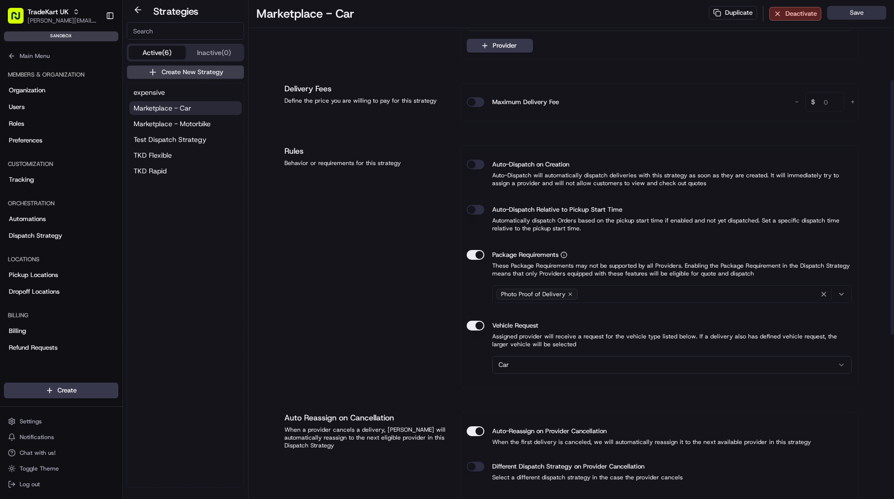
click at [859, 10] on button "Save" at bounding box center [856, 13] width 59 height 14
click at [204, 119] on span "Marketplace - Motorbike" at bounding box center [172, 124] width 77 height 10
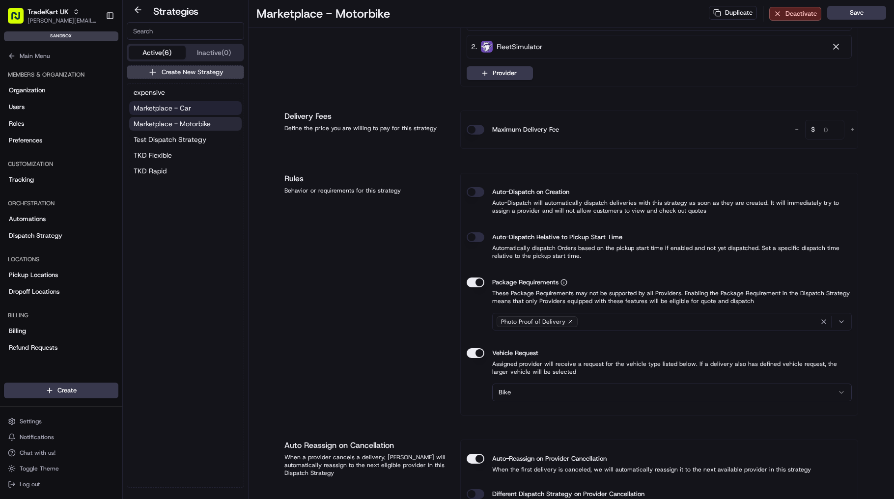
click at [199, 110] on button "Marketplace - Car" at bounding box center [185, 108] width 112 height 14
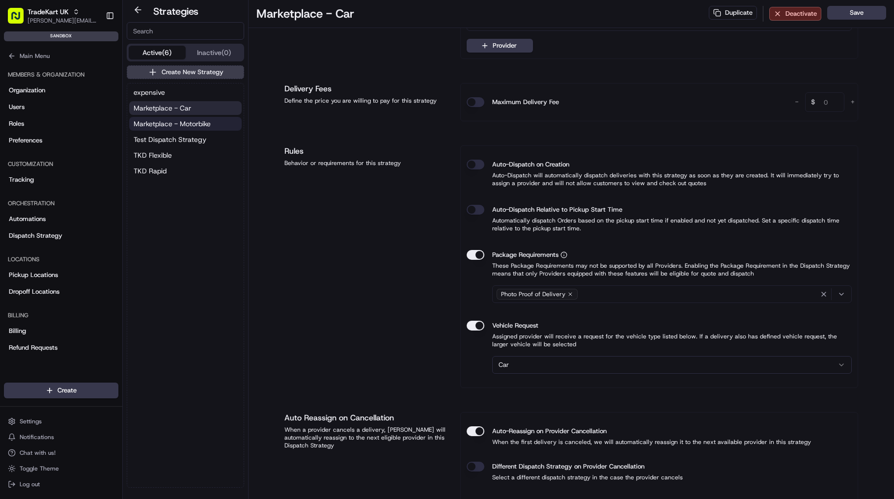
click at [195, 122] on span "Marketplace - Motorbike" at bounding box center [172, 124] width 77 height 10
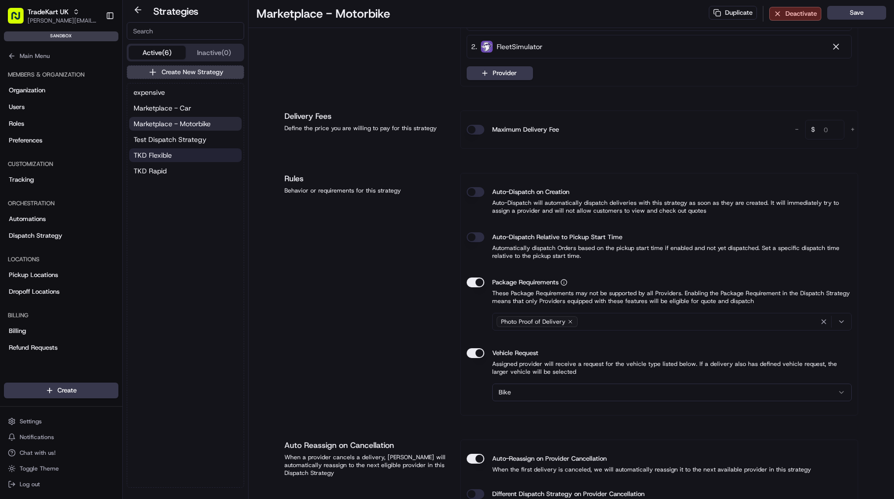
click at [183, 150] on button "TKD Flexible" at bounding box center [185, 155] width 112 height 14
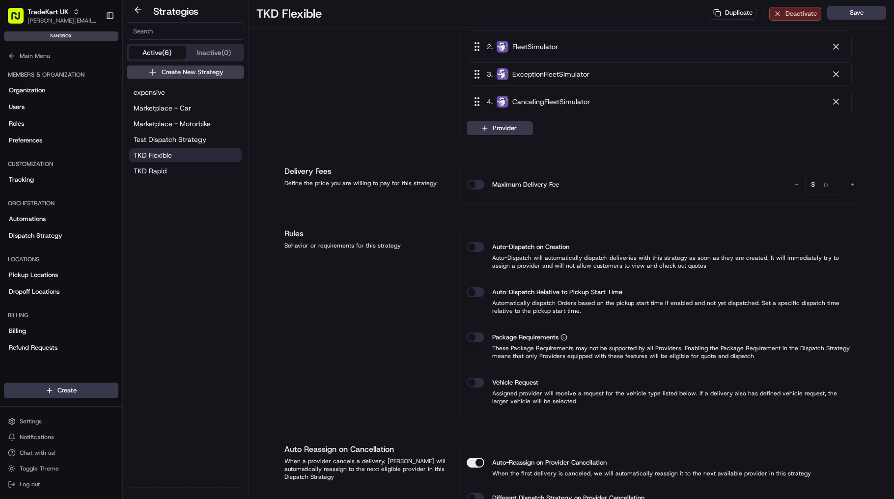
click at [190, 163] on div "expensive Marketplace - Car Marketplace - Motorbike Test Dispatch Strategy TKD …" at bounding box center [185, 131] width 116 height 96
click at [186, 175] on button "TKD Rapid" at bounding box center [185, 171] width 112 height 14
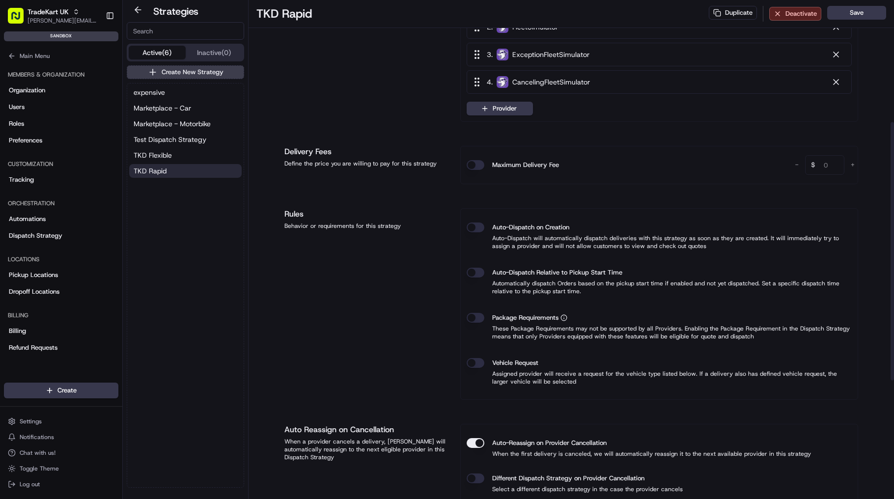
scroll to position [236, 0]
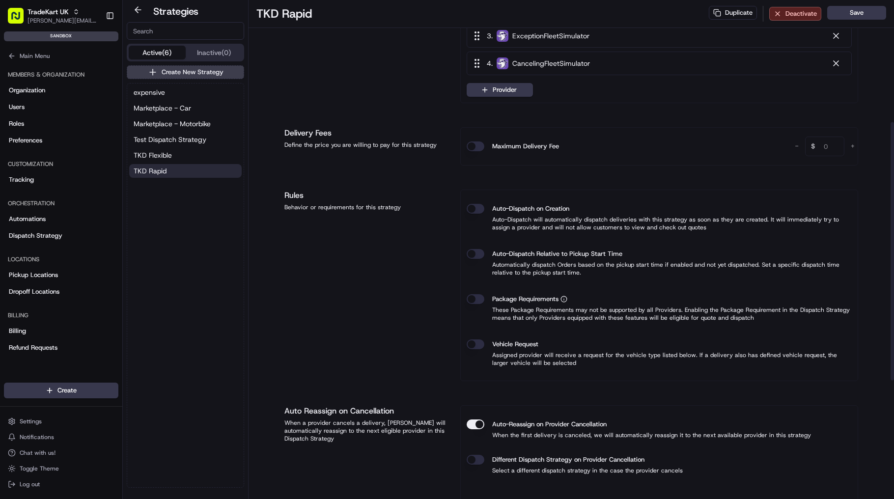
click at [478, 298] on button "Package Requirements" at bounding box center [475, 299] width 18 height 10
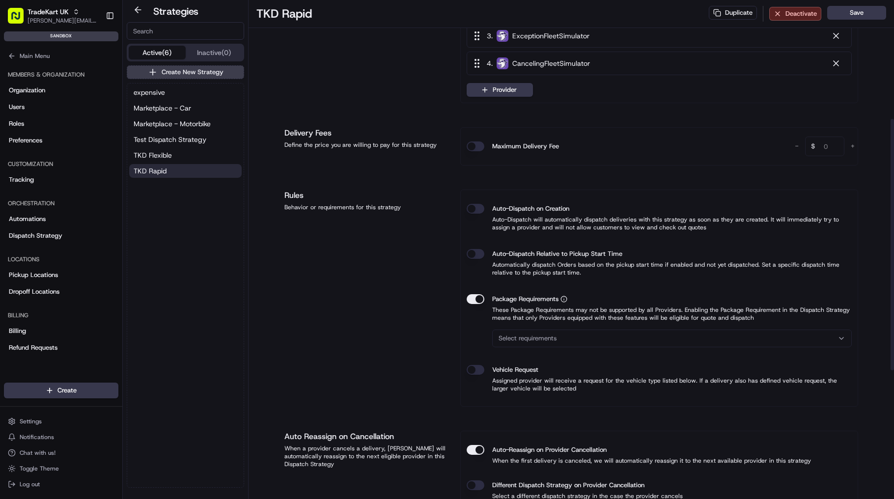
click at [543, 342] on button "Select requirements" at bounding box center [671, 338] width 359 height 18
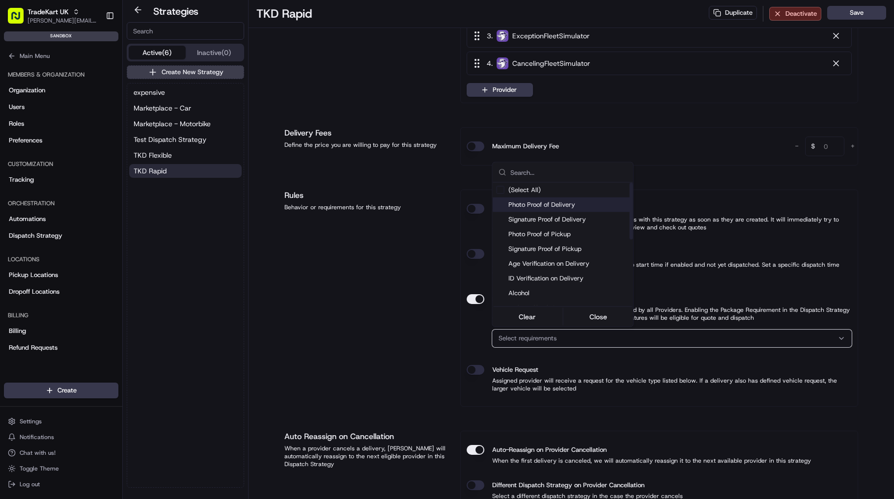
click at [547, 204] on span "Photo Proof of Delivery" at bounding box center [568, 204] width 121 height 9
click at [359, 301] on html "TradeKart UK jason.kaye@hackandcraft.com Toggle Sidebar sandbox Orders Deliveri…" at bounding box center [447, 249] width 894 height 499
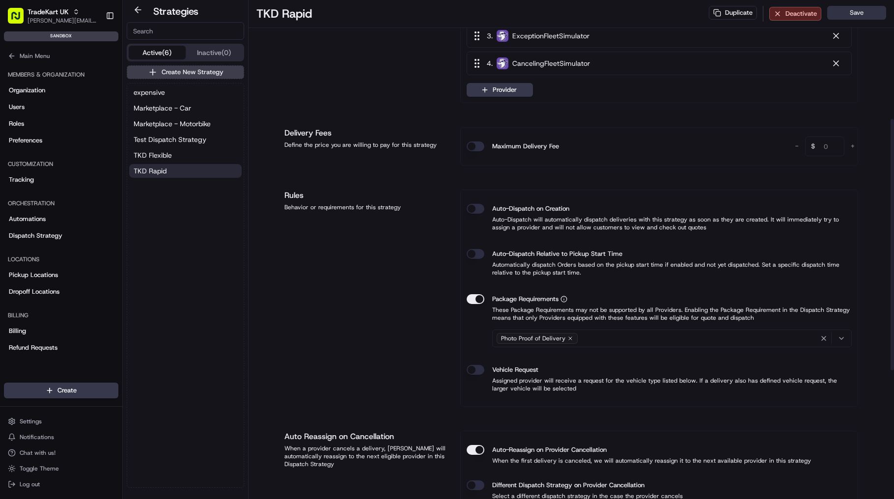
click at [854, 14] on button "Save" at bounding box center [856, 13] width 59 height 14
click at [164, 137] on span "Test Dispatch Strategy" at bounding box center [170, 140] width 73 height 10
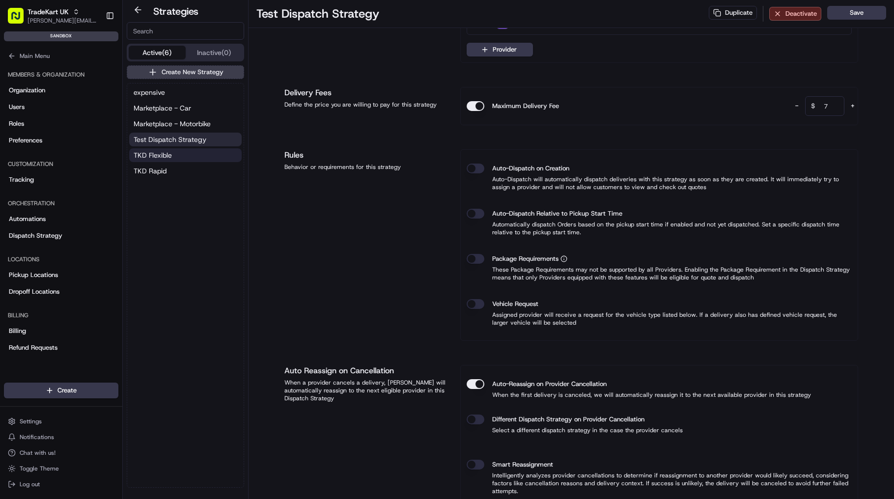
click at [173, 155] on button "TKD Flexible" at bounding box center [185, 155] width 112 height 14
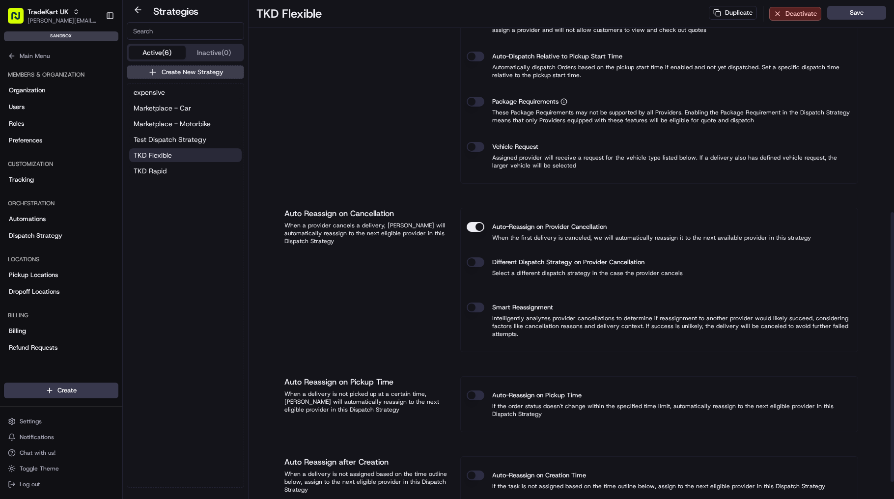
scroll to position [314, 0]
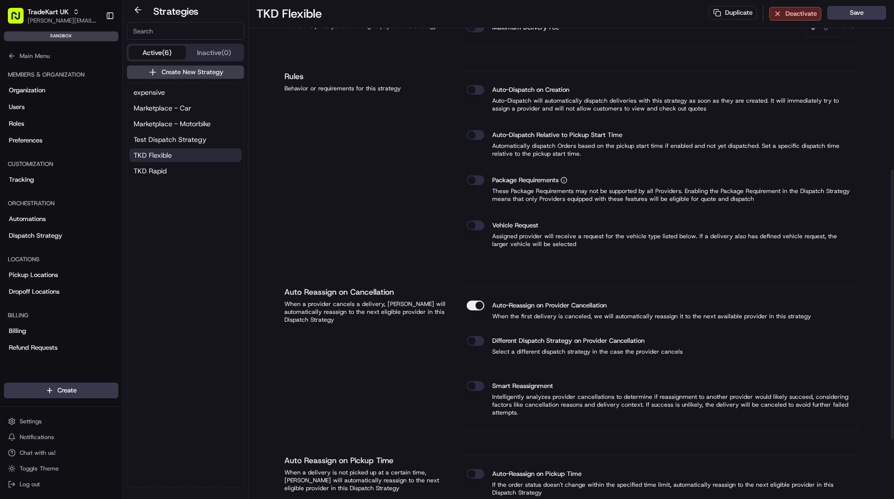
click at [474, 178] on button "Package Requirements" at bounding box center [475, 180] width 18 height 10
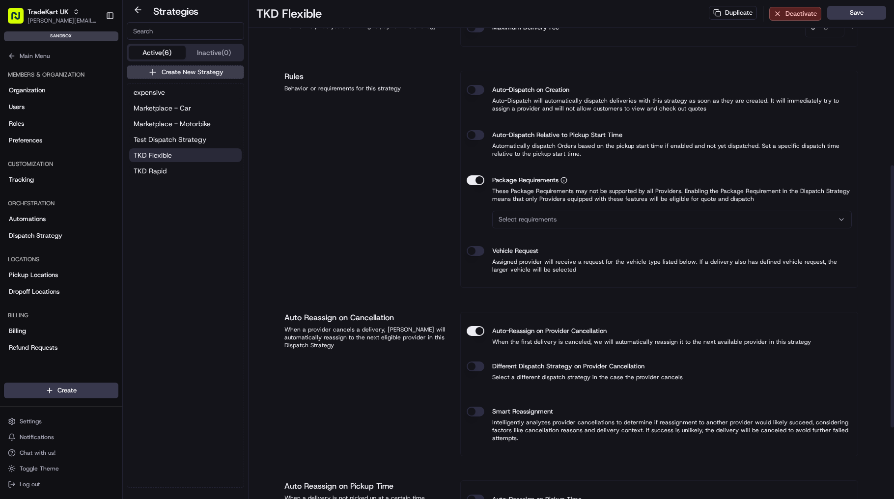
click at [527, 224] on button "Select requirements" at bounding box center [671, 220] width 359 height 18
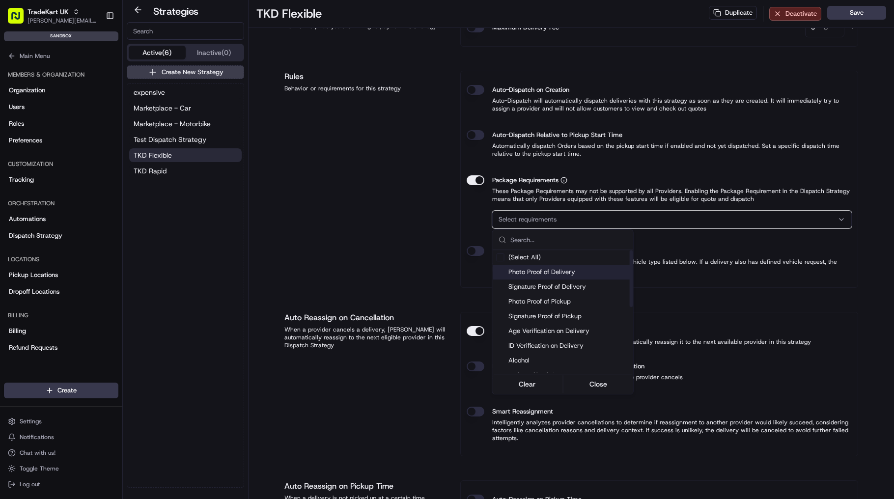
click at [540, 276] on span "Photo Proof of Delivery" at bounding box center [568, 272] width 121 height 9
click at [862, 13] on html "TradeKart UK jason.kaye@hackandcraft.com Toggle Sidebar sandbox Orders Deliveri…" at bounding box center [447, 249] width 894 height 499
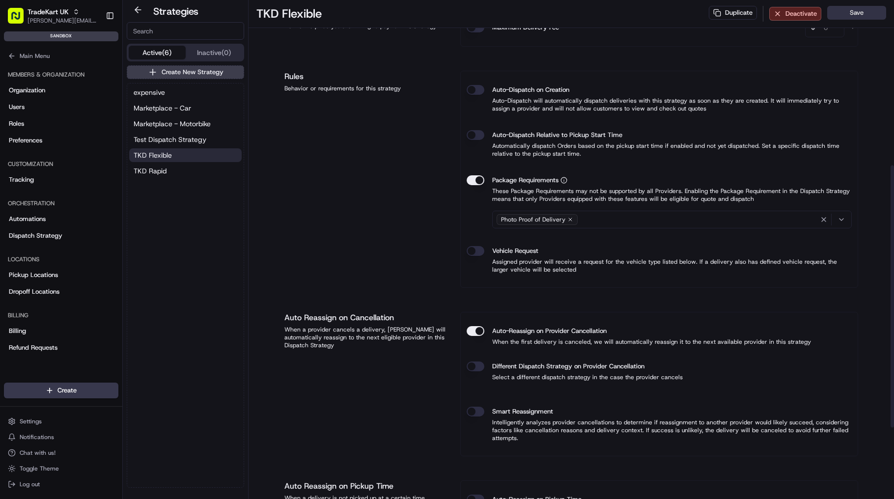
click at [863, 14] on button "Save" at bounding box center [856, 13] width 59 height 14
click at [176, 170] on button "TKD Rapid" at bounding box center [185, 171] width 112 height 14
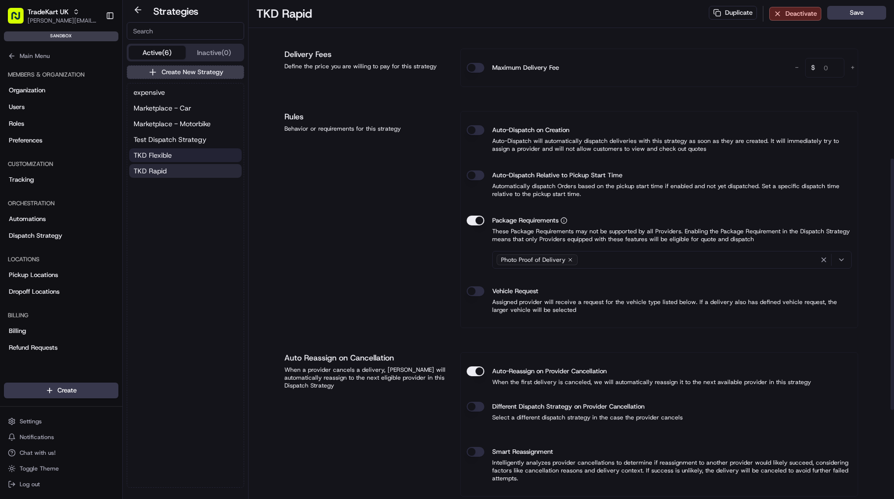
click at [175, 159] on button "TKD Flexible" at bounding box center [185, 155] width 112 height 14
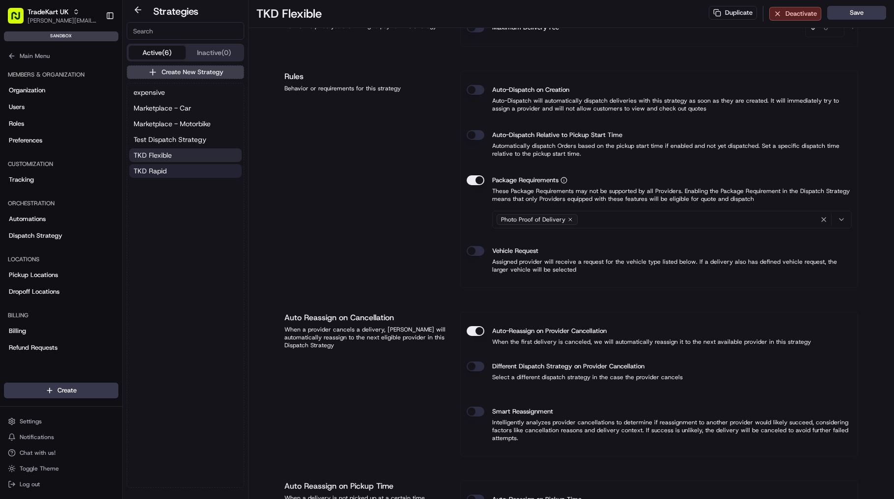
click at [174, 169] on button "TKD Rapid" at bounding box center [185, 171] width 112 height 14
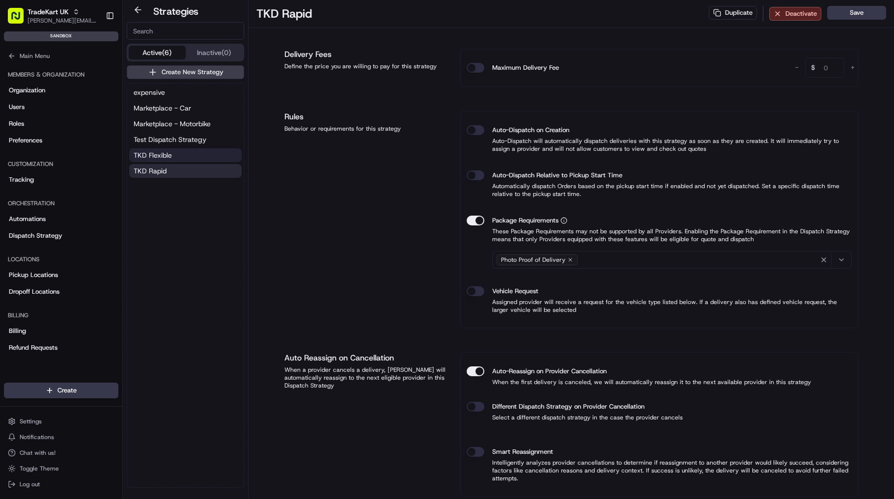
click at [159, 151] on span "TKD Flexible" at bounding box center [153, 155] width 38 height 10
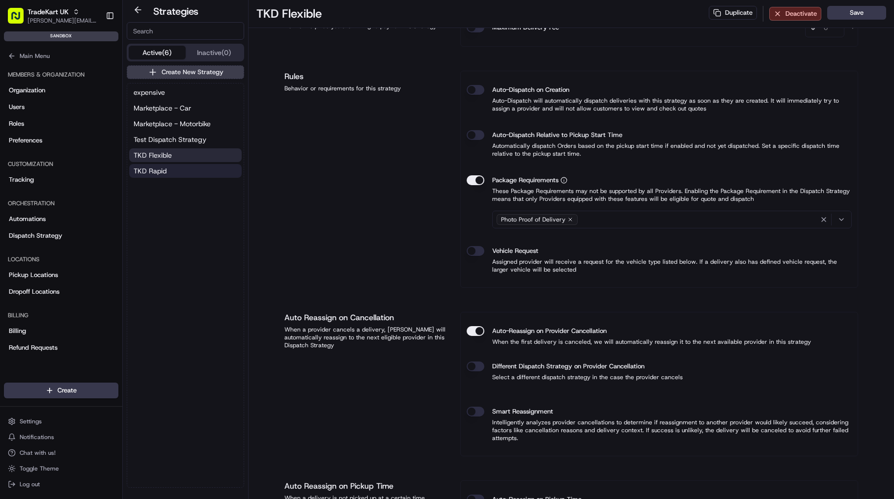
click at [163, 166] on span "TKD Rapid" at bounding box center [150, 171] width 33 height 10
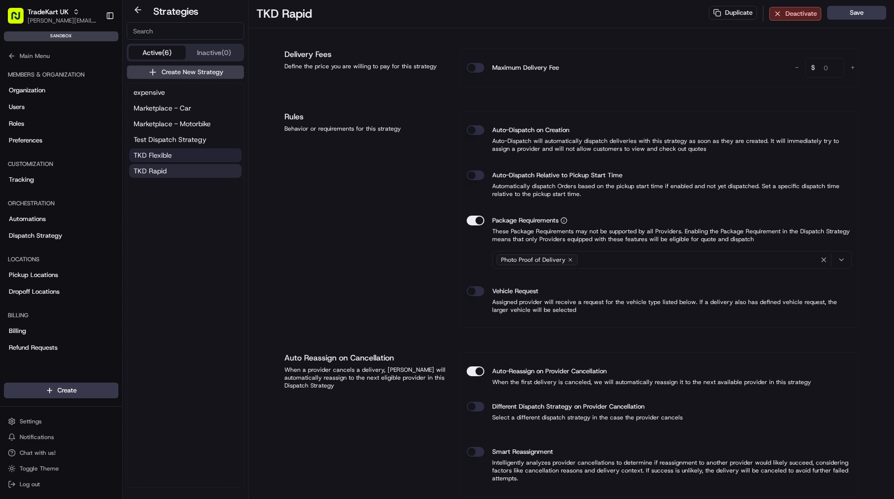
click at [165, 157] on span "TKD Flexible" at bounding box center [153, 155] width 38 height 10
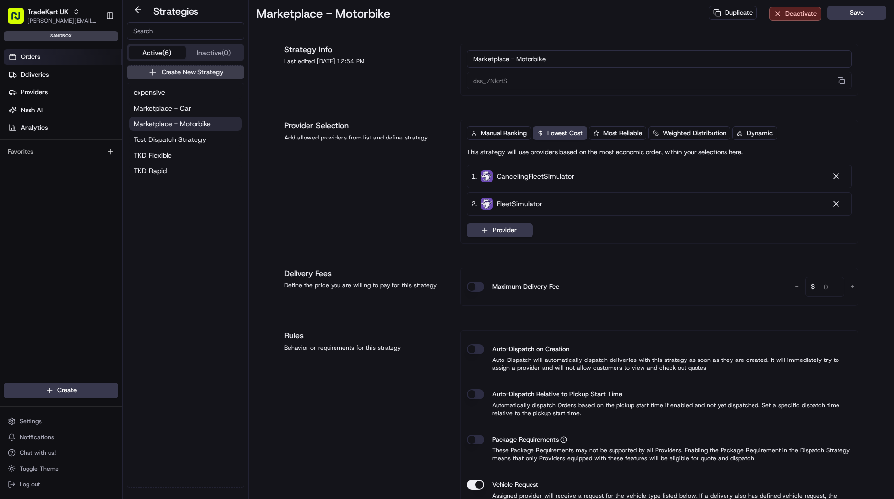
click at [47, 62] on link "Orders" at bounding box center [63, 57] width 118 height 16
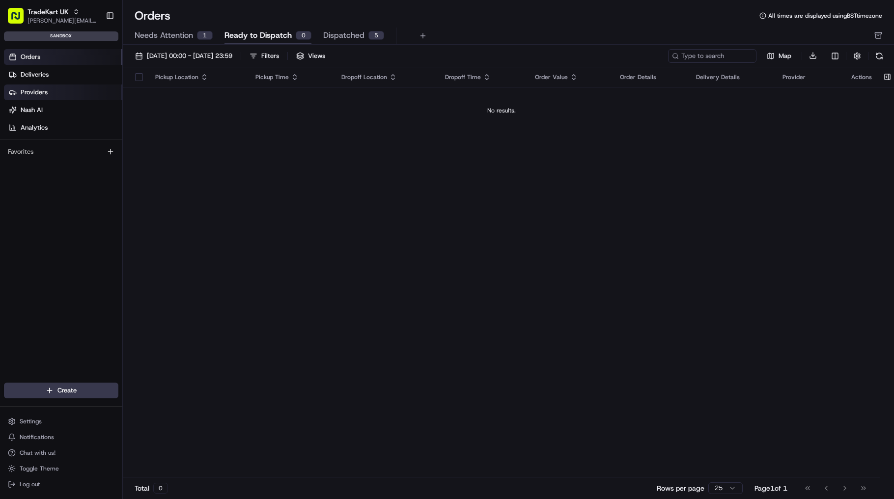
click at [55, 94] on link "Providers" at bounding box center [63, 92] width 118 height 16
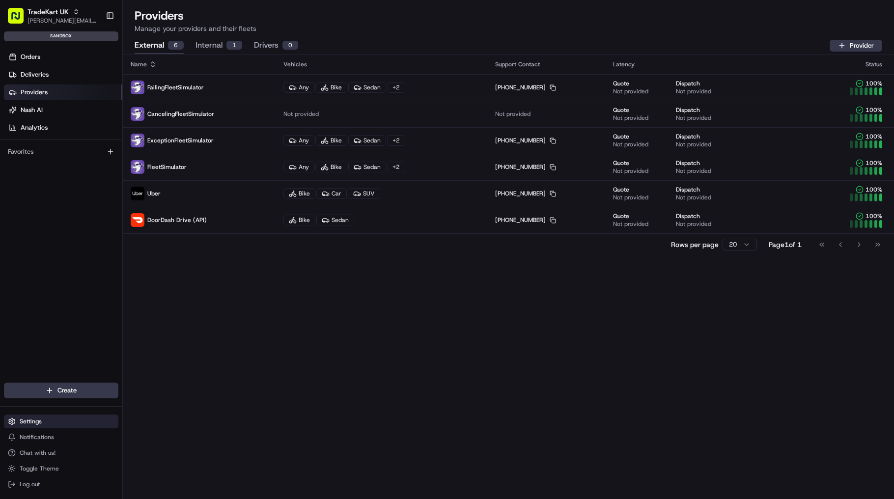
click at [60, 424] on button "Settings" at bounding box center [61, 421] width 114 height 14
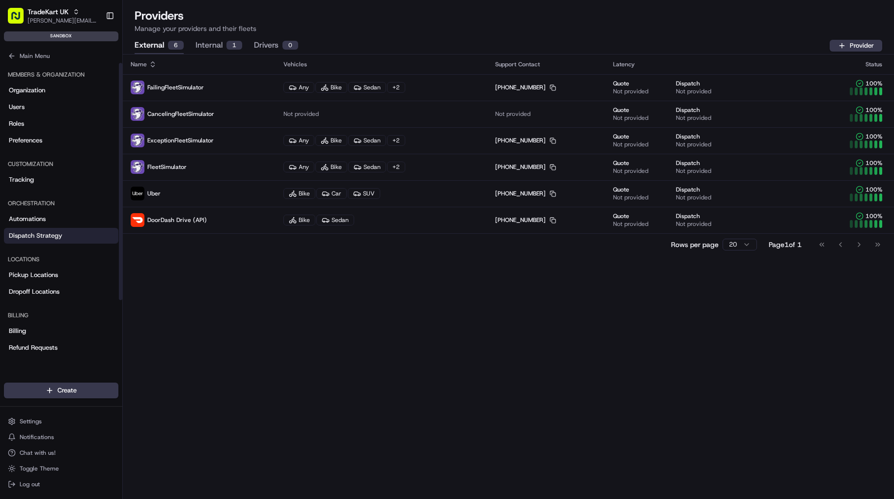
click at [55, 233] on span "Dispatch Strategy" at bounding box center [36, 235] width 54 height 9
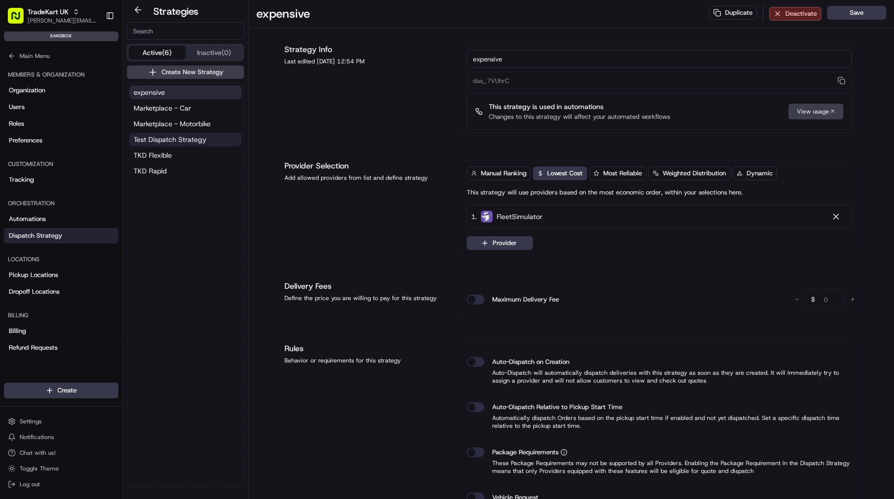
click at [173, 140] on span "Test Dispatch Strategy" at bounding box center [170, 140] width 73 height 10
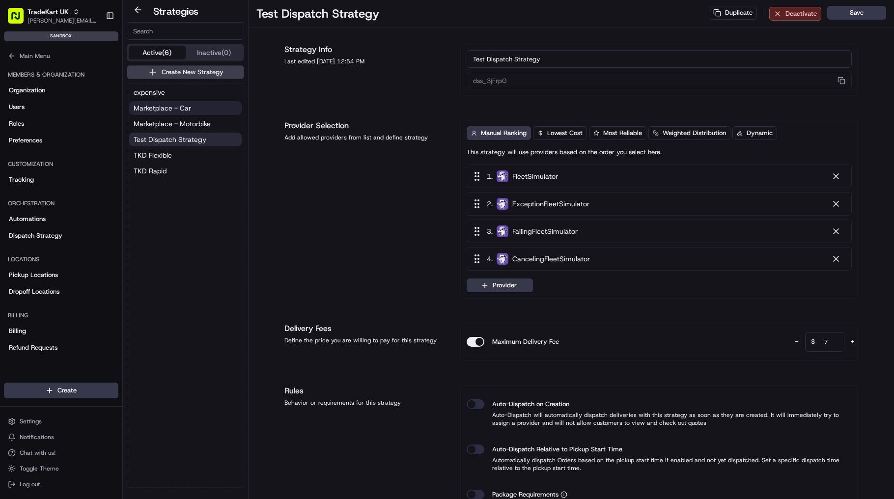
click at [183, 109] on span "Marketplace - Car" at bounding box center [162, 108] width 57 height 10
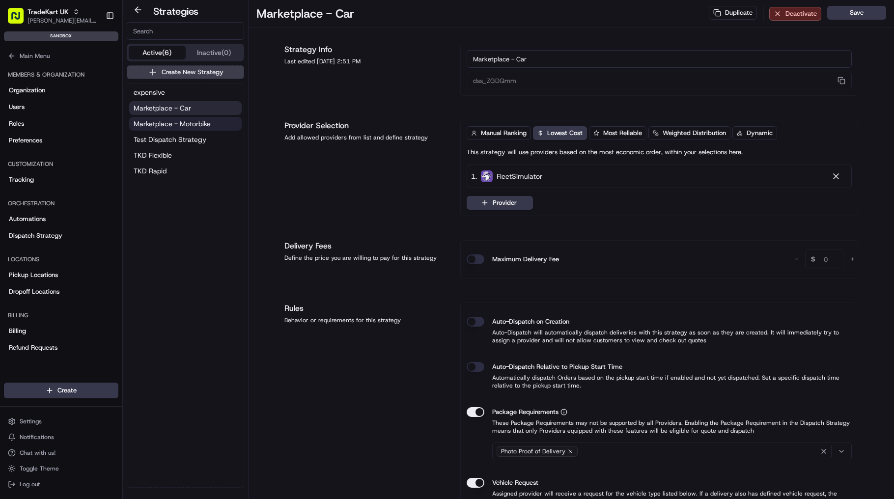
click at [183, 120] on span "Marketplace - Motorbike" at bounding box center [172, 124] width 77 height 10
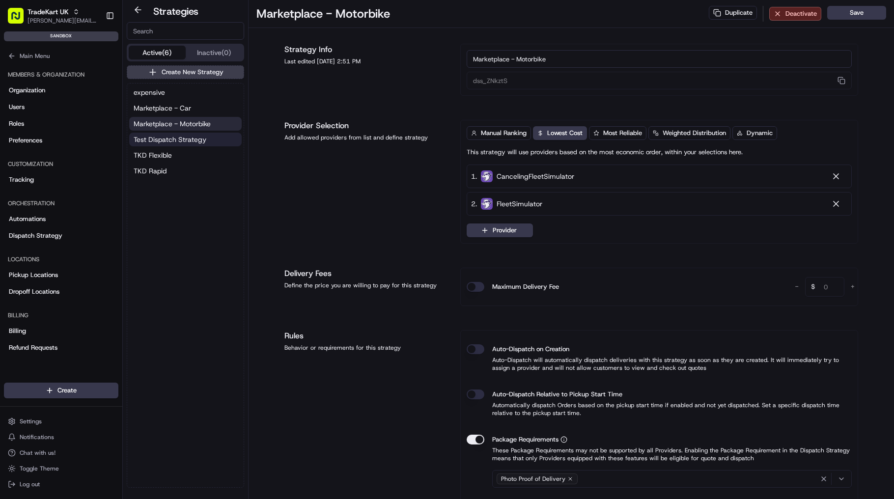
click at [181, 133] on button "Test Dispatch Strategy" at bounding box center [185, 140] width 112 height 14
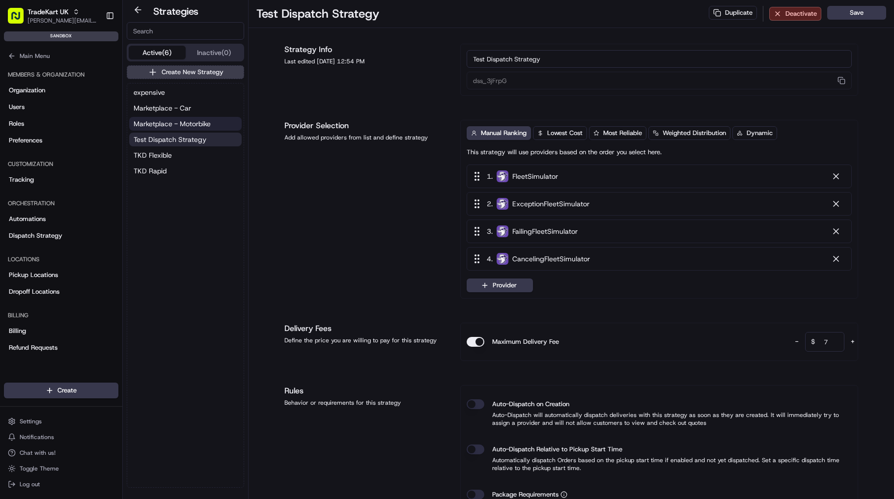
click at [187, 119] on span "Marketplace - Motorbike" at bounding box center [172, 124] width 77 height 10
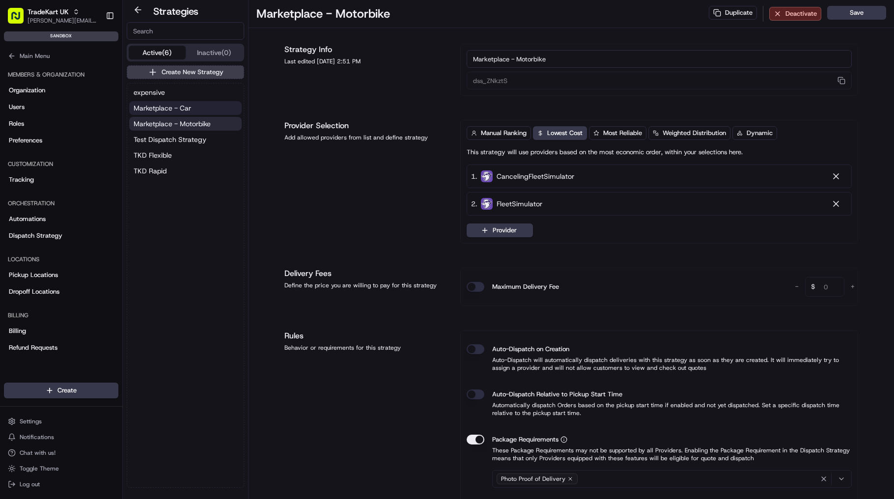
click at [188, 109] on span "Marketplace - Car" at bounding box center [162, 108] width 57 height 10
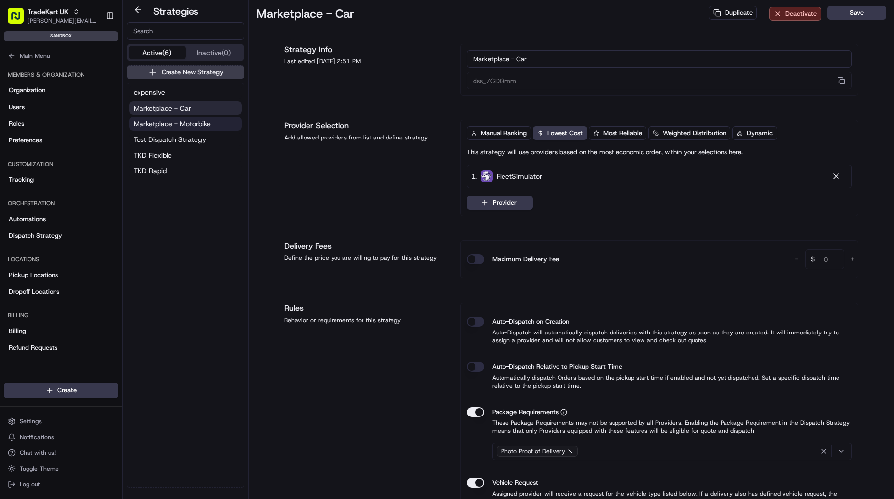
click at [186, 119] on span "Marketplace - Motorbike" at bounding box center [172, 124] width 77 height 10
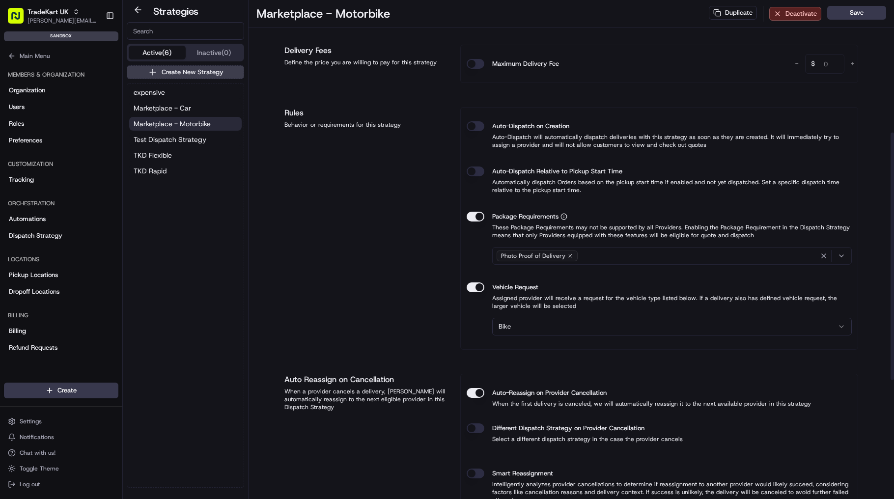
scroll to position [314, 0]
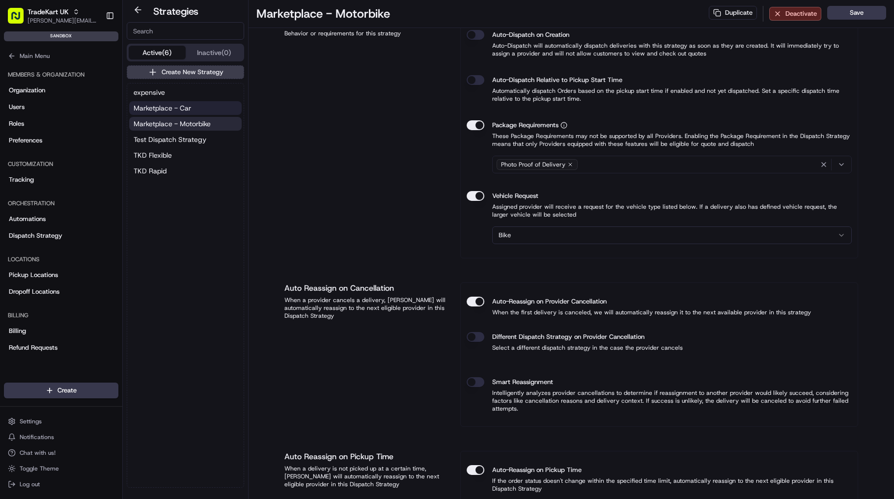
click at [187, 111] on span "Marketplace - Car" at bounding box center [162, 108] width 57 height 10
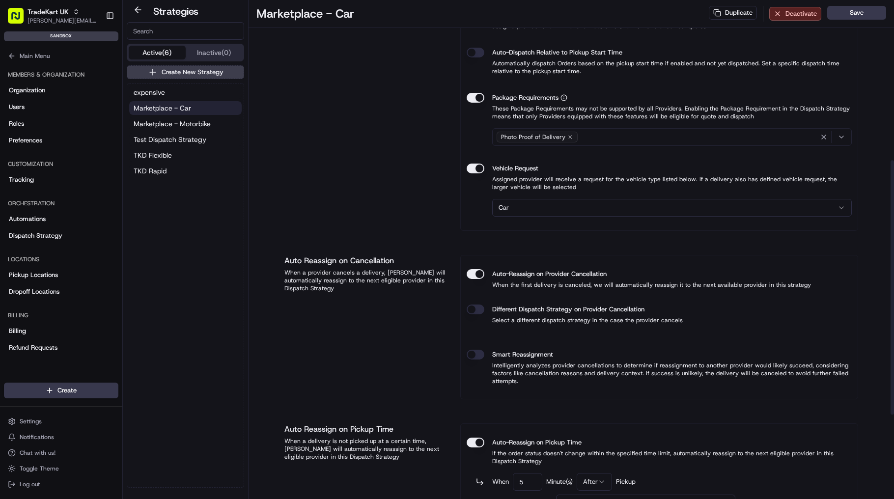
click at [164, 114] on button "Marketplace - Car" at bounding box center [185, 108] width 112 height 14
click at [170, 122] on span "Marketplace - Motorbike" at bounding box center [172, 124] width 77 height 10
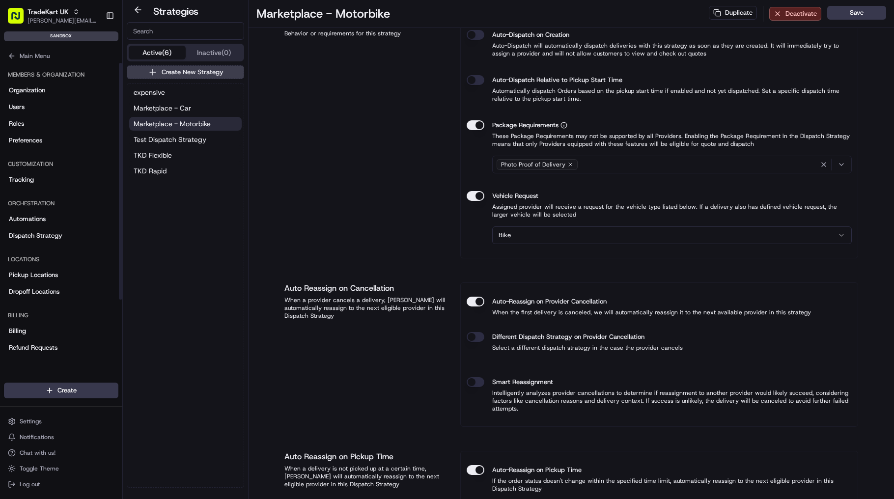
click at [31, 48] on div "Main Menu" at bounding box center [61, 54] width 122 height 18
click at [31, 50] on button "Main Menu" at bounding box center [61, 56] width 114 height 14
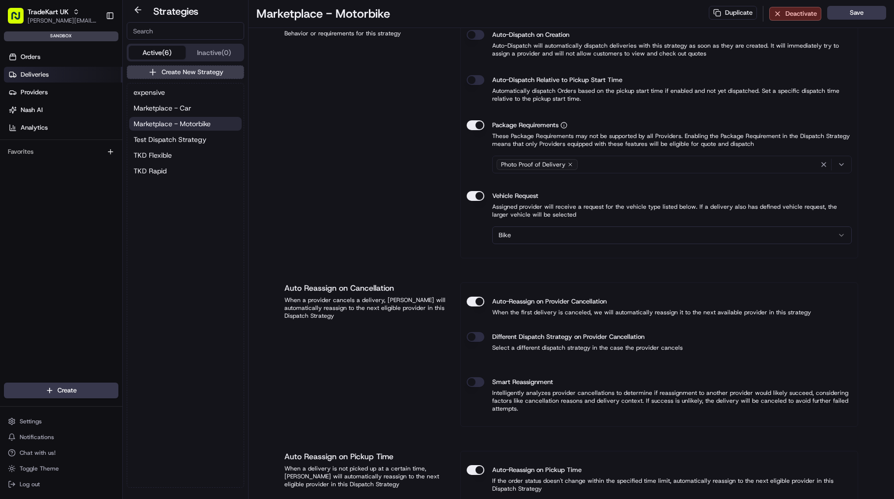
click at [47, 75] on span "Deliveries" at bounding box center [35, 74] width 28 height 9
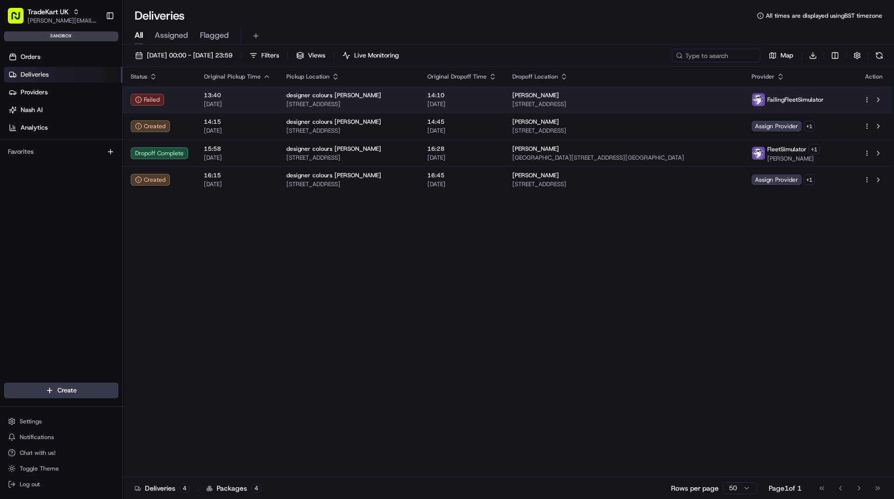
click at [596, 94] on div "[PERSON_NAME]" at bounding box center [623, 95] width 223 height 8
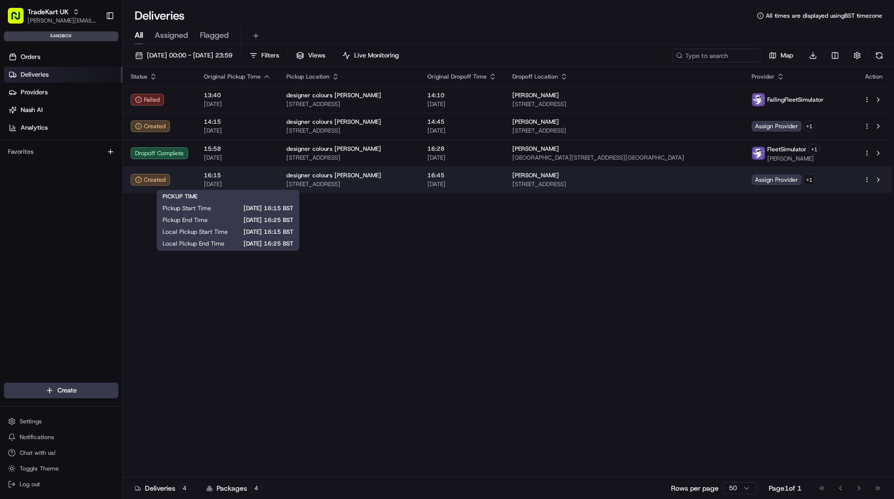
click at [239, 179] on div "16:15 [DATE]" at bounding box center [237, 179] width 67 height 17
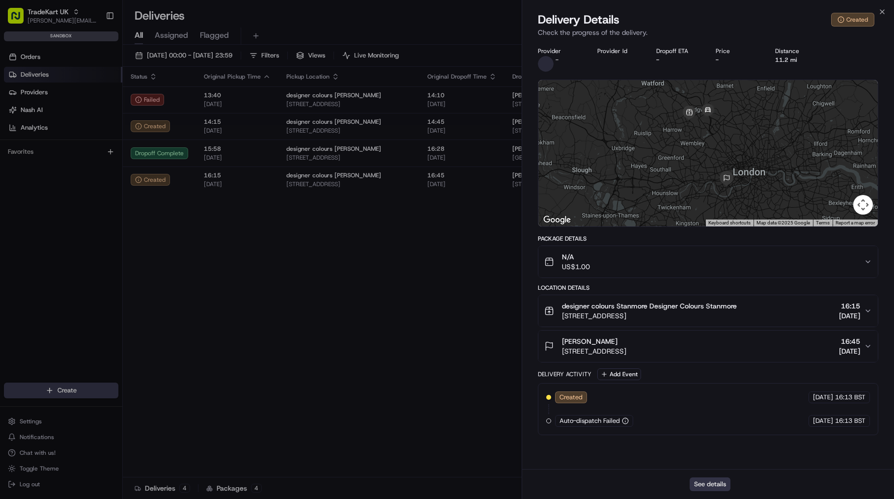
click at [708, 480] on button "See details" at bounding box center [709, 484] width 41 height 14
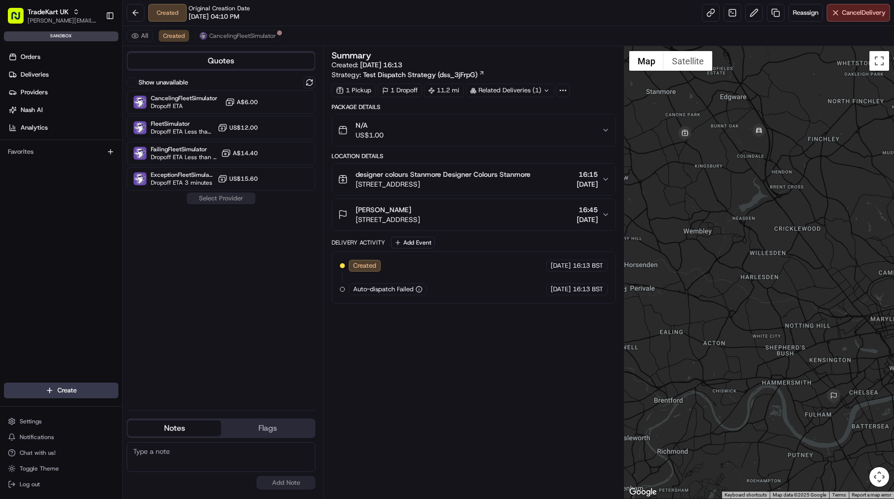
click at [478, 75] on icon at bounding box center [481, 73] width 6 height 6
click at [309, 84] on button at bounding box center [309, 83] width 12 height 12
click at [190, 129] on span "Dropoff ETA 6 minutes" at bounding box center [181, 132] width 61 height 8
click at [213, 198] on button "Assign Provider" at bounding box center [221, 198] width 70 height 12
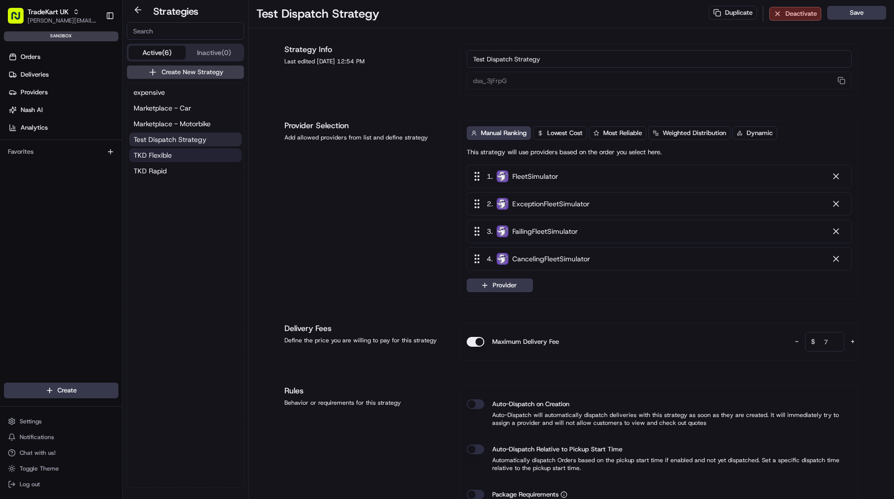
click at [192, 154] on button "TKD Flexible" at bounding box center [185, 155] width 112 height 14
click at [200, 137] on span "Test Dispatch Strategy" at bounding box center [170, 140] width 73 height 10
click at [185, 169] on button "TKD Rapid" at bounding box center [185, 171] width 112 height 14
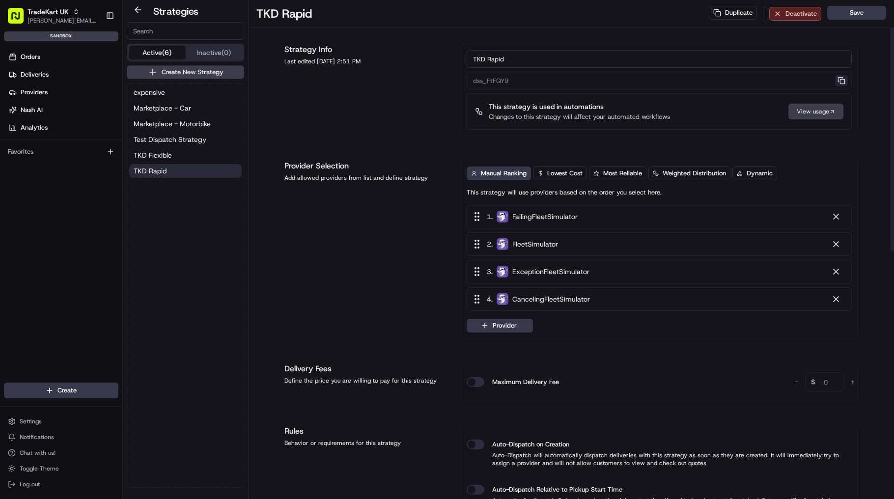
click at [840, 82] on button "button" at bounding box center [841, 81] width 13 height 12
click at [220, 158] on button "TKD Flexible" at bounding box center [185, 155] width 112 height 14
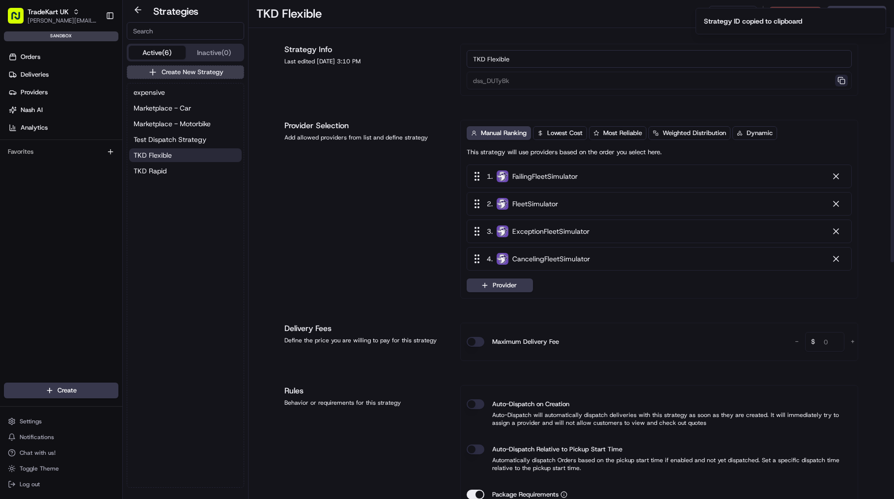
click at [844, 81] on button "button" at bounding box center [841, 81] width 13 height 12
click at [167, 172] on button "TKD Rapid" at bounding box center [185, 171] width 112 height 14
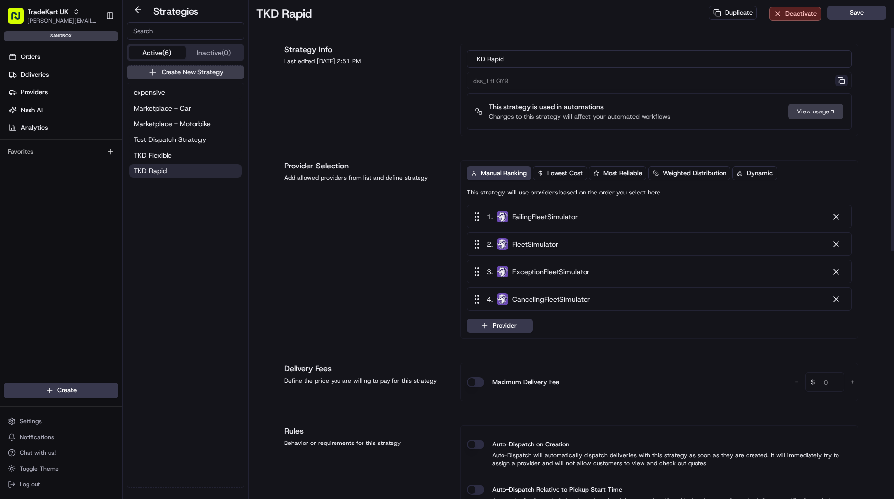
click at [842, 79] on button "button" at bounding box center [841, 81] width 13 height 12
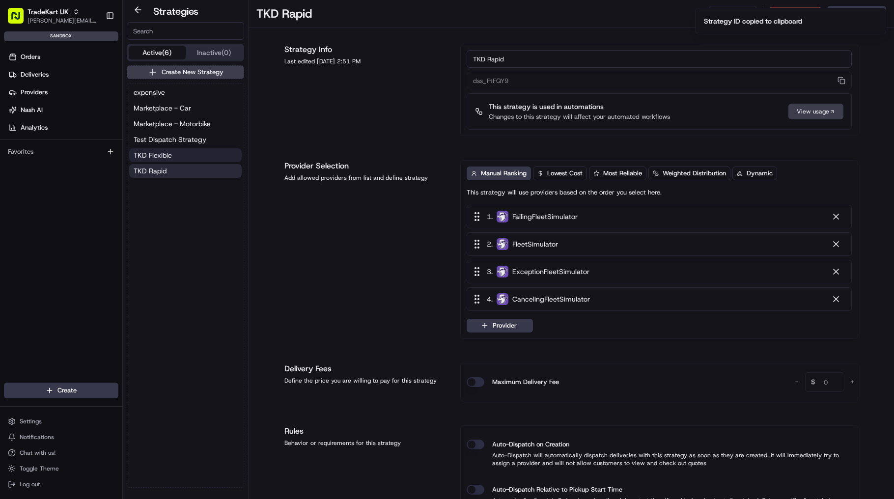
click at [180, 154] on button "TKD Flexible" at bounding box center [185, 155] width 112 height 14
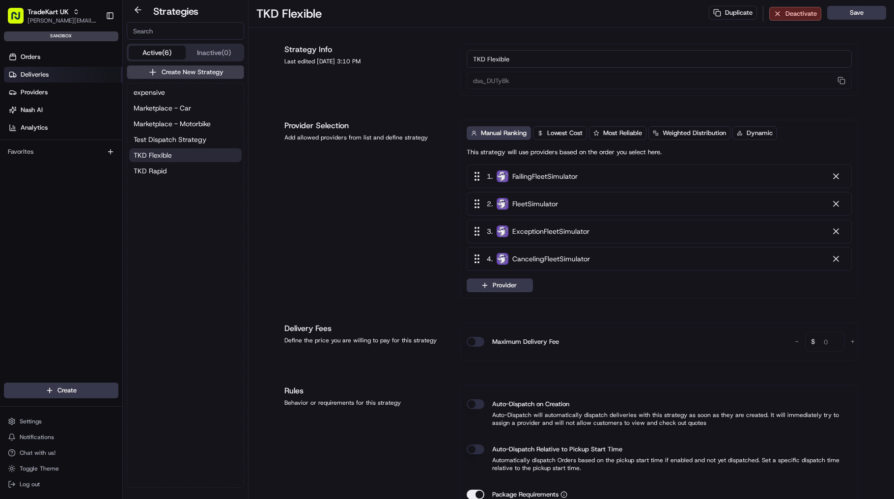
click at [48, 77] on span "Deliveries" at bounding box center [35, 74] width 28 height 9
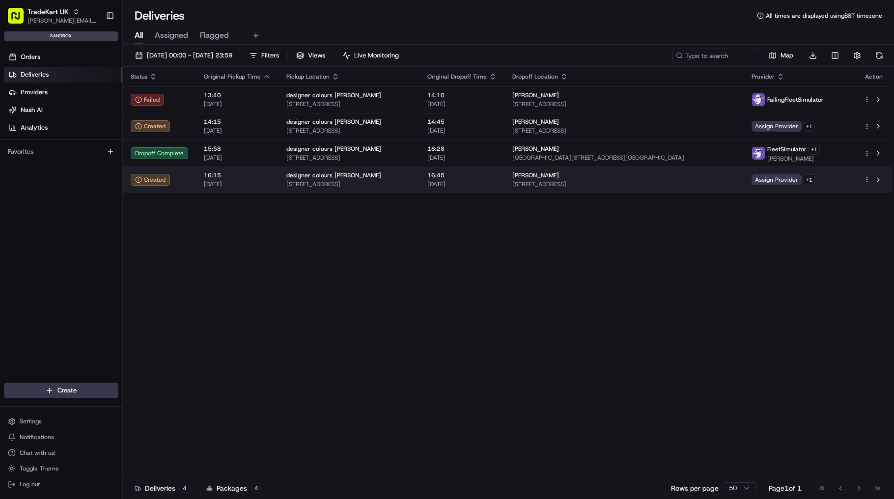
click at [174, 181] on div "Created" at bounding box center [159, 180] width 57 height 12
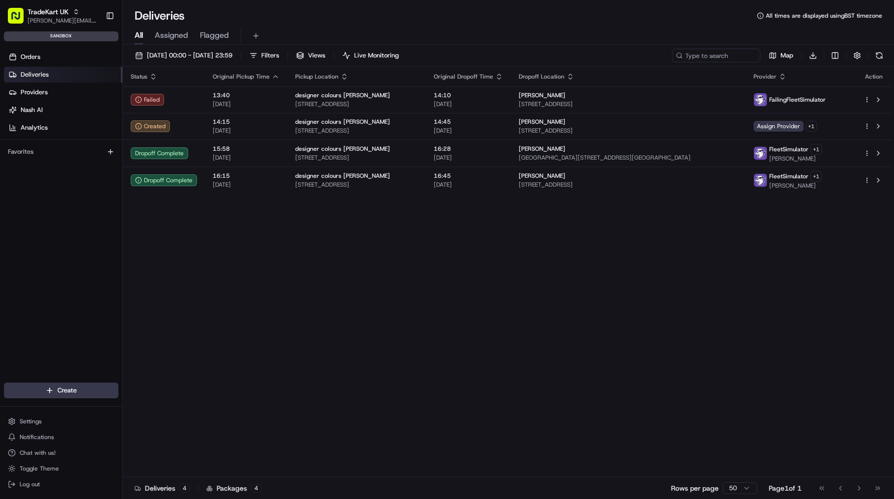
click at [54, 73] on link "Deliveries" at bounding box center [63, 75] width 118 height 16
click at [47, 60] on link "Orders" at bounding box center [63, 57] width 118 height 16
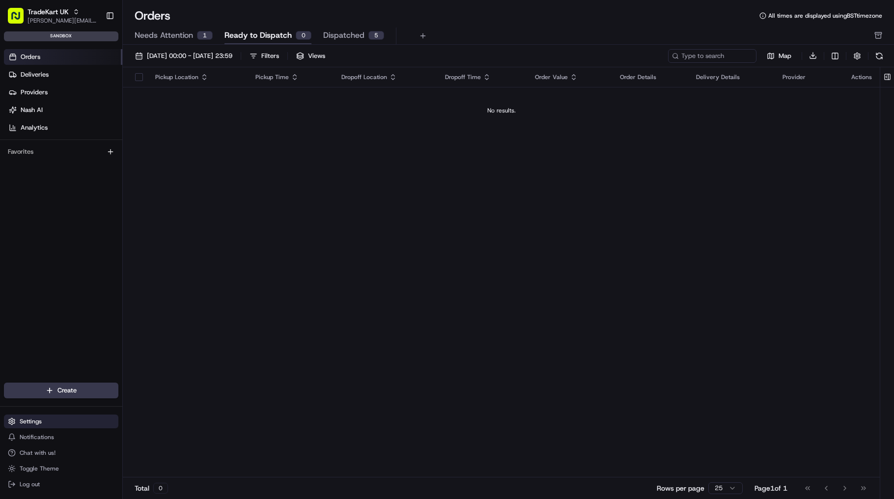
click at [71, 424] on button "Settings" at bounding box center [61, 421] width 114 height 14
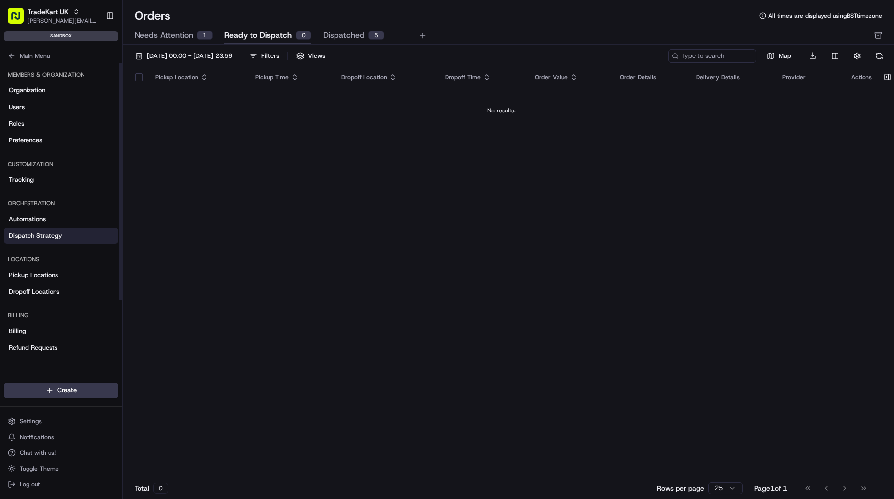
click at [61, 235] on span "Dispatch Strategy" at bounding box center [36, 235] width 54 height 9
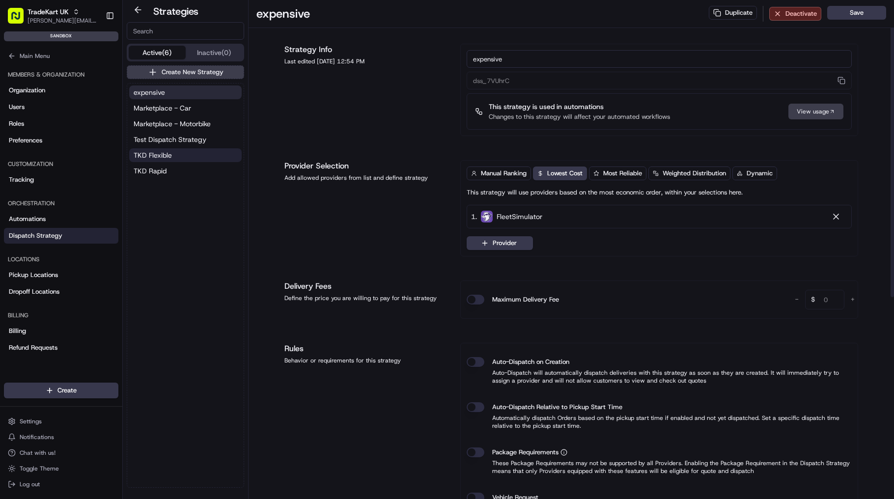
click at [181, 157] on button "TKD Flexible" at bounding box center [185, 155] width 112 height 14
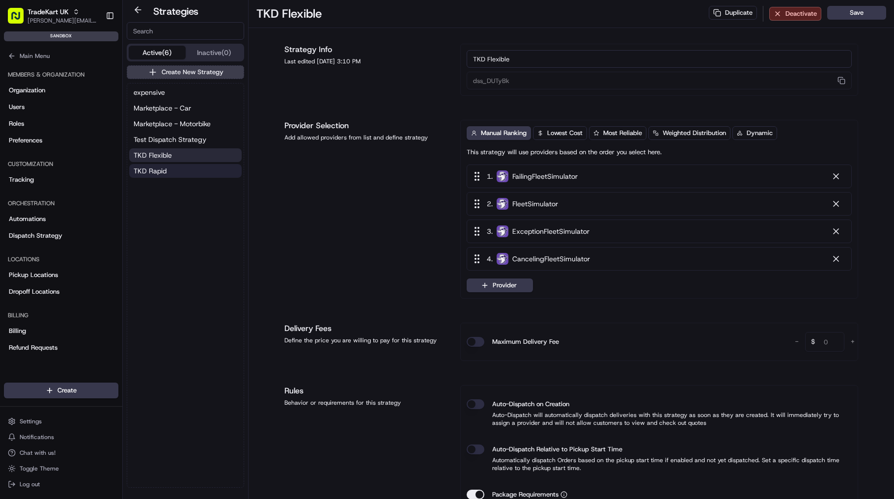
click at [179, 167] on button "TKD Rapid" at bounding box center [185, 171] width 112 height 14
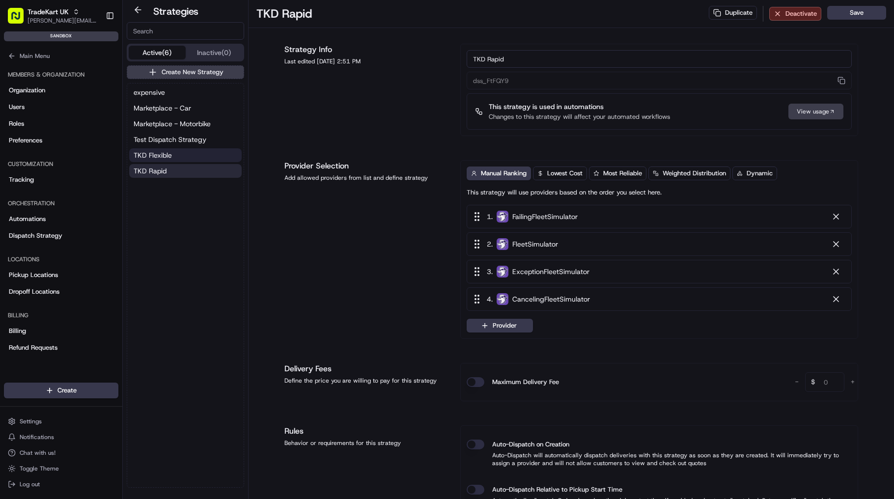
click at [182, 153] on button "TKD Flexible" at bounding box center [185, 155] width 112 height 14
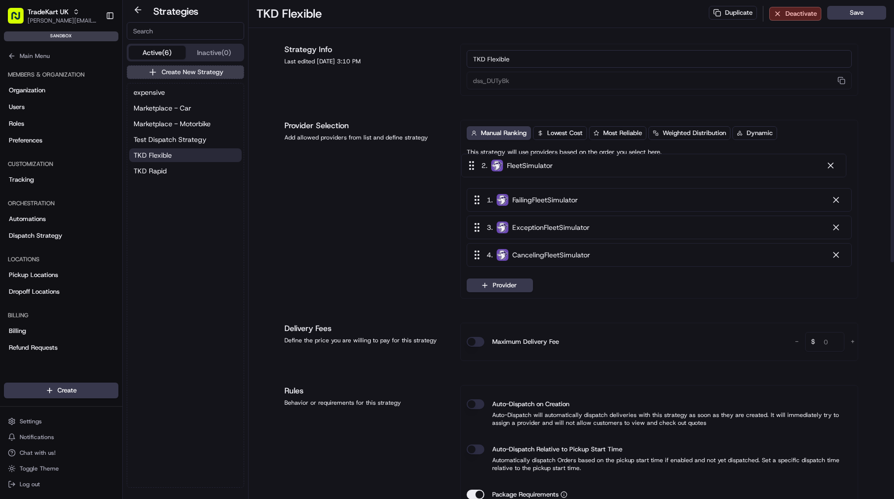
drag, startPoint x: 478, startPoint y: 207, endPoint x: 472, endPoint y: 166, distance: 41.2
click at [472, 166] on div "1 . FailingFleetSimulator 2 . FleetSimulator 3 . ExceptionFleetSimulator 4 . Ca…" at bounding box center [658, 217] width 385 height 106
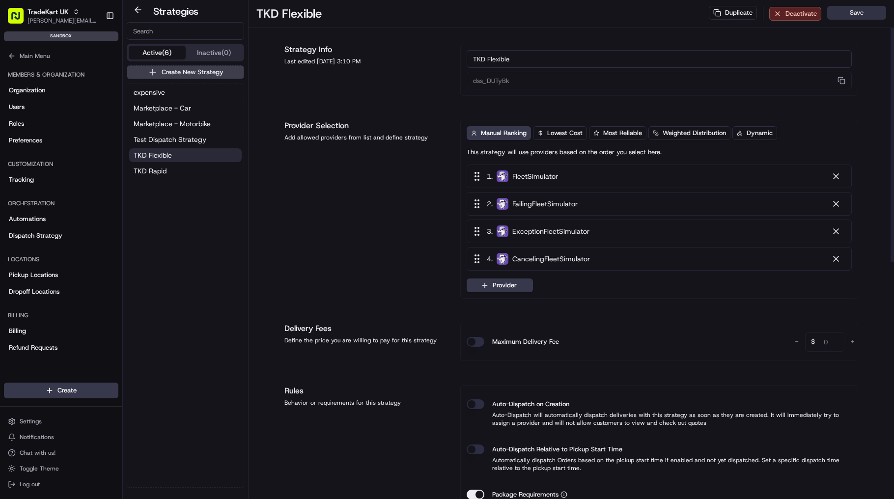
click at [857, 13] on button "Save" at bounding box center [856, 13] width 59 height 14
click at [176, 177] on button "TKD Rapid" at bounding box center [185, 171] width 112 height 14
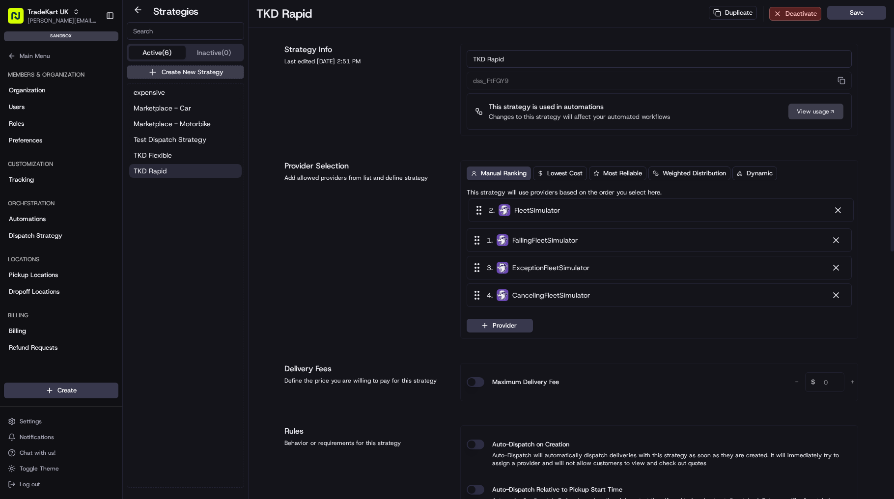
drag, startPoint x: 473, startPoint y: 242, endPoint x: 475, endPoint y: 207, distance: 34.9
click at [475, 207] on div "1 . FailingFleetSimulator 2 . FleetSimulator 3 . ExceptionFleetSimulator 4 . Ca…" at bounding box center [658, 258] width 385 height 106
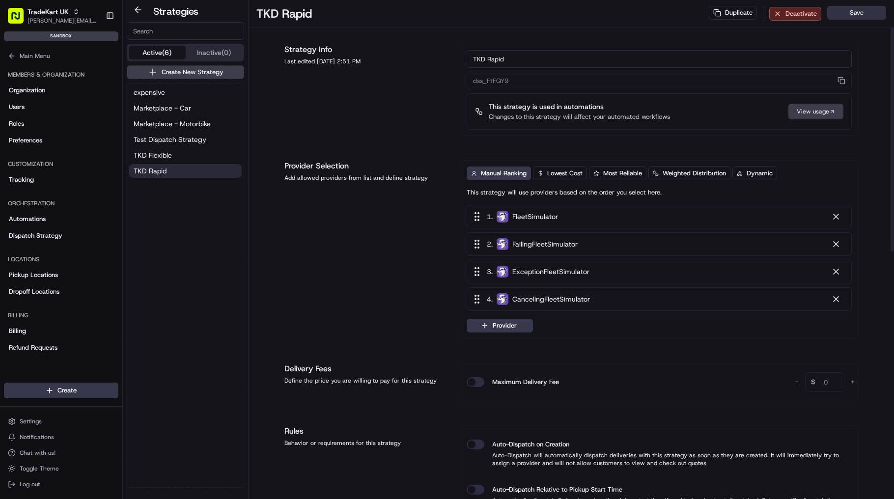
drag, startPoint x: 847, startPoint y: 10, endPoint x: 860, endPoint y: 21, distance: 16.3
click at [847, 12] on button "Save" at bounding box center [856, 13] width 59 height 14
click at [141, 12] on button at bounding box center [138, 10] width 23 height 12
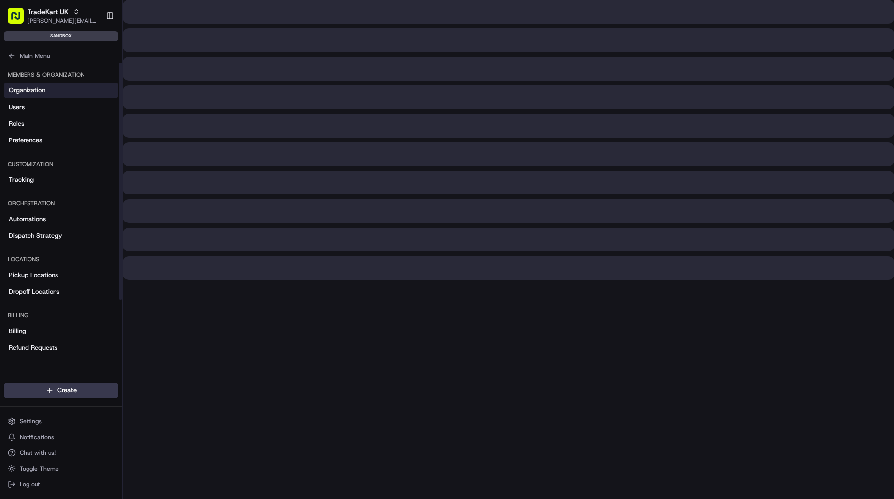
click at [50, 84] on link "Organization" at bounding box center [61, 90] width 114 height 16
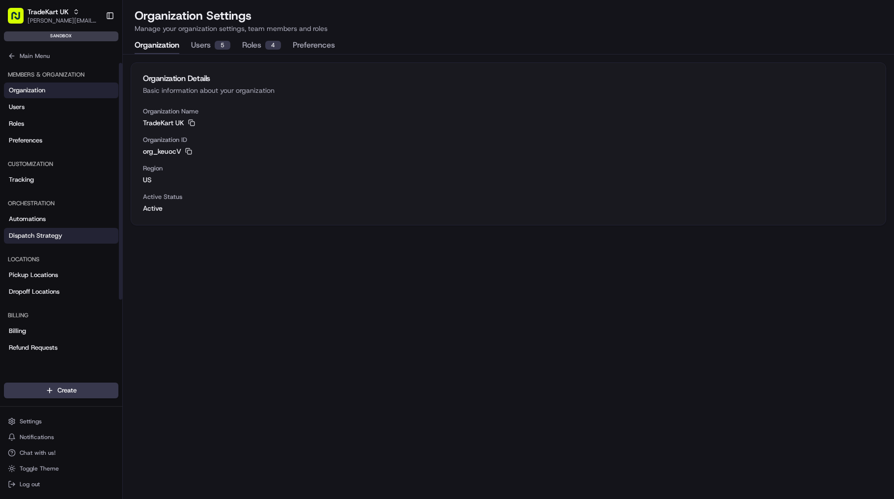
click at [45, 234] on span "Dispatch Strategy" at bounding box center [36, 235] width 54 height 9
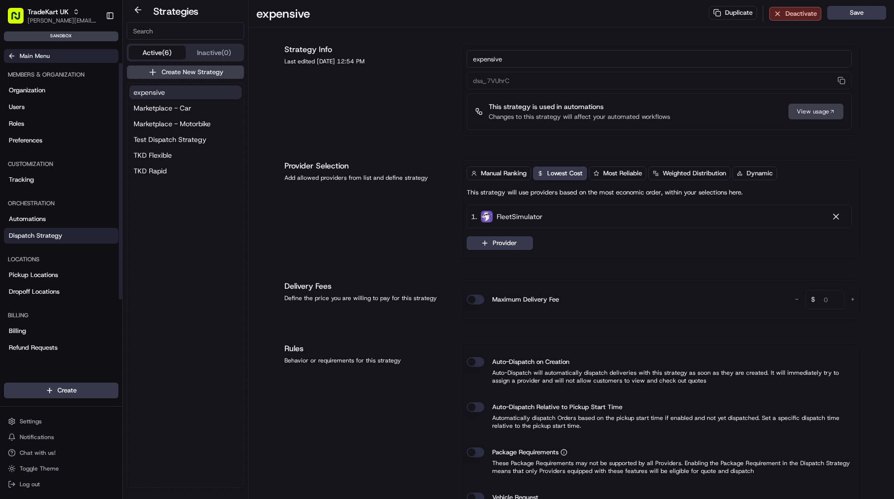
click at [65, 53] on button "Main Menu" at bounding box center [61, 56] width 114 height 14
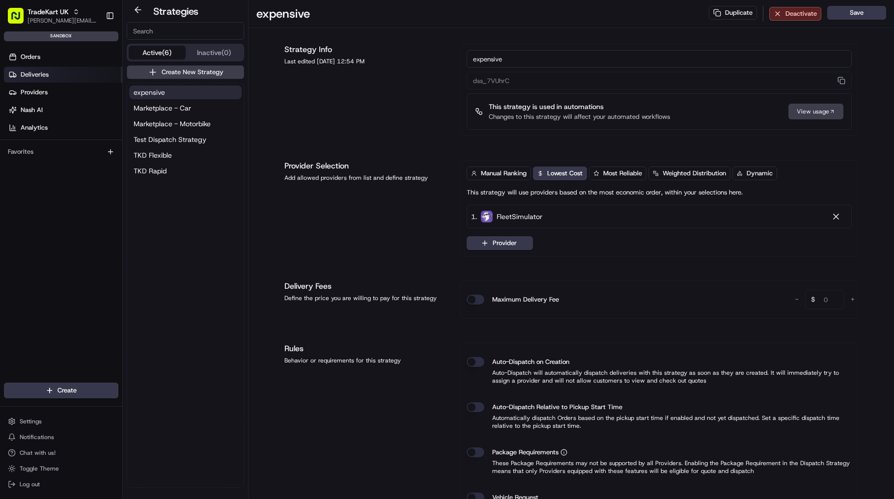
click at [55, 75] on link "Deliveries" at bounding box center [63, 75] width 118 height 16
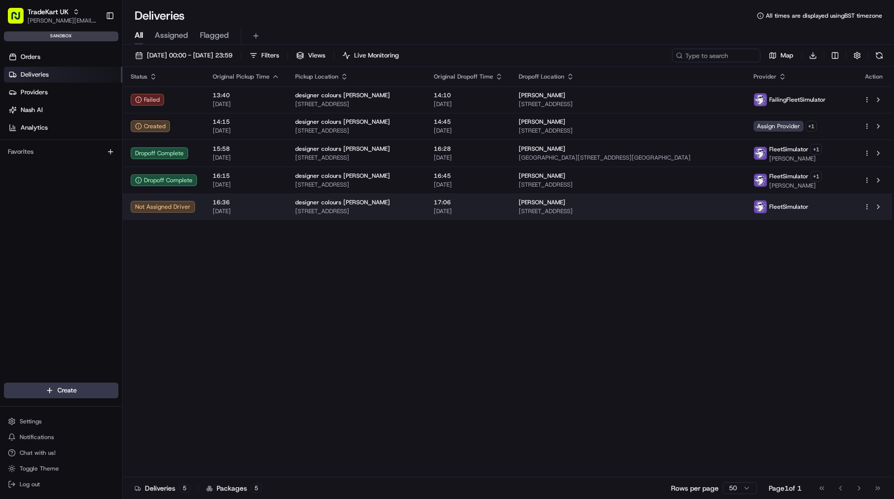
click at [238, 212] on span "15/08/2025" at bounding box center [246, 211] width 67 height 8
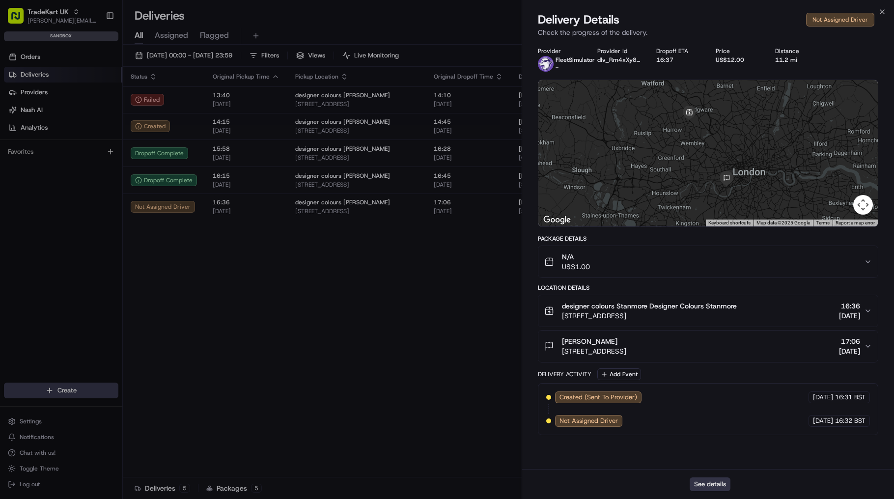
click at [720, 487] on button "See details" at bounding box center [709, 484] width 41 height 14
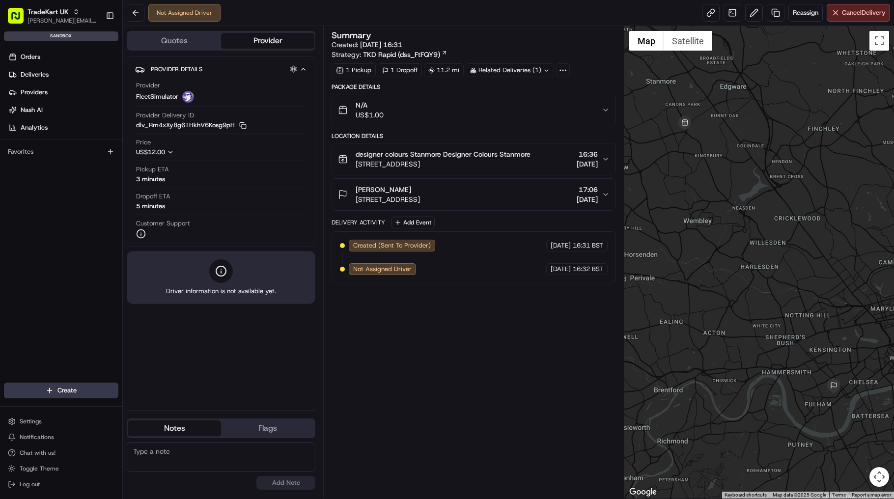
click at [444, 52] on icon at bounding box center [444, 53] width 6 height 6
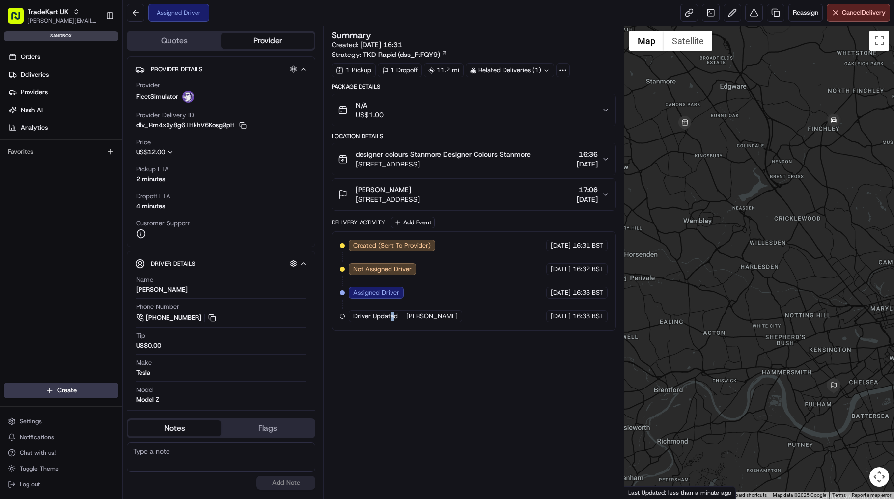
click at [391, 317] on span "Driver Updated" at bounding box center [375, 316] width 45 height 9
